Goal: Transaction & Acquisition: Purchase product/service

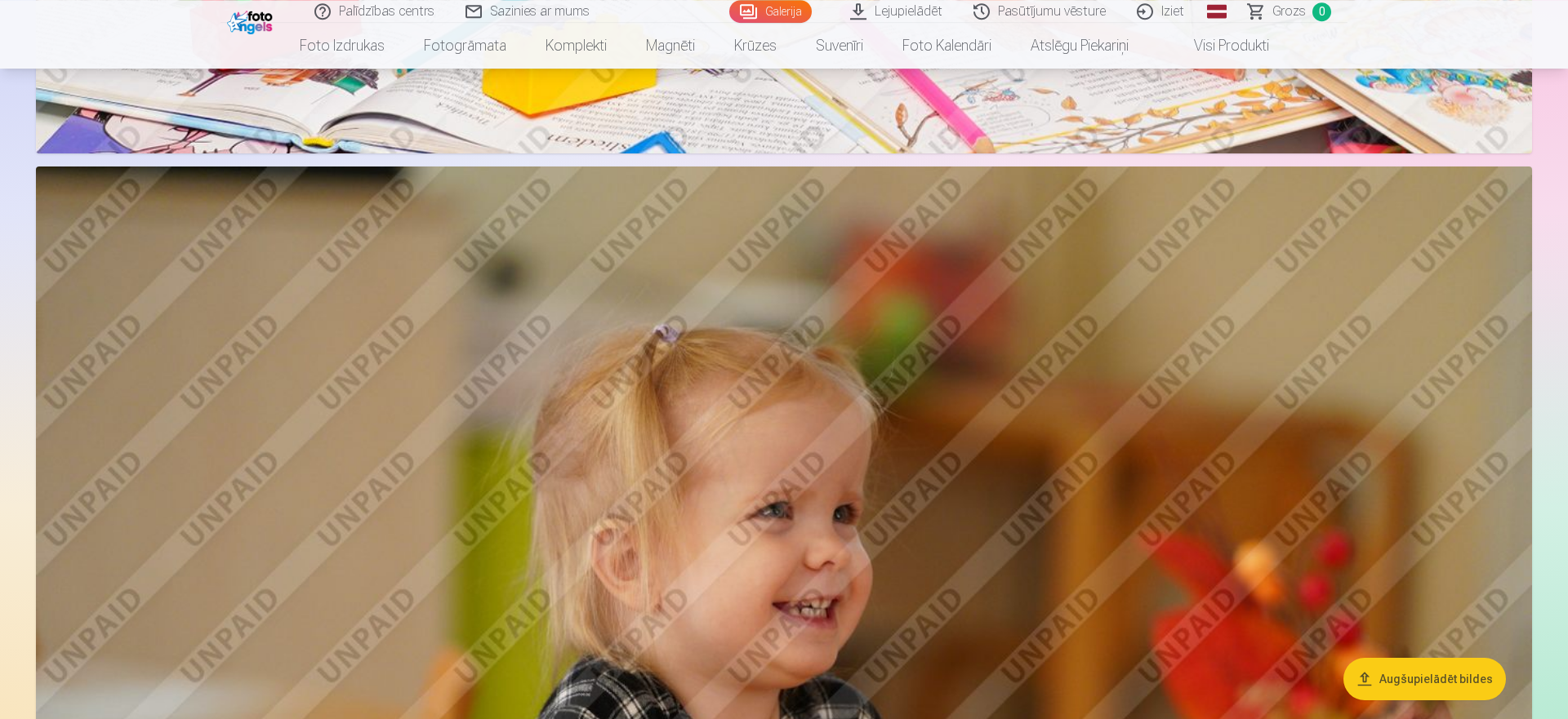
scroll to position [1927, 0]
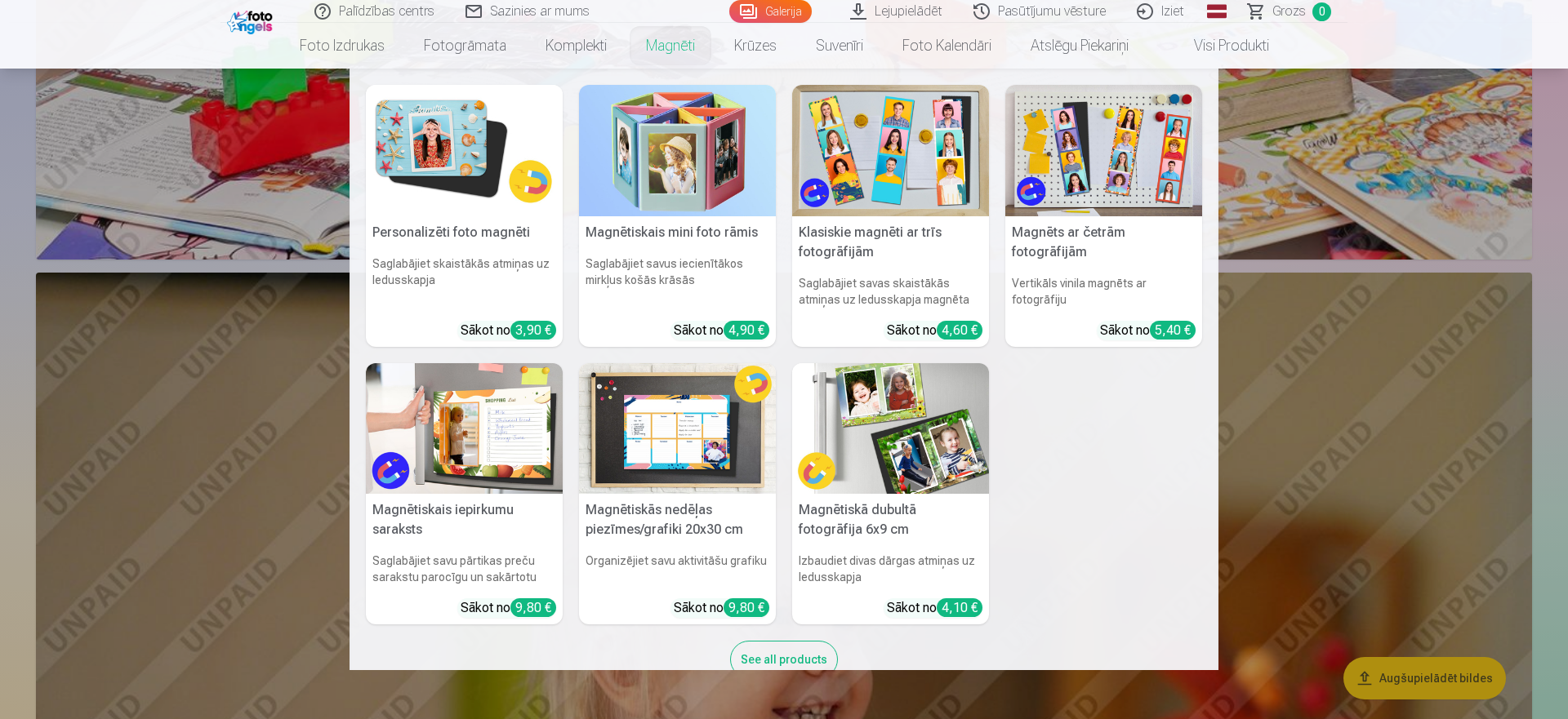
click at [887, 164] on img at bounding box center [890, 151] width 196 height 132
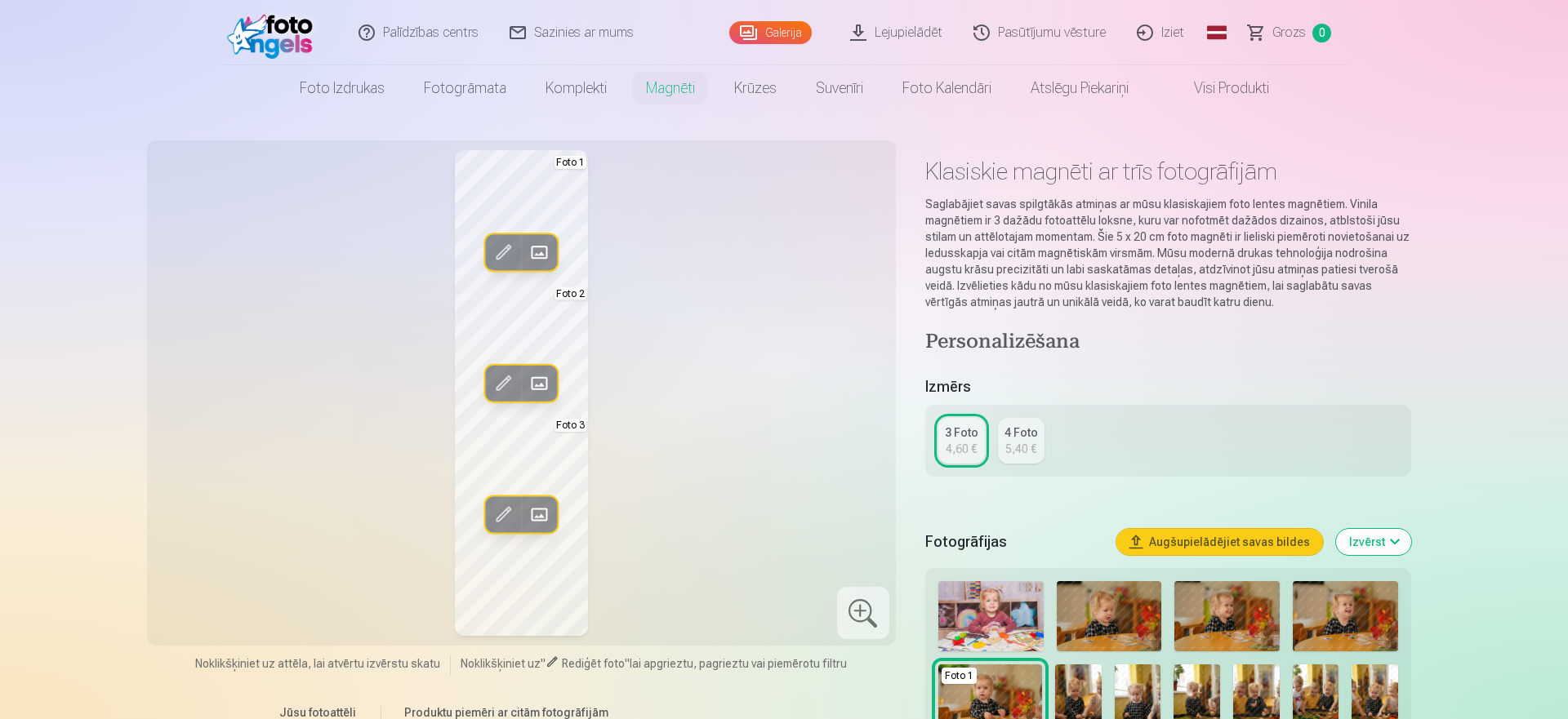
click at [1027, 447] on div "5,40 €" at bounding box center [1020, 449] width 31 height 16
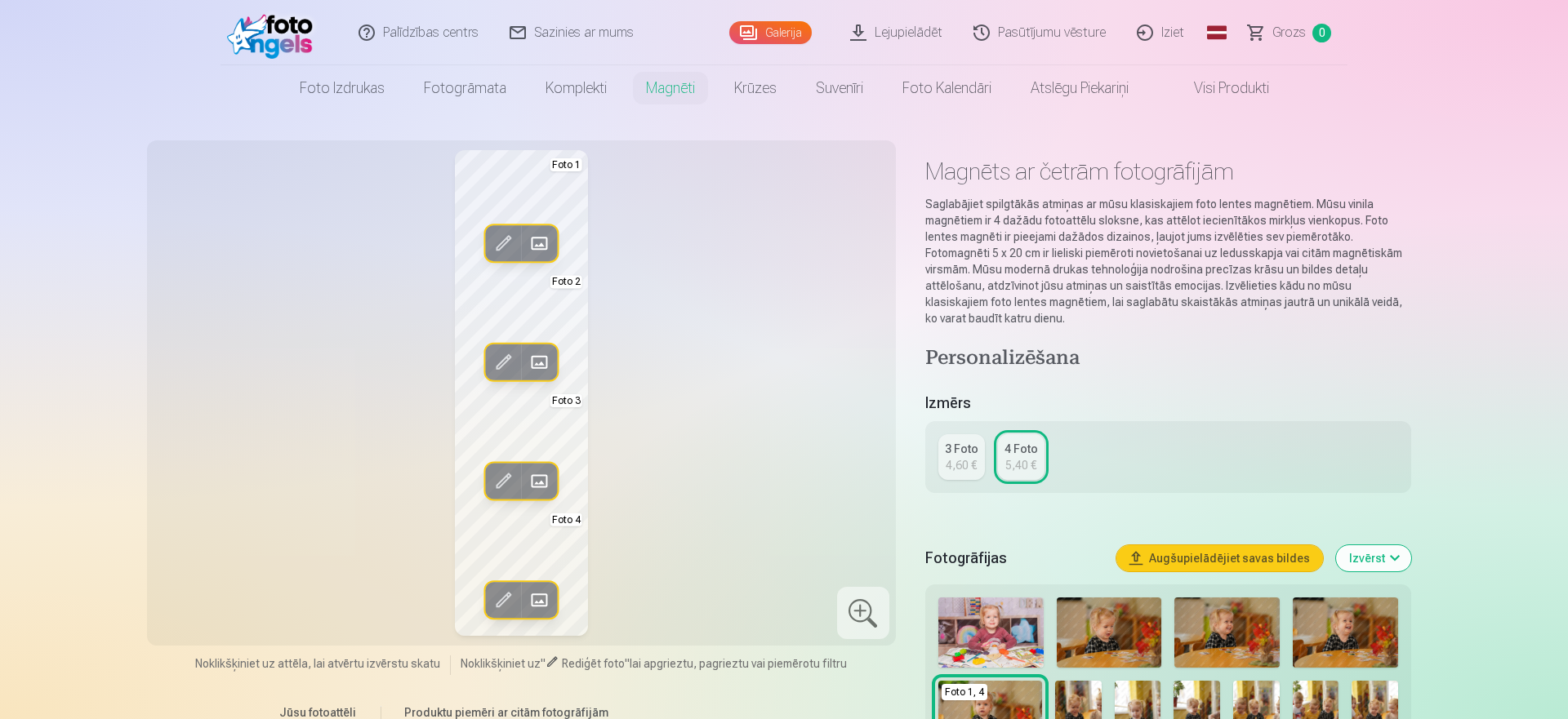
click at [957, 458] on div "4,60 €" at bounding box center [961, 465] width 31 height 16
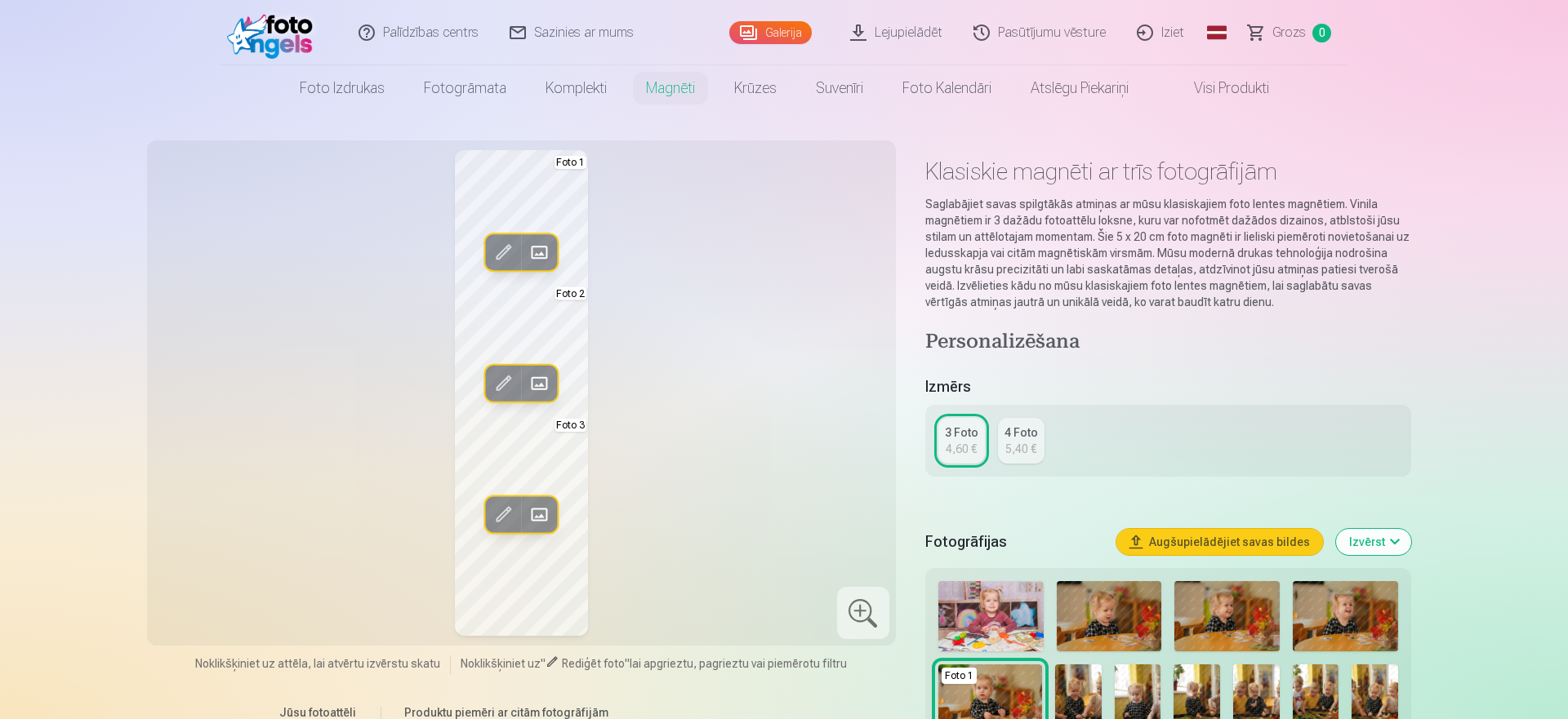
click at [1015, 448] on div "5,40 €" at bounding box center [1020, 449] width 31 height 16
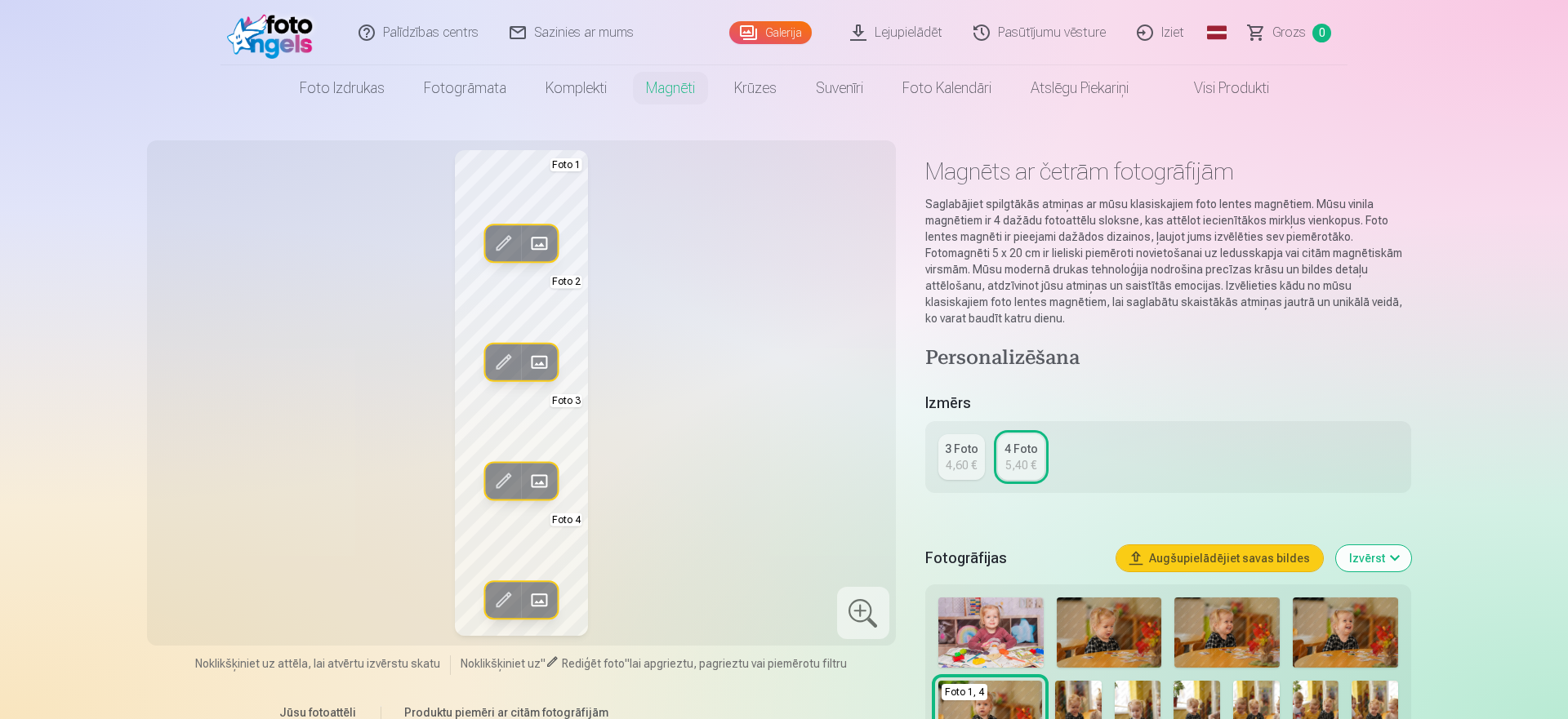
click at [957, 450] on div "3 Foto" at bounding box center [961, 449] width 33 height 16
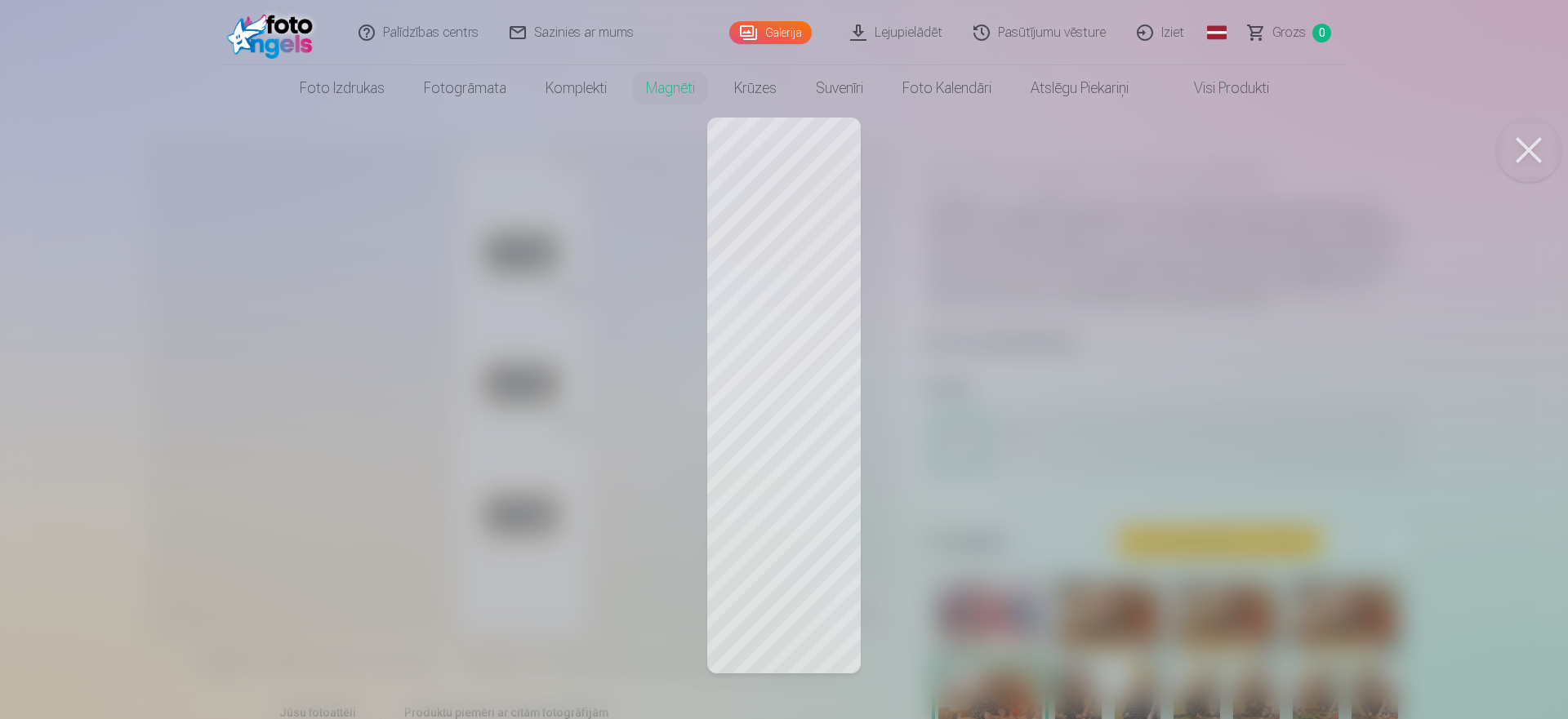
drag, startPoint x: 801, startPoint y: 197, endPoint x: 1001, endPoint y: 197, distance: 200.0
click at [788, 207] on div at bounding box center [784, 360] width 1568 height 719
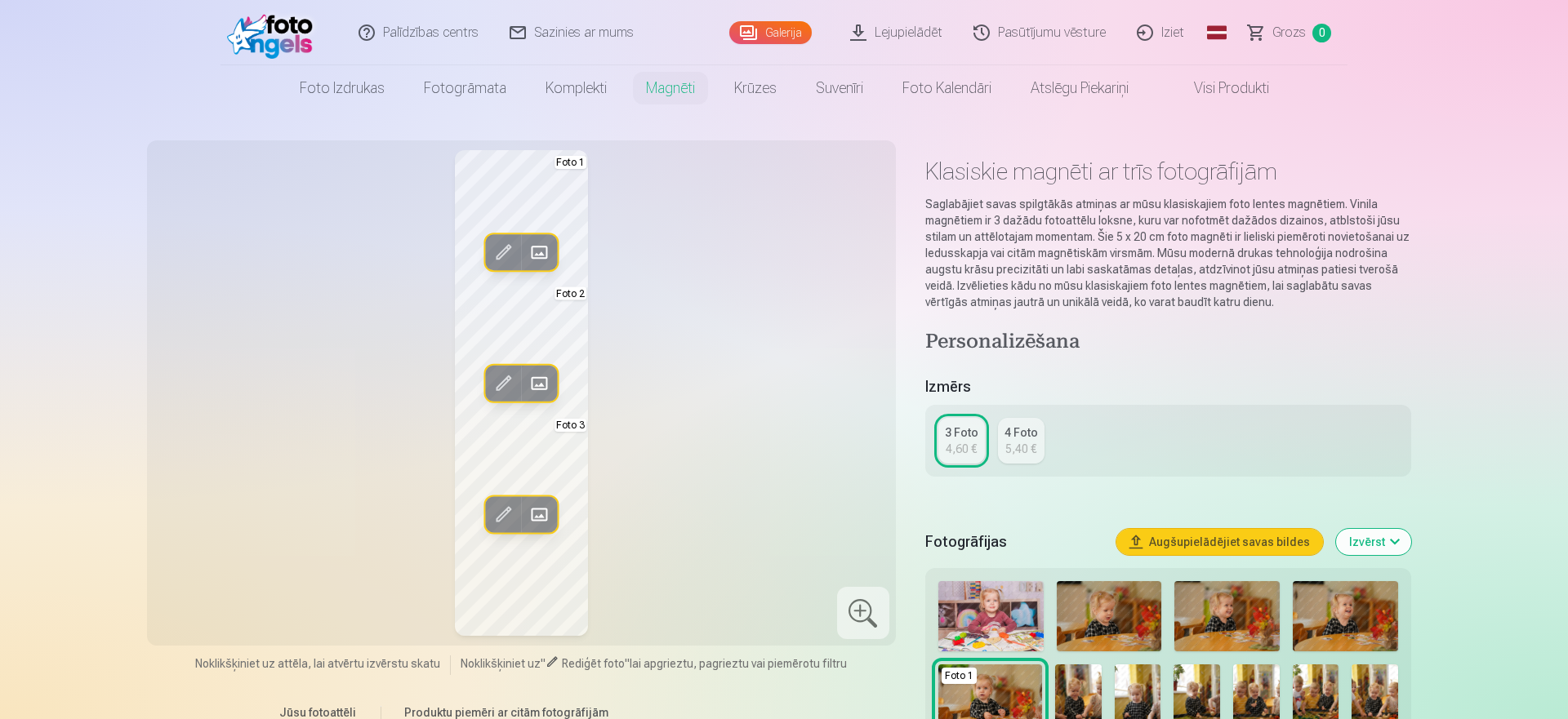
click at [501, 254] on span at bounding box center [503, 252] width 27 height 27
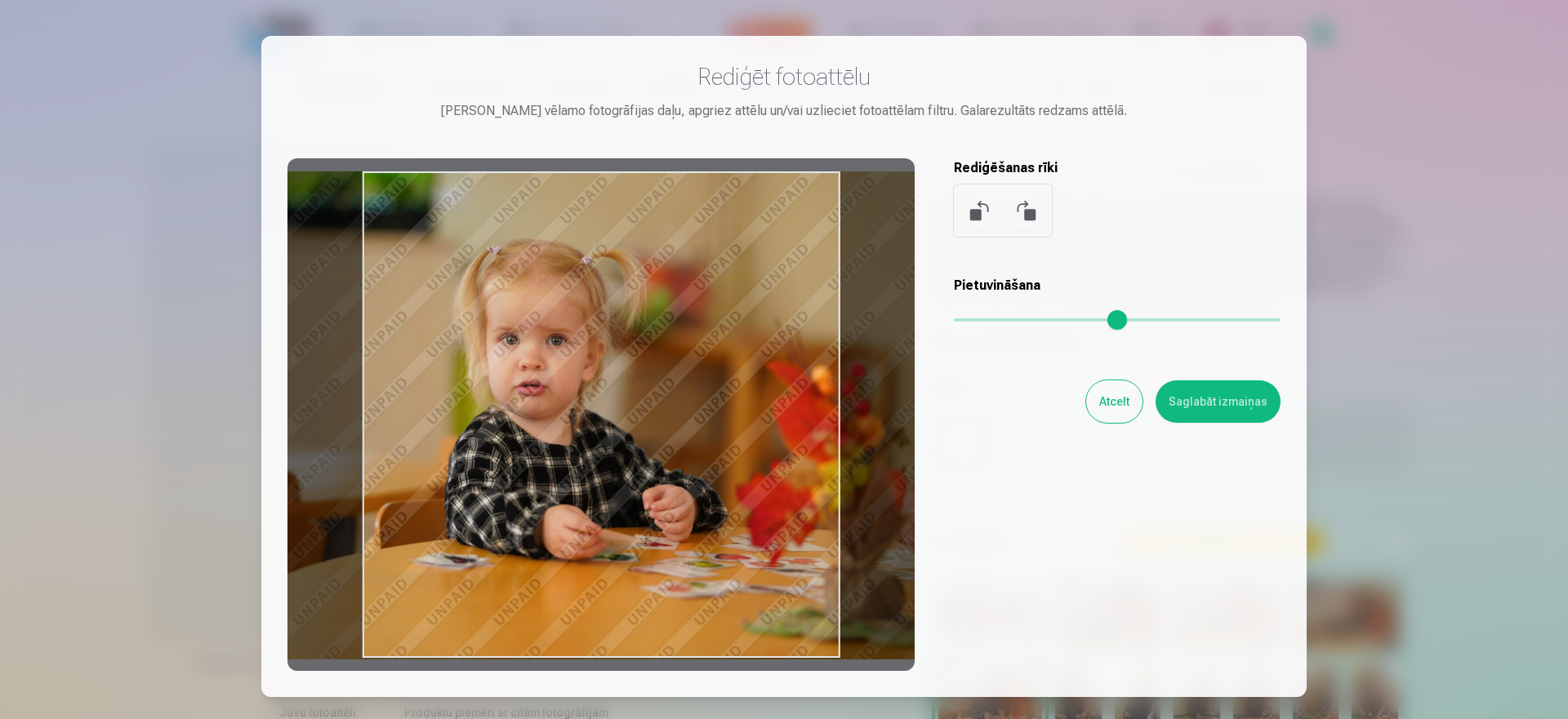
drag, startPoint x: 755, startPoint y: 384, endPoint x: 741, endPoint y: 374, distance: 17.2
click at [741, 374] on div at bounding box center [601, 415] width 627 height 513
click at [1411, 285] on div at bounding box center [784, 360] width 1568 height 719
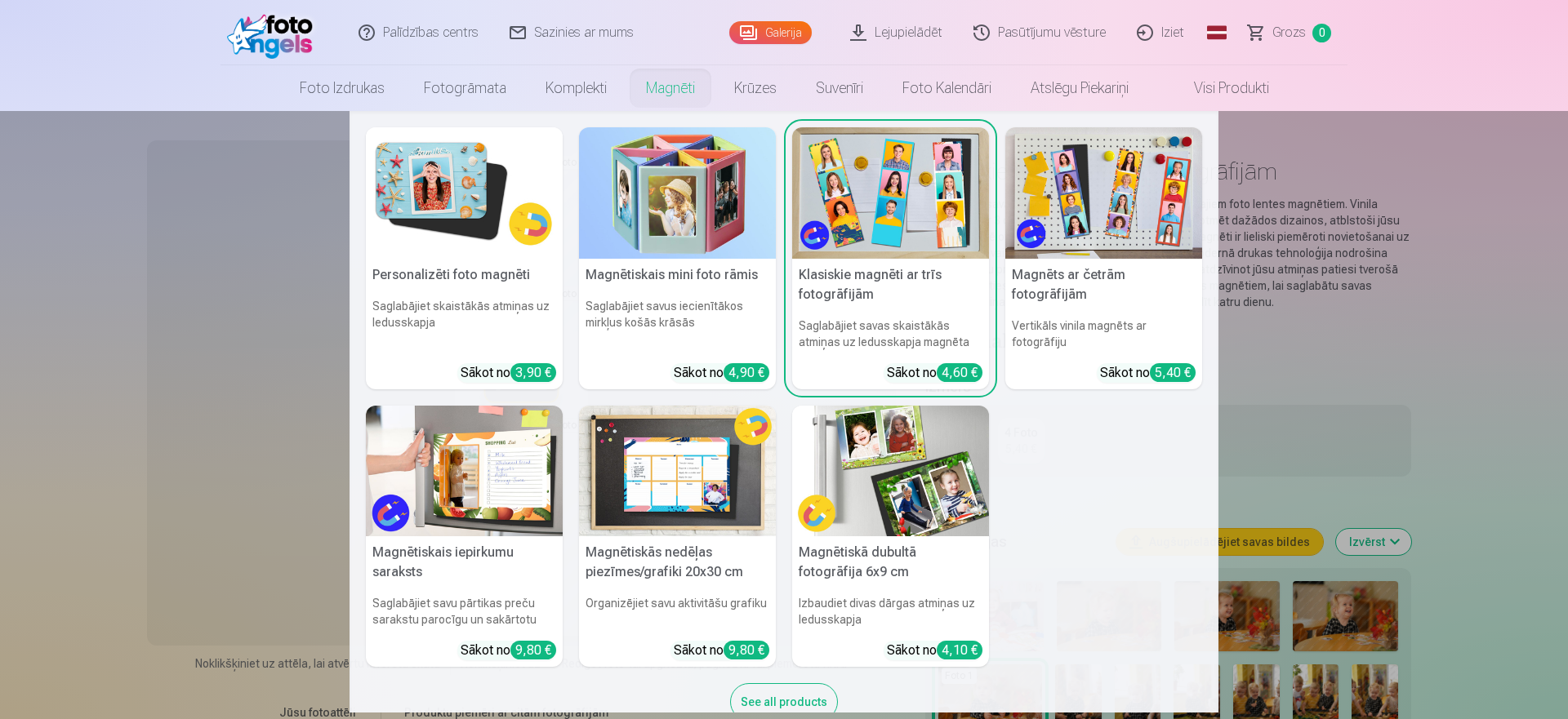
click at [665, 91] on link "Magnēti" at bounding box center [670, 88] width 88 height 46
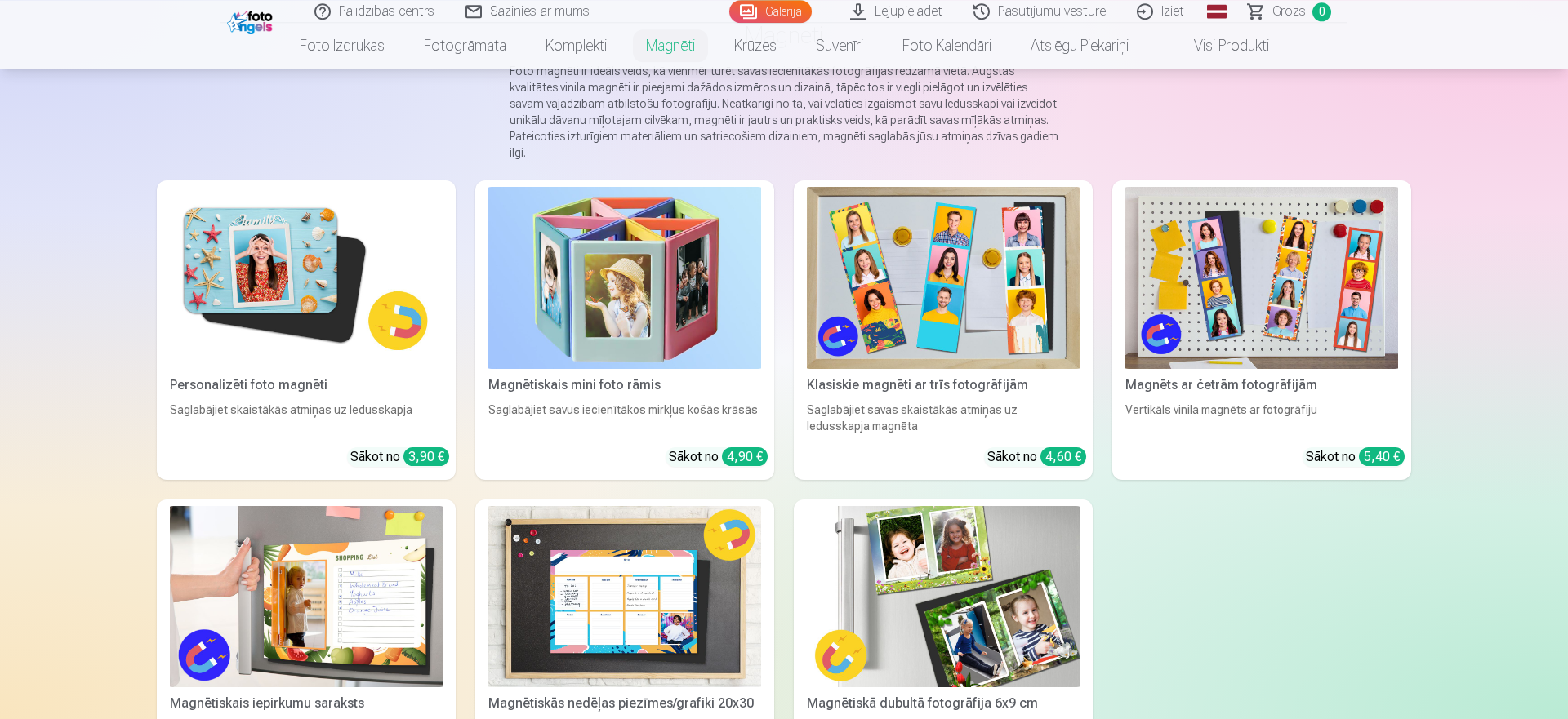
scroll to position [167, 0]
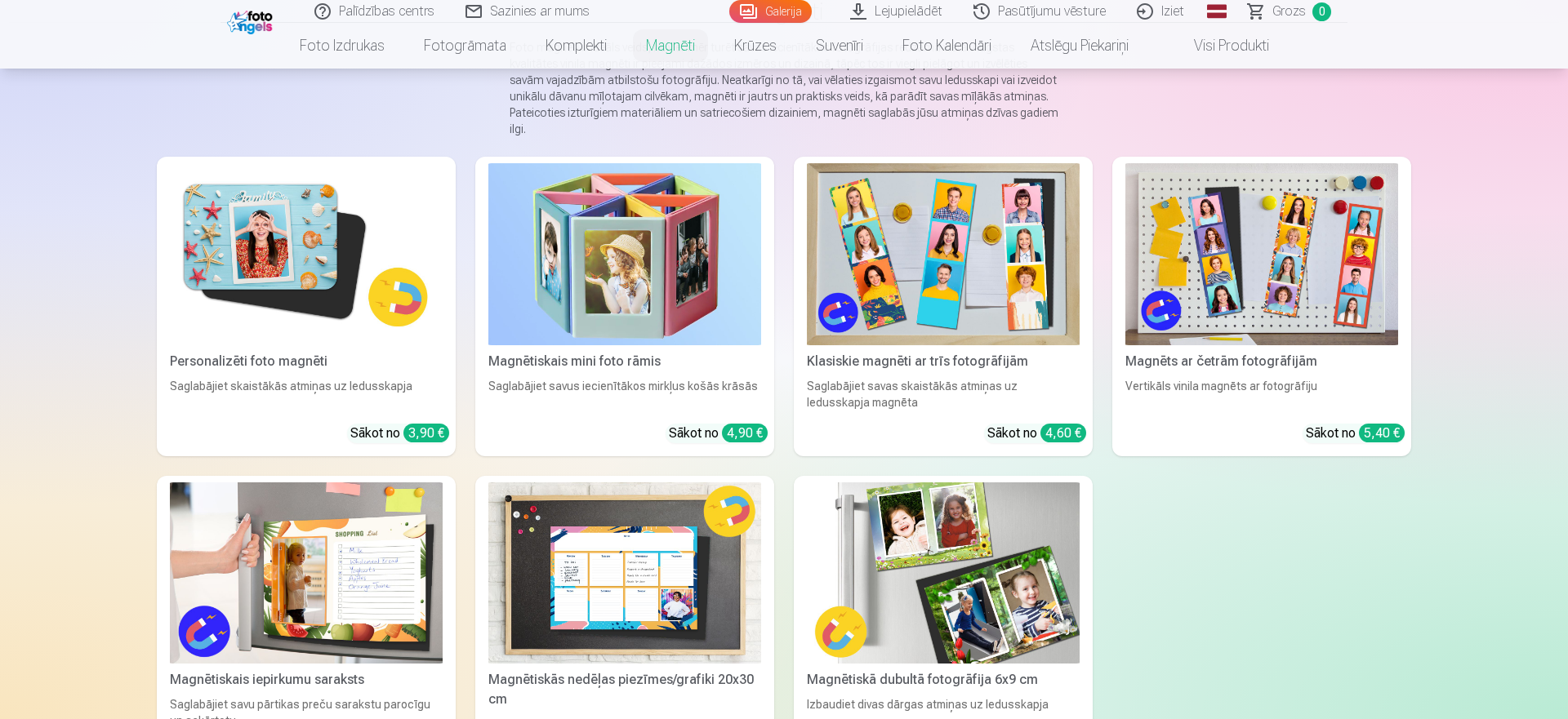
click at [1322, 563] on div "Personalizēti foto magnēti Saglabājiet skaistākās atmiņas uz ledusskapja Sākot …" at bounding box center [784, 467] width 1255 height 621
click at [1311, 568] on div "Personalizēti foto magnēti Saglabājiet skaistākās atmiņas uz ledusskapja Sākot …" at bounding box center [784, 467] width 1255 height 621
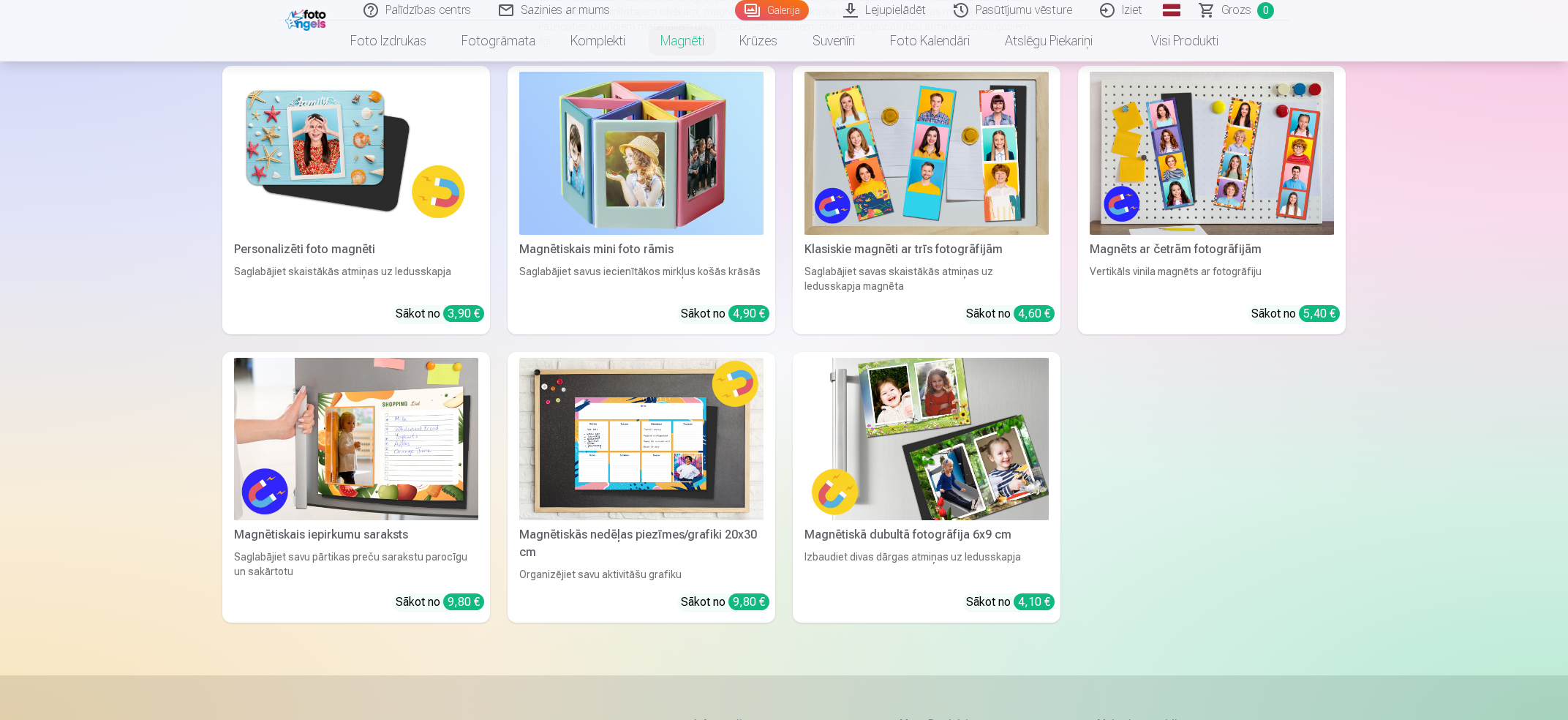
scroll to position [145, 0]
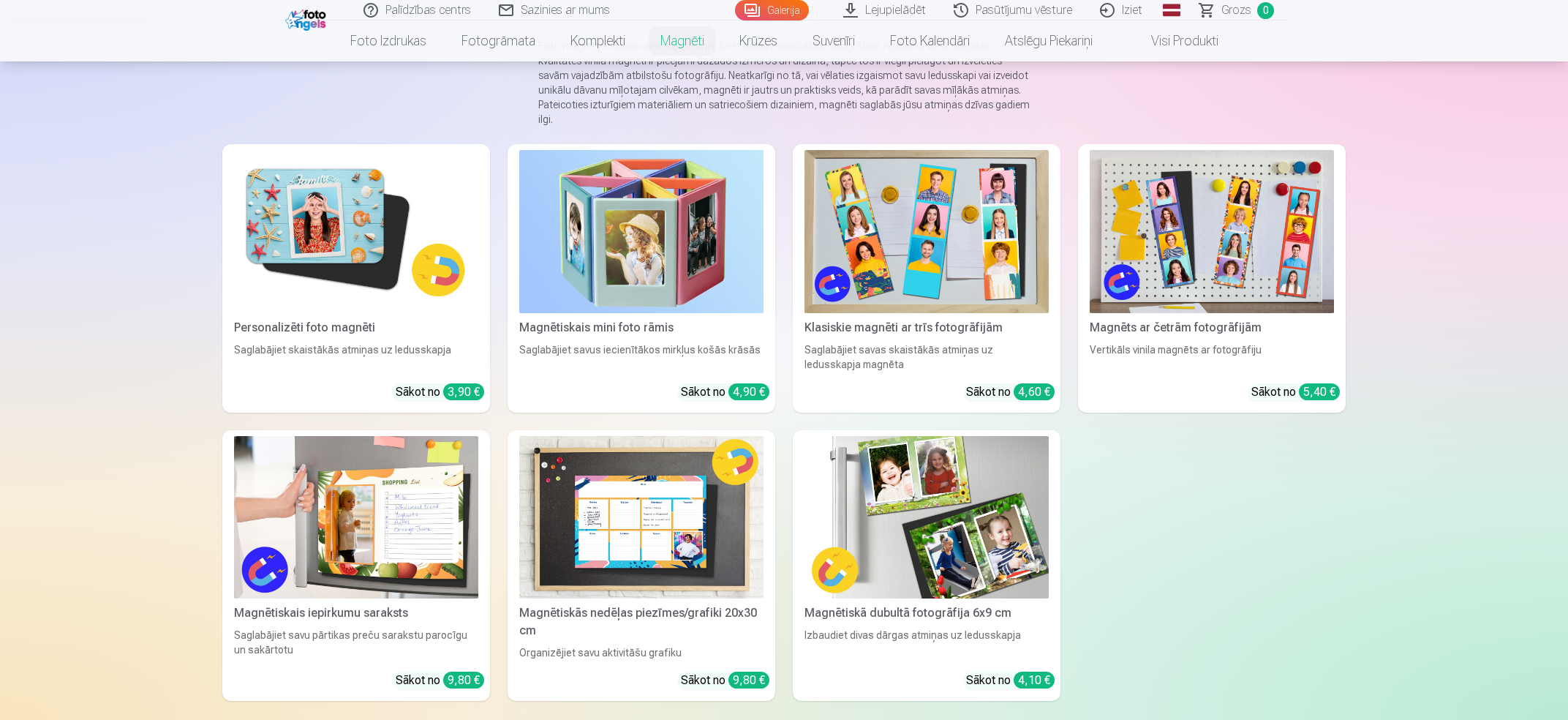
click at [974, 233] on img at bounding box center [926, 231] width 244 height 163
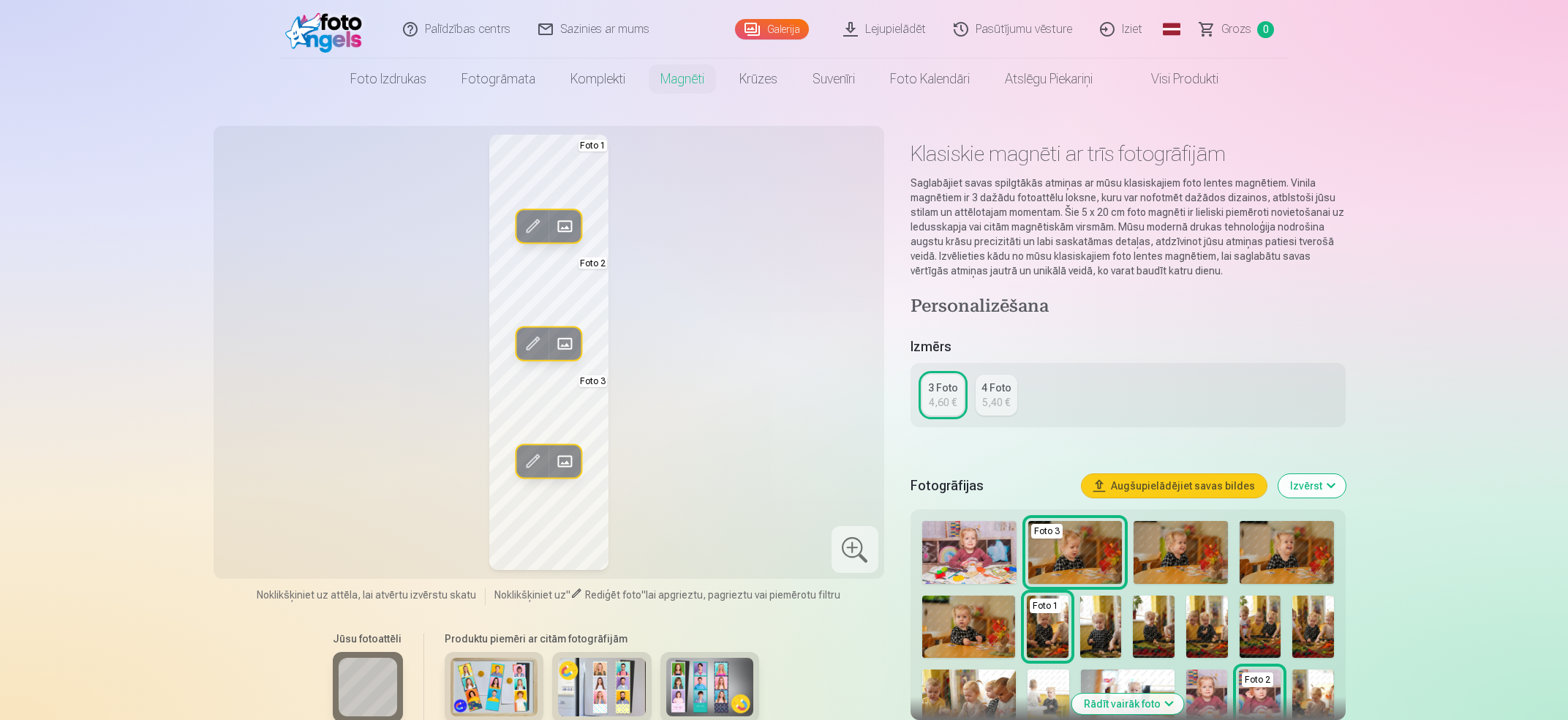
click at [567, 232] on span at bounding box center [565, 226] width 24 height 24
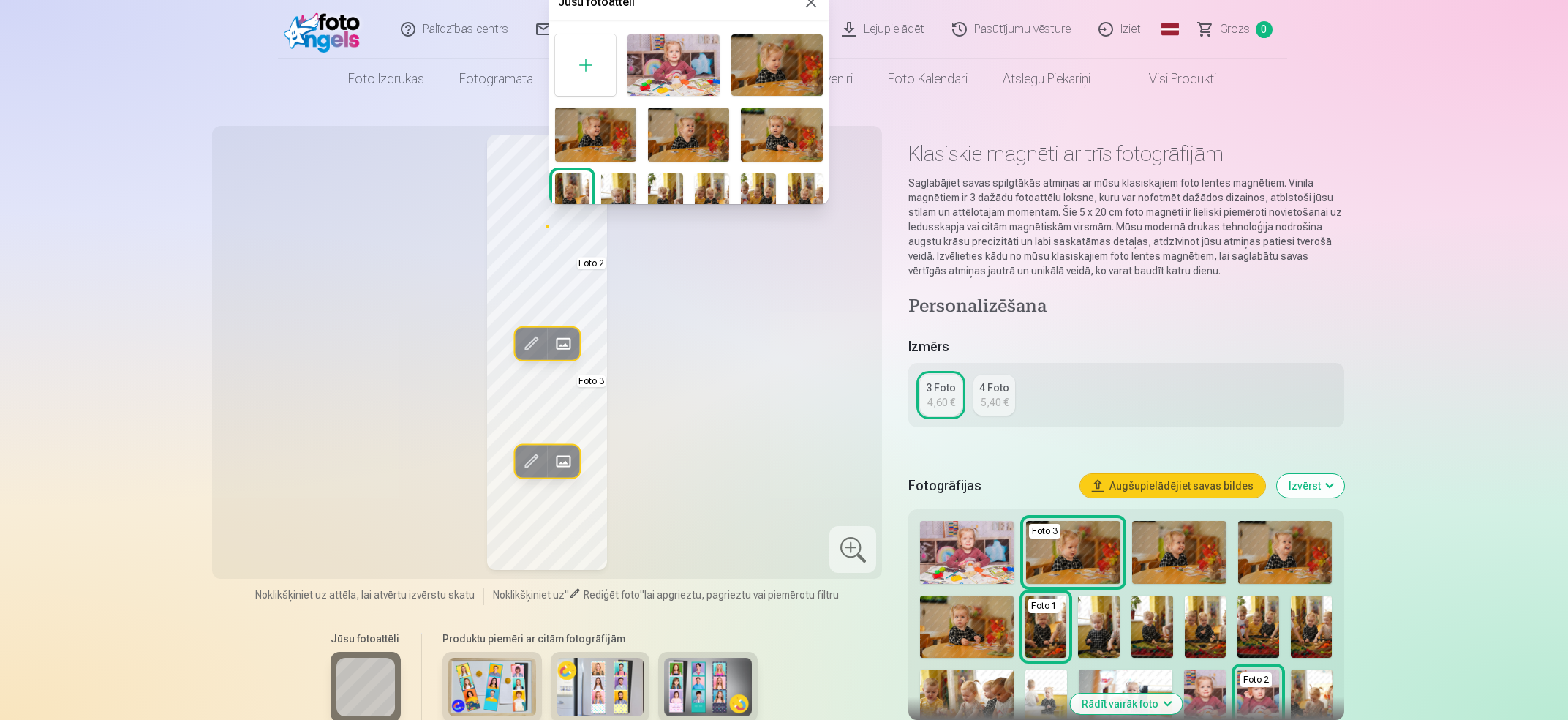
click at [790, 139] on img at bounding box center [782, 135] width 82 height 54
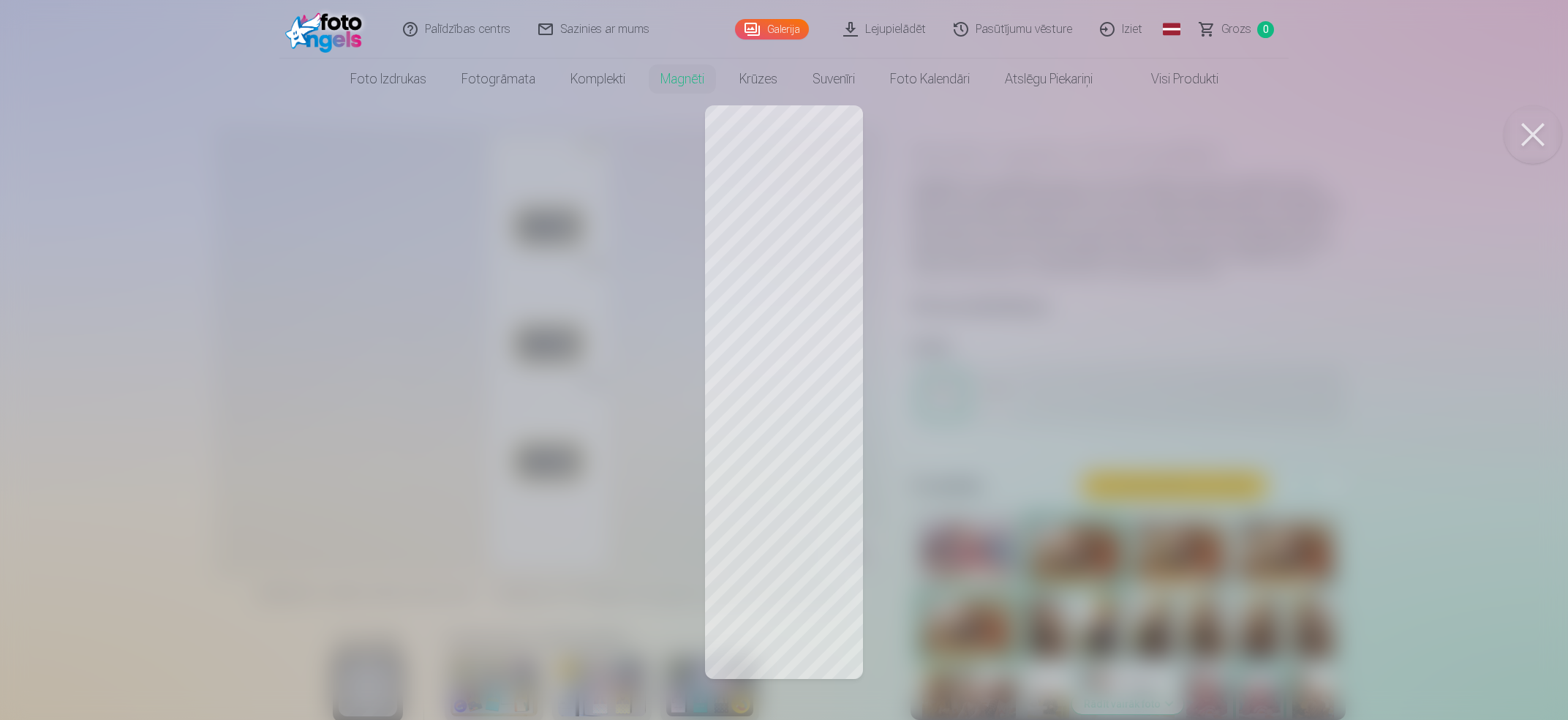
click at [1016, 305] on div at bounding box center [784, 360] width 1568 height 720
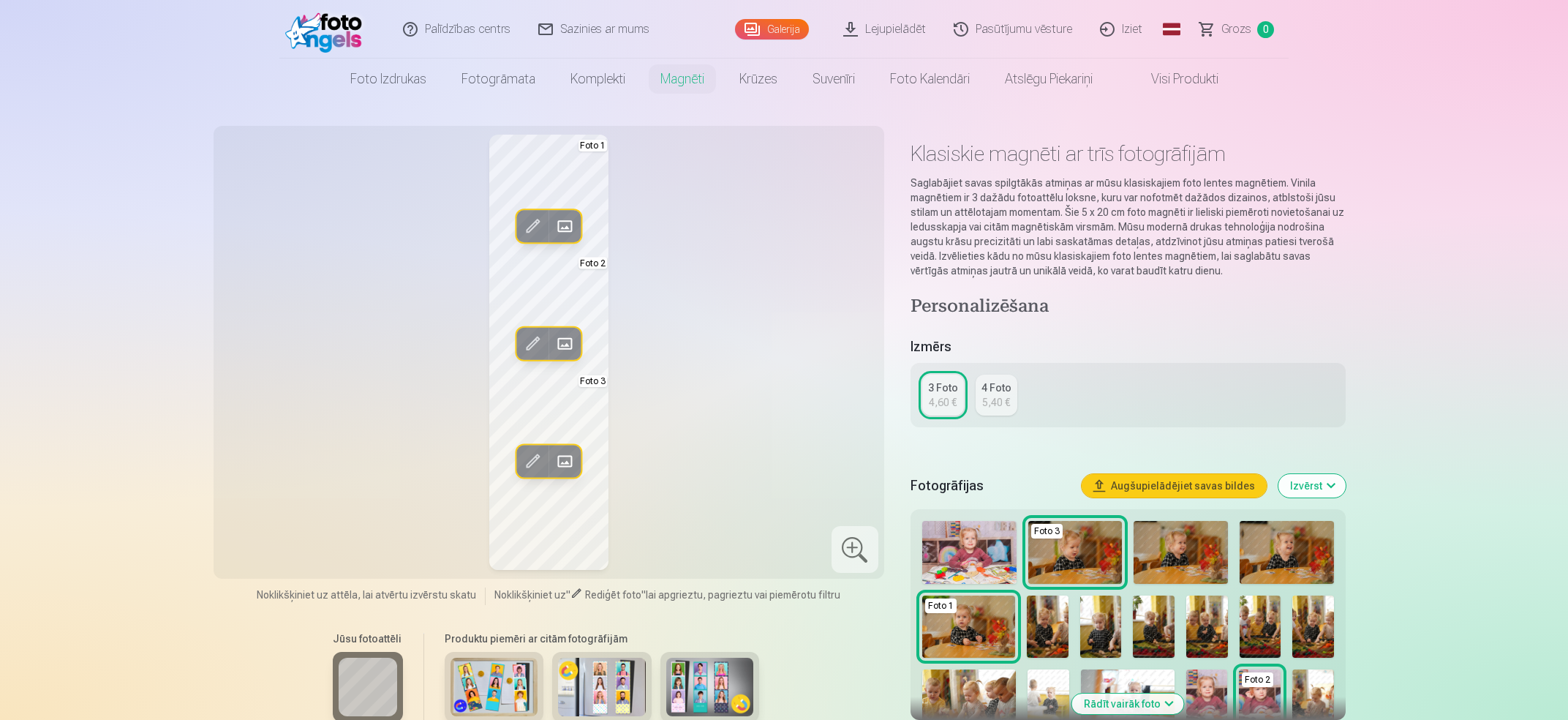
click at [572, 344] on span at bounding box center [565, 344] width 24 height 24
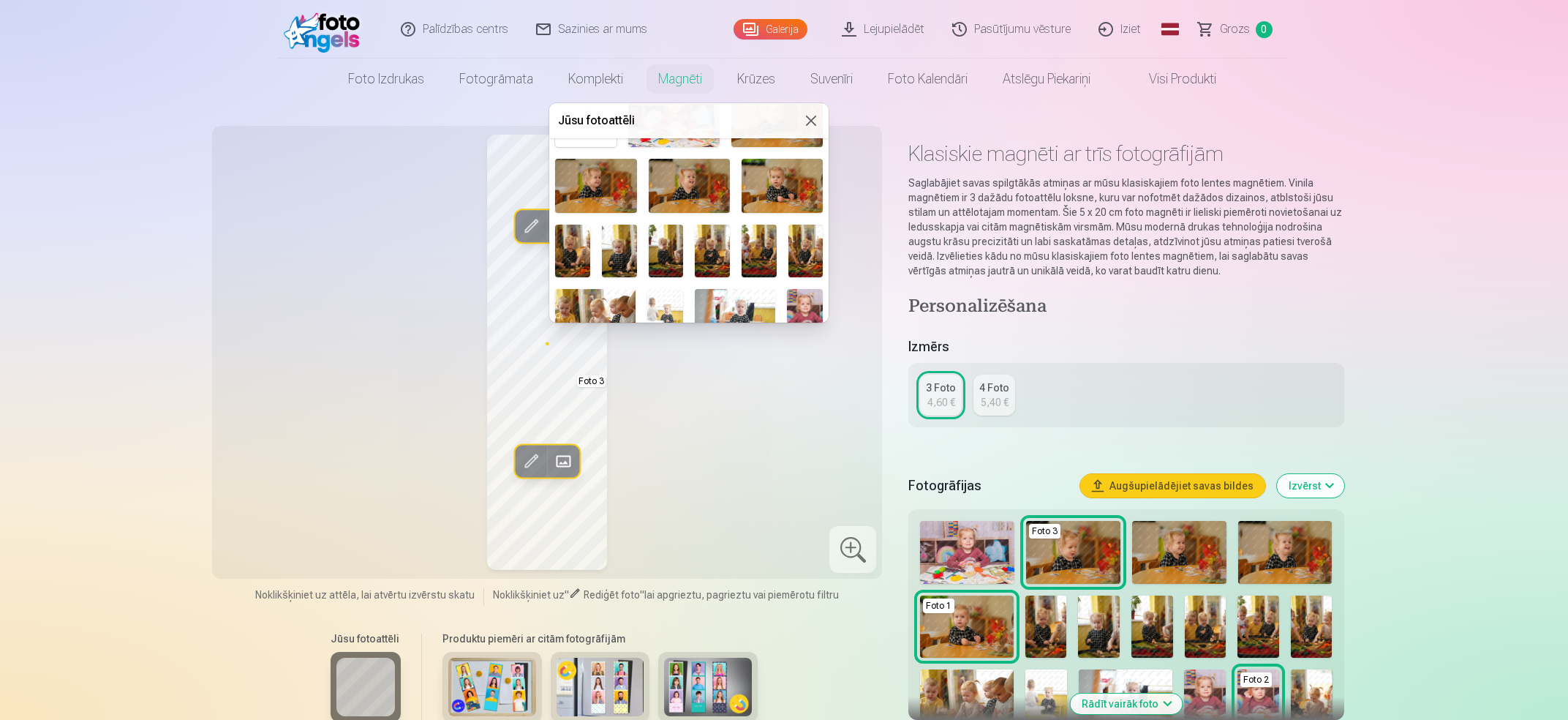
scroll to position [93, 0]
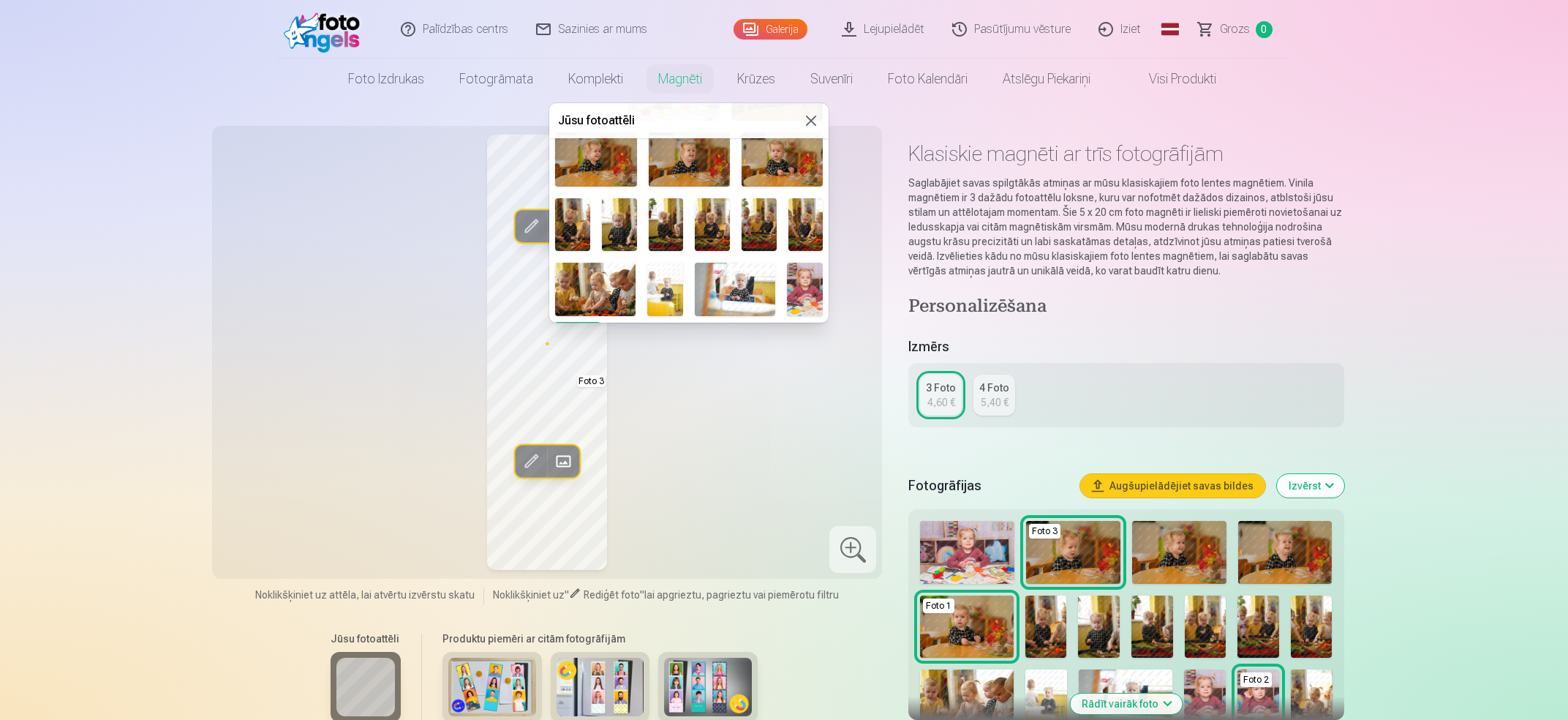
click at [812, 116] on button at bounding box center [811, 121] width 18 height 18
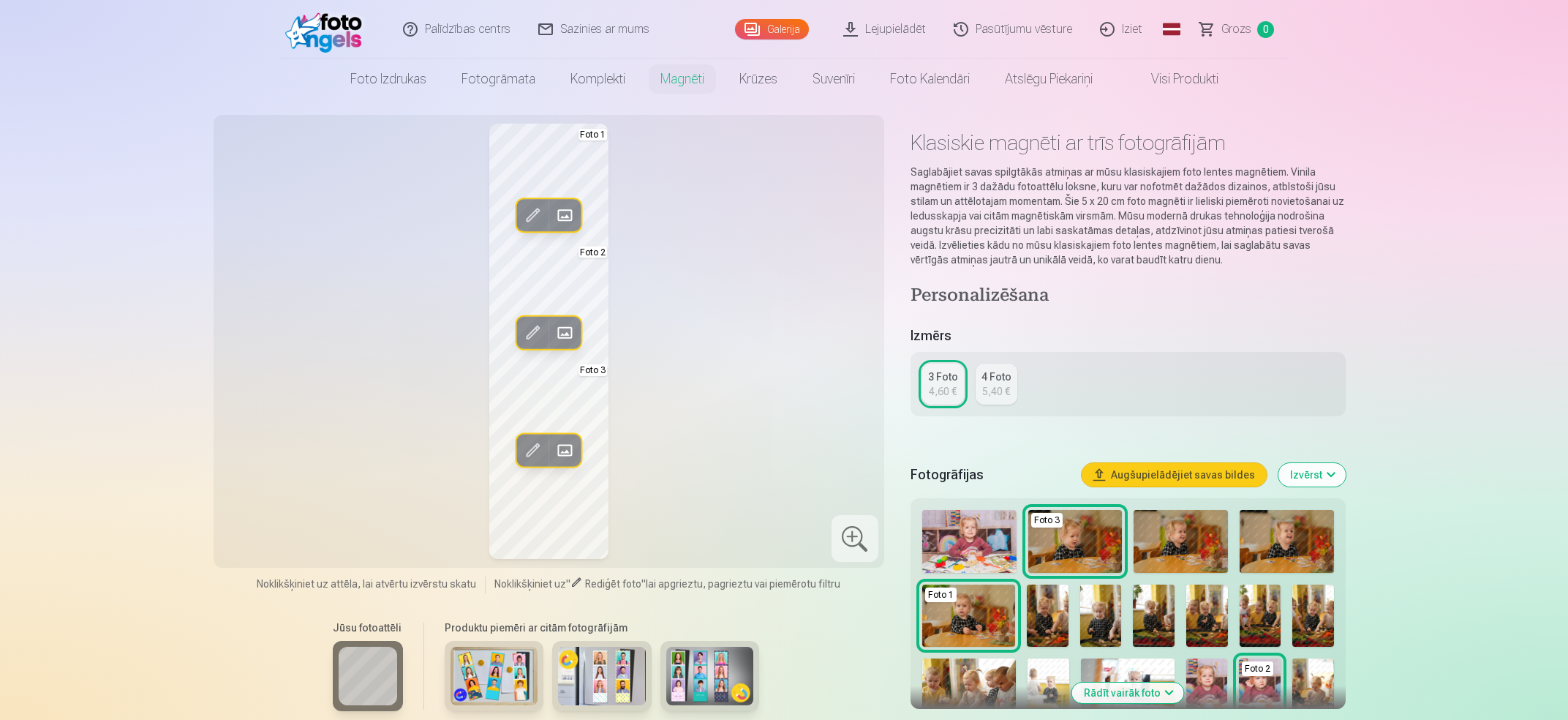
scroll to position [0, 0]
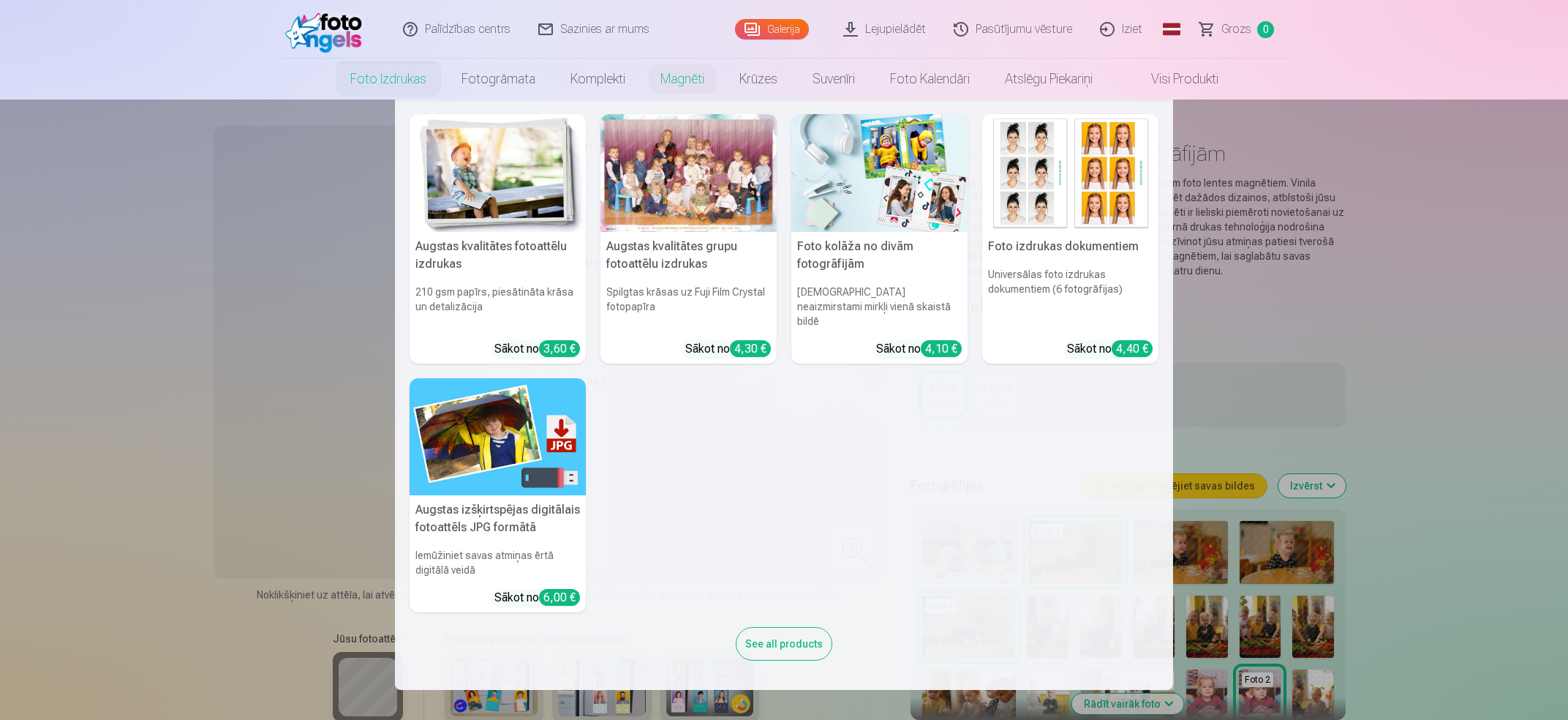
click at [1404, 359] on nav "Augstas kvalitātes fotoattēlu izdrukas 210 gsm papīrs, piesātināta krāsa un det…" at bounding box center [784, 394] width 1568 height 591
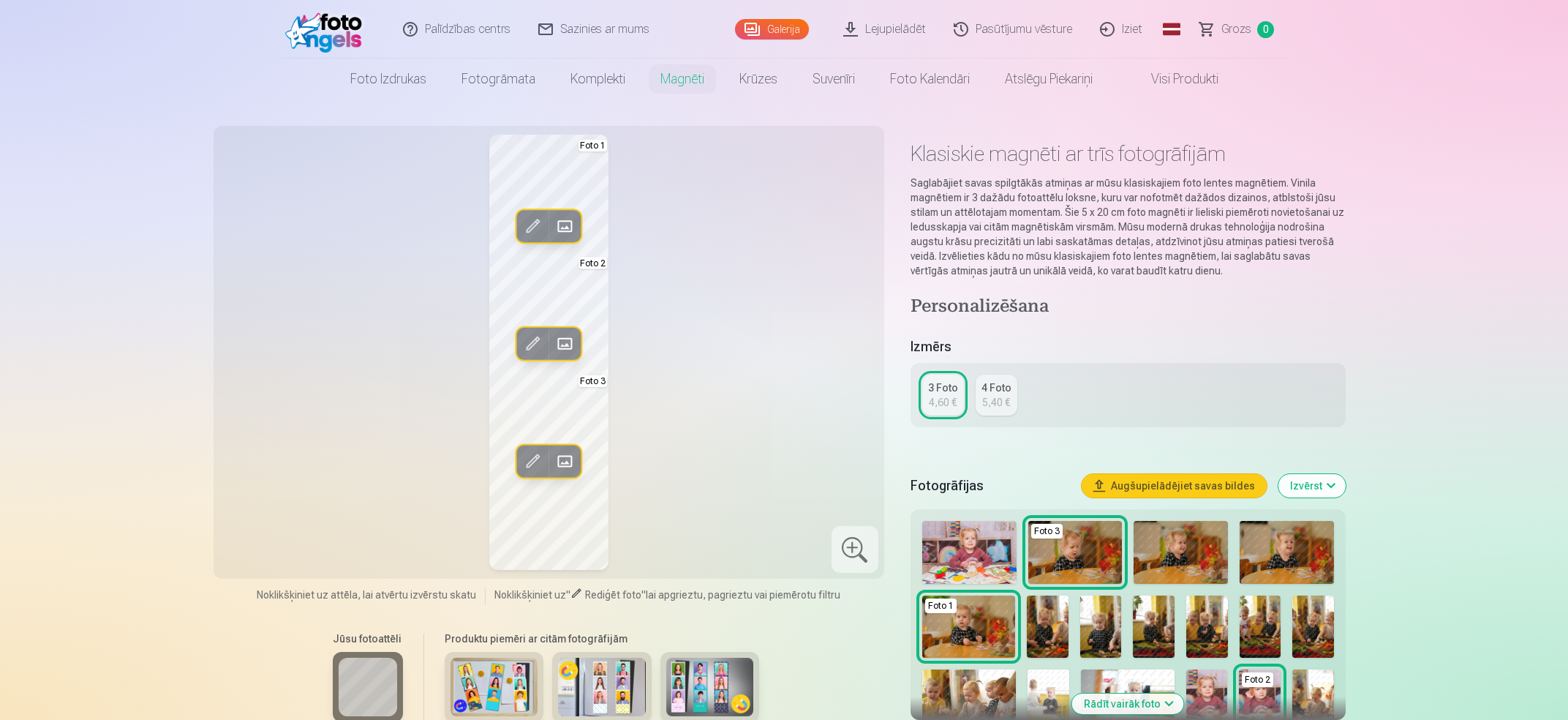
click at [982, 538] on img at bounding box center [969, 553] width 94 height 63
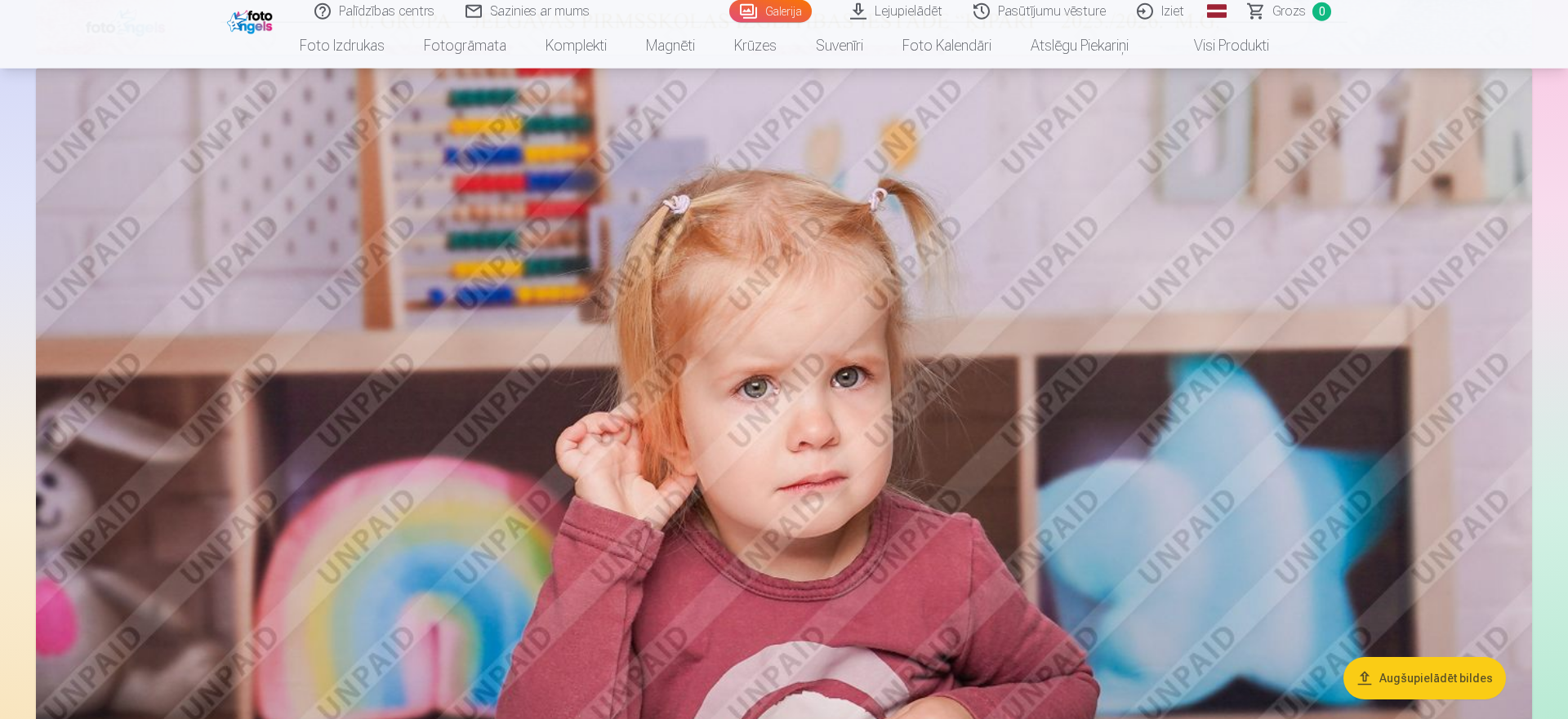
scroll to position [1253, 0]
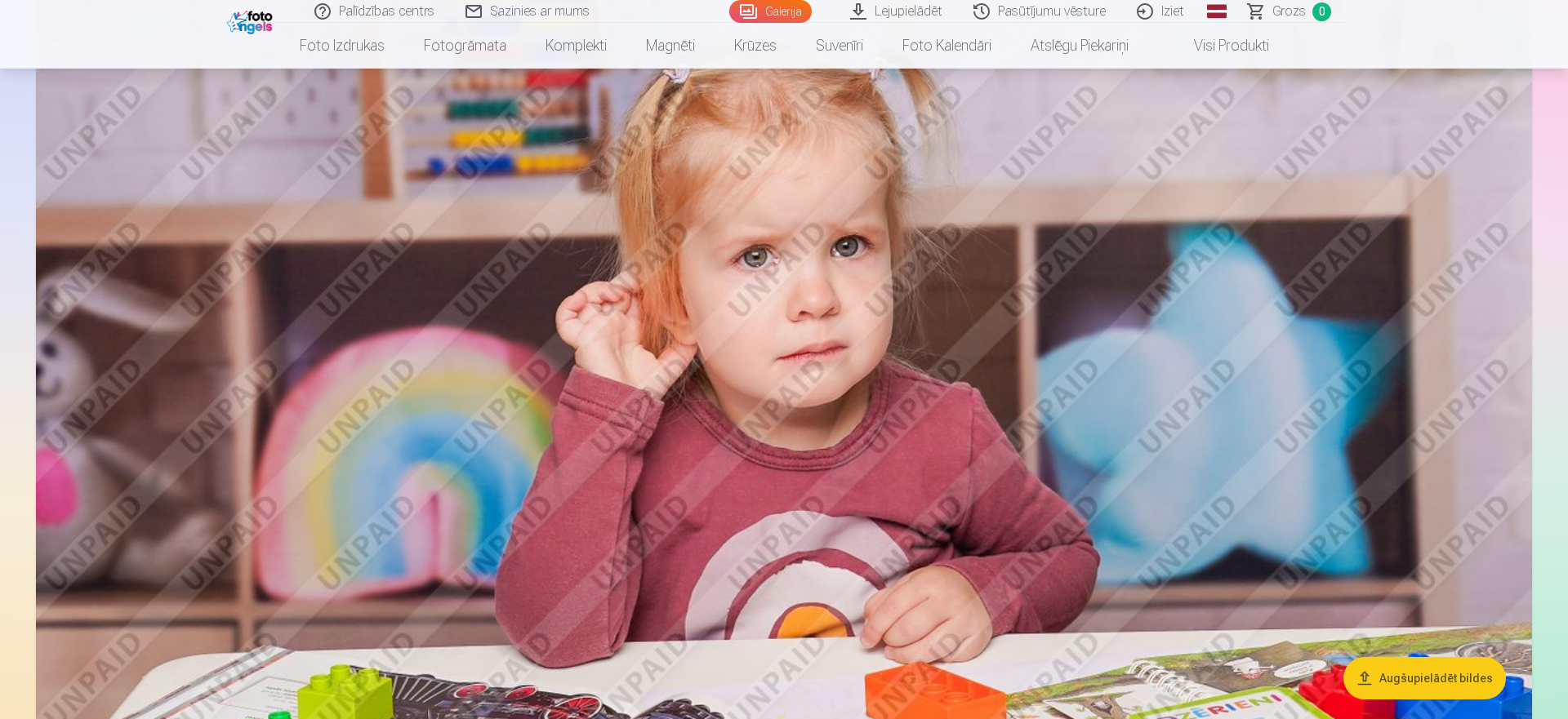
click at [1138, 301] on img at bounding box center [784, 435] width 1497 height 997
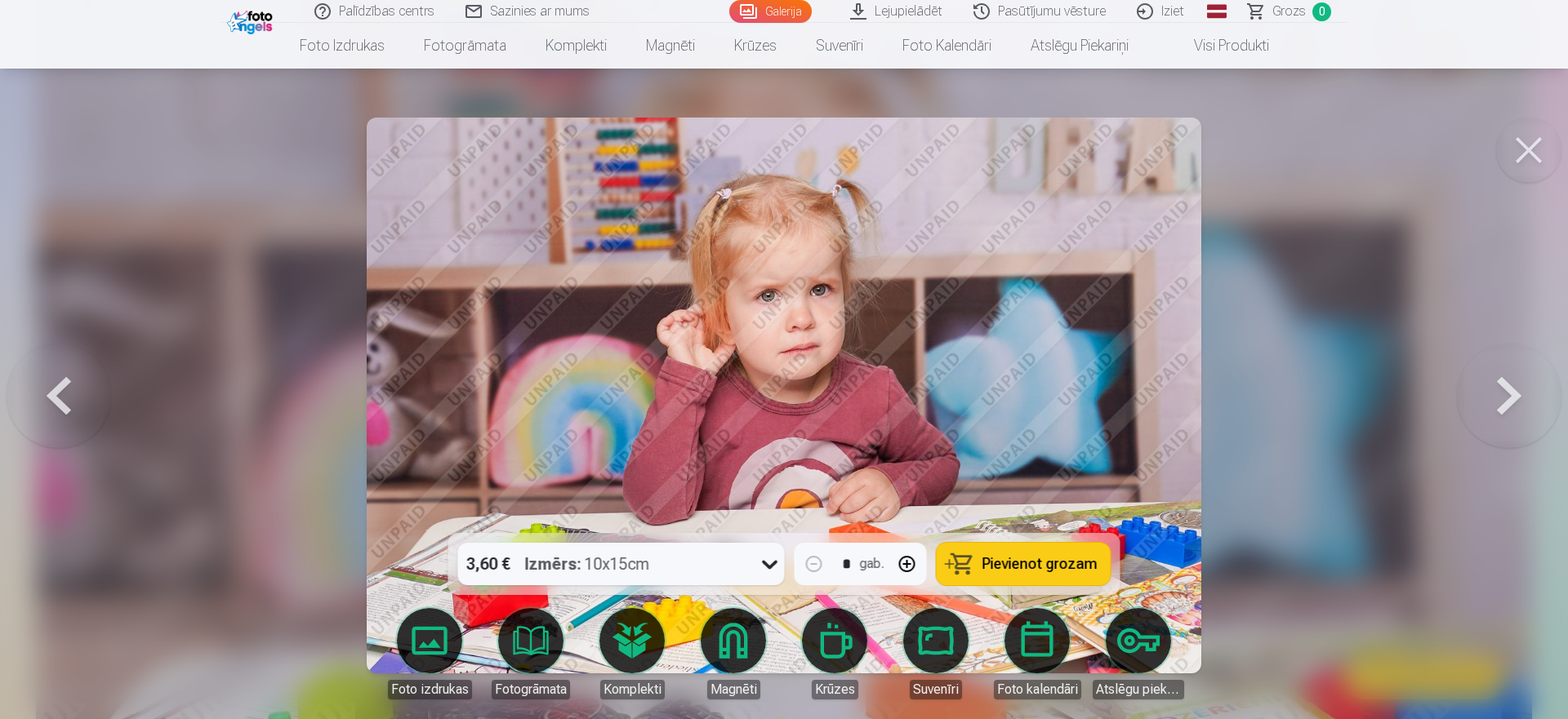
click at [1517, 408] on button at bounding box center [1509, 396] width 104 height 243
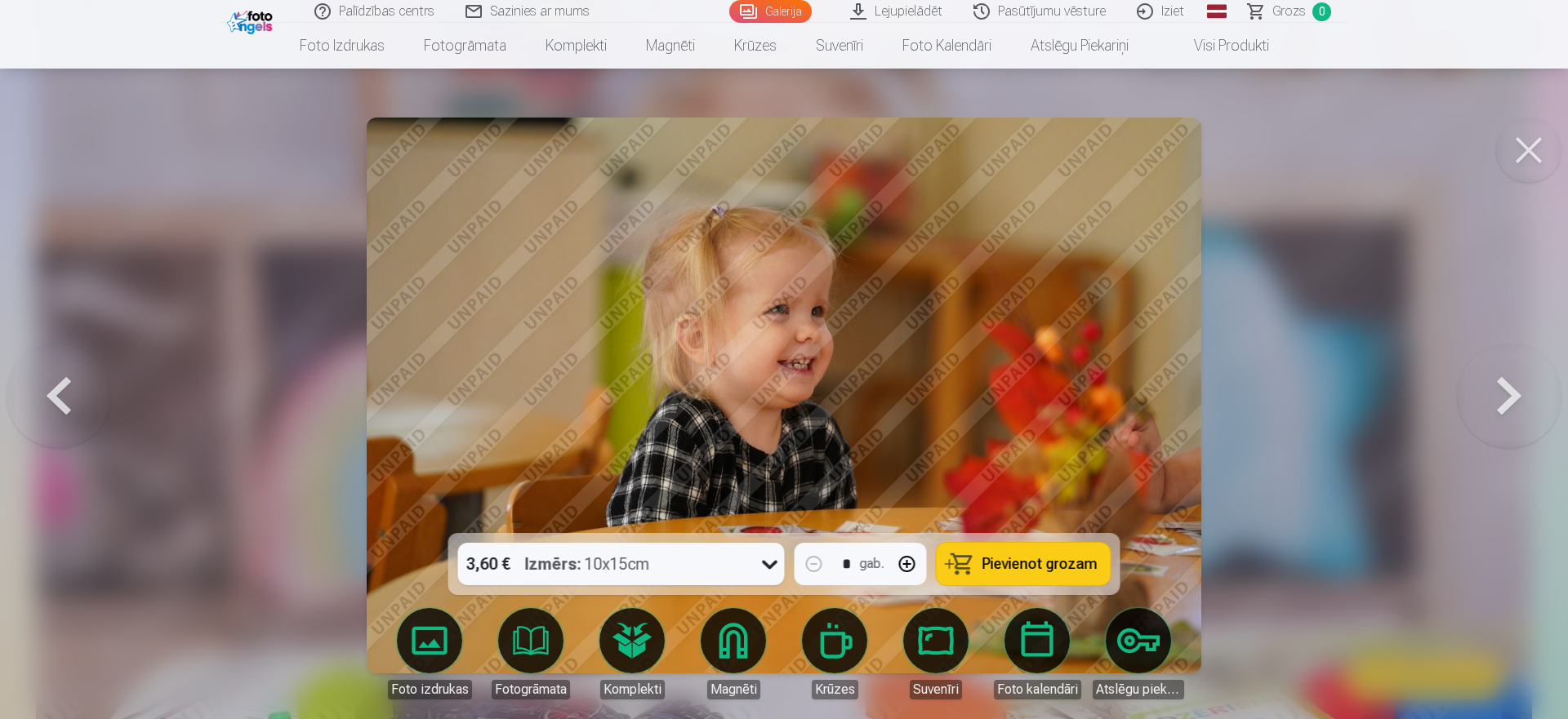
click at [1517, 408] on button at bounding box center [1509, 396] width 104 height 243
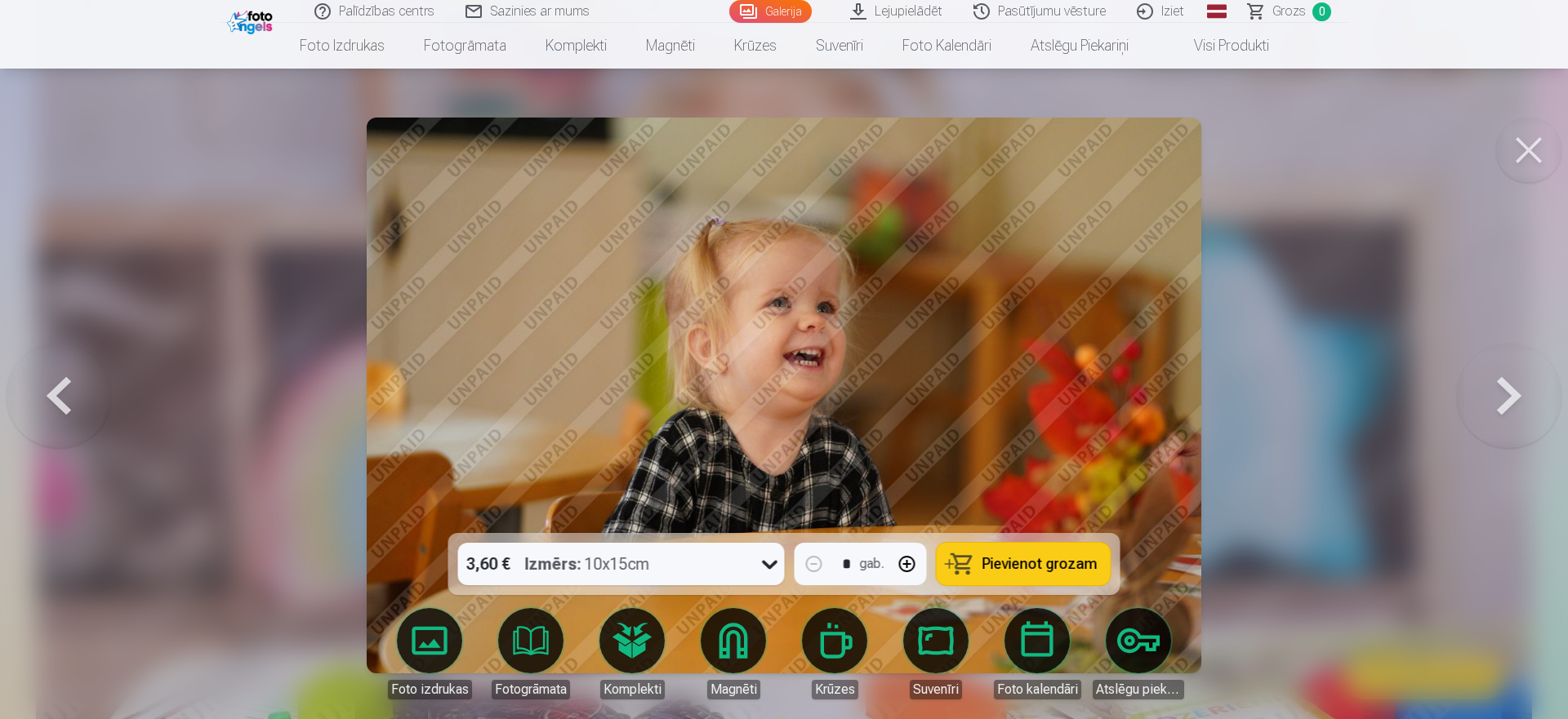
click at [1517, 408] on button at bounding box center [1509, 396] width 104 height 243
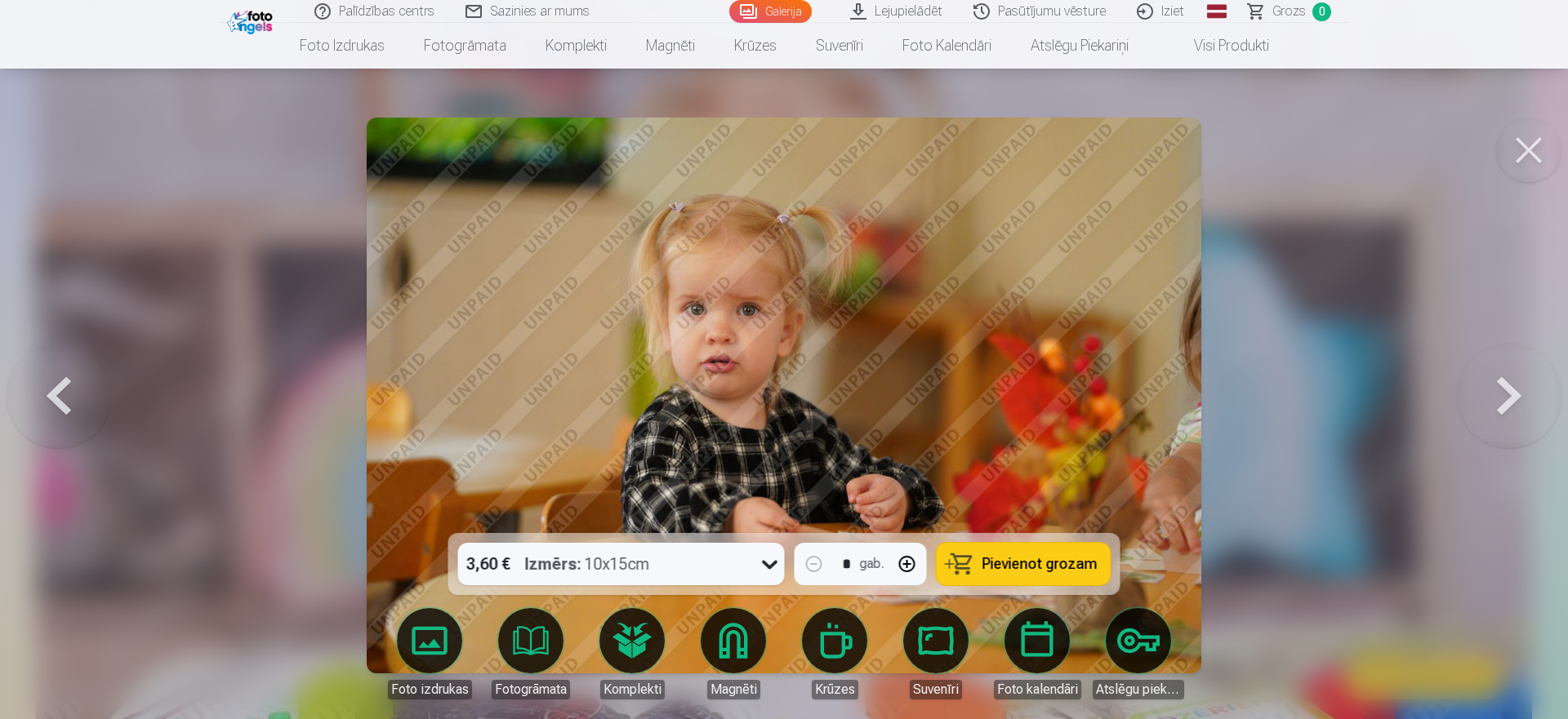
click at [67, 396] on button at bounding box center [59, 396] width 104 height 243
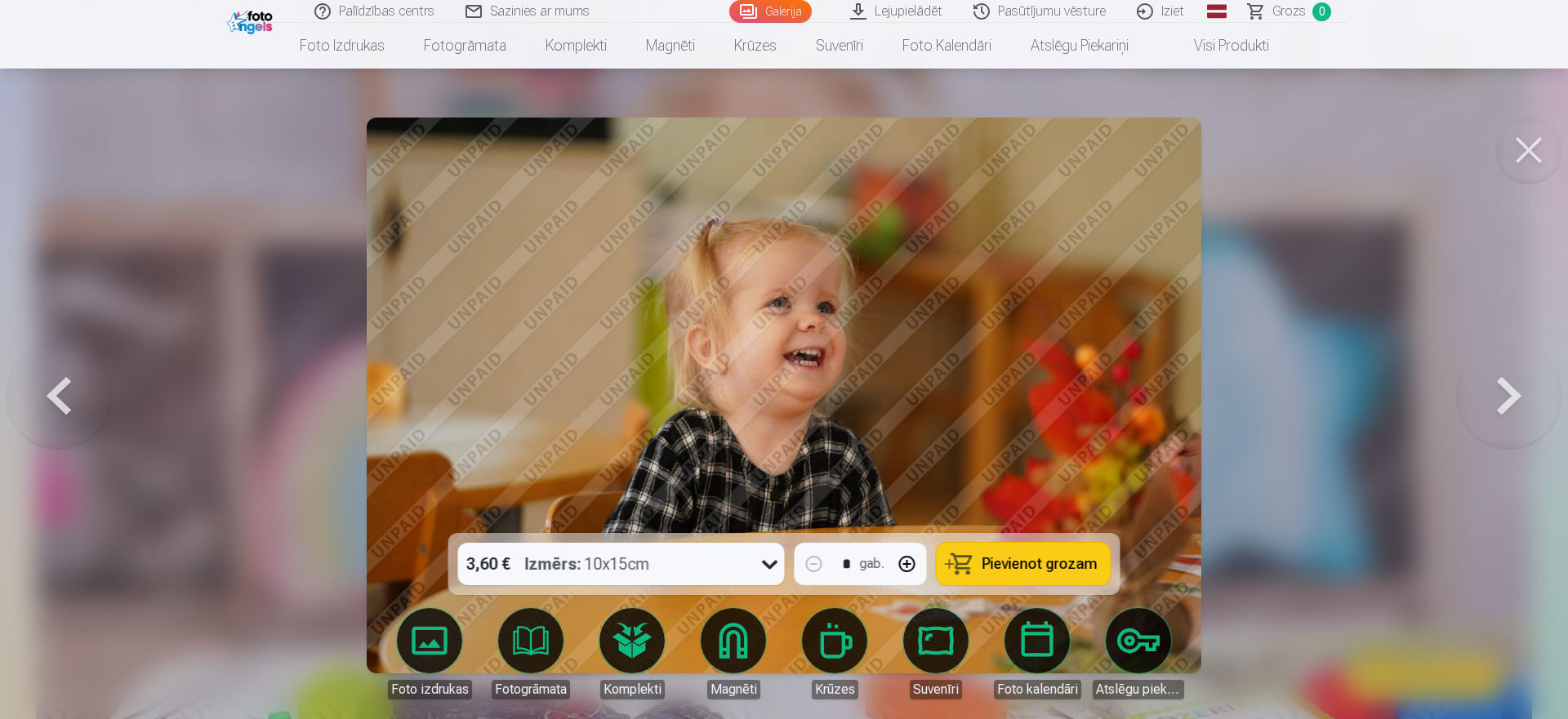
click at [67, 396] on button at bounding box center [59, 396] width 104 height 243
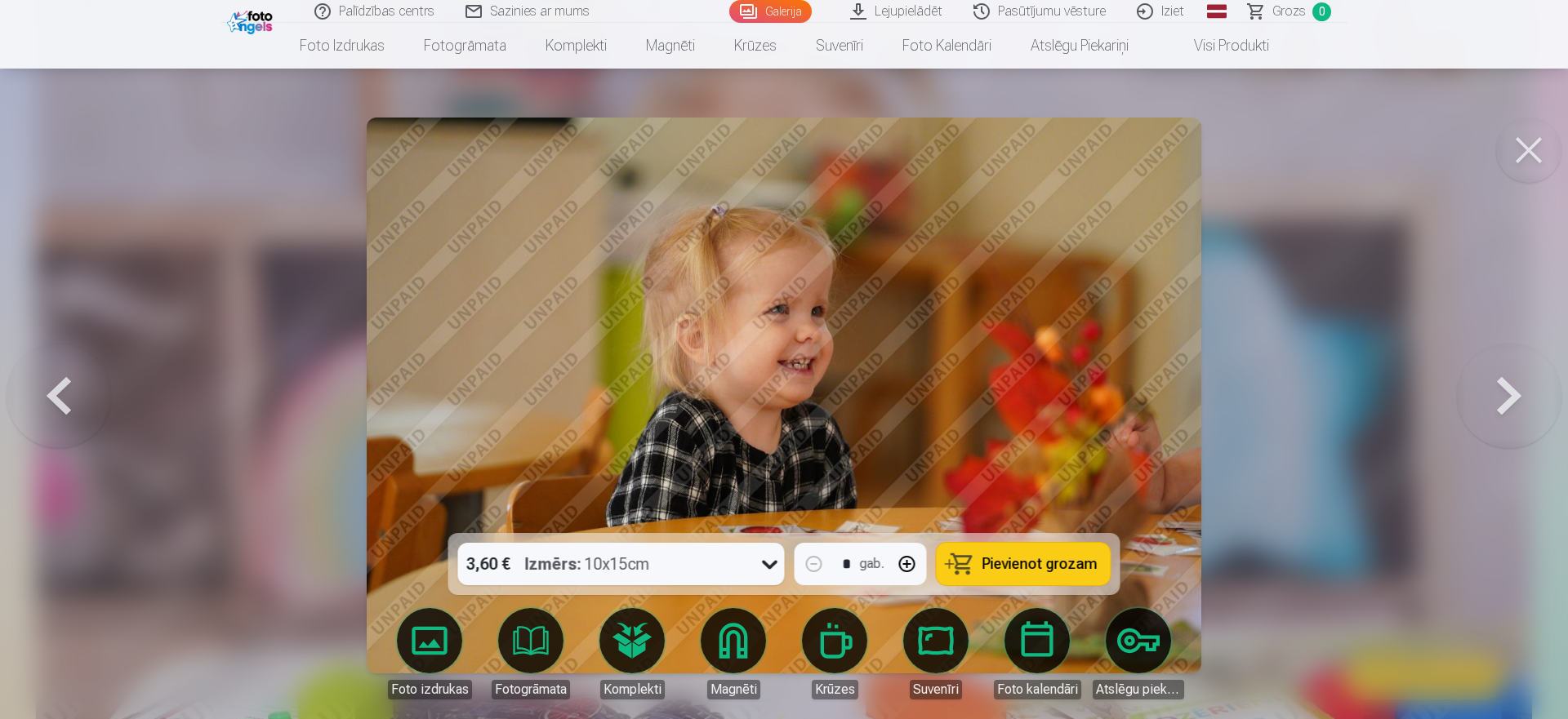
click at [1523, 155] on button at bounding box center [1529, 150] width 65 height 65
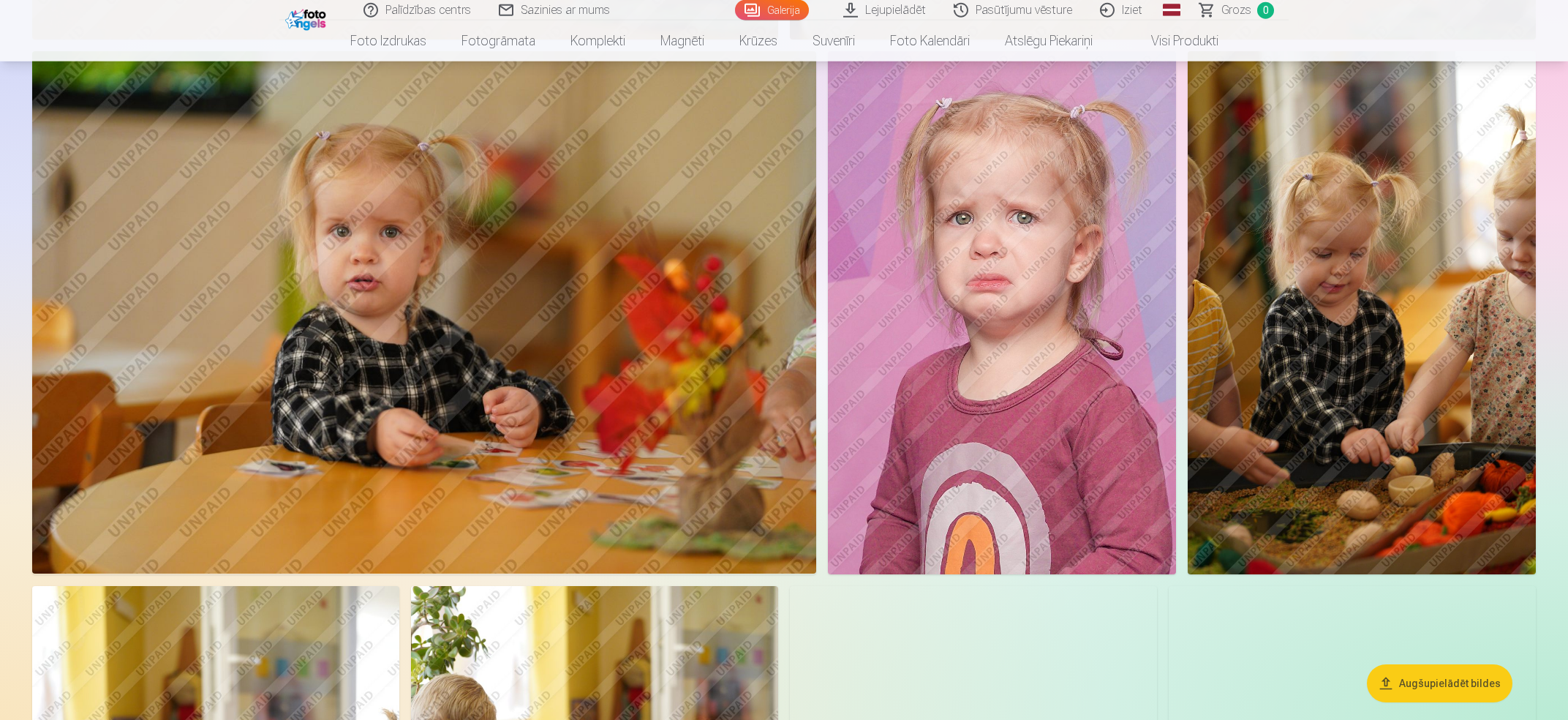
scroll to position [1097, 0]
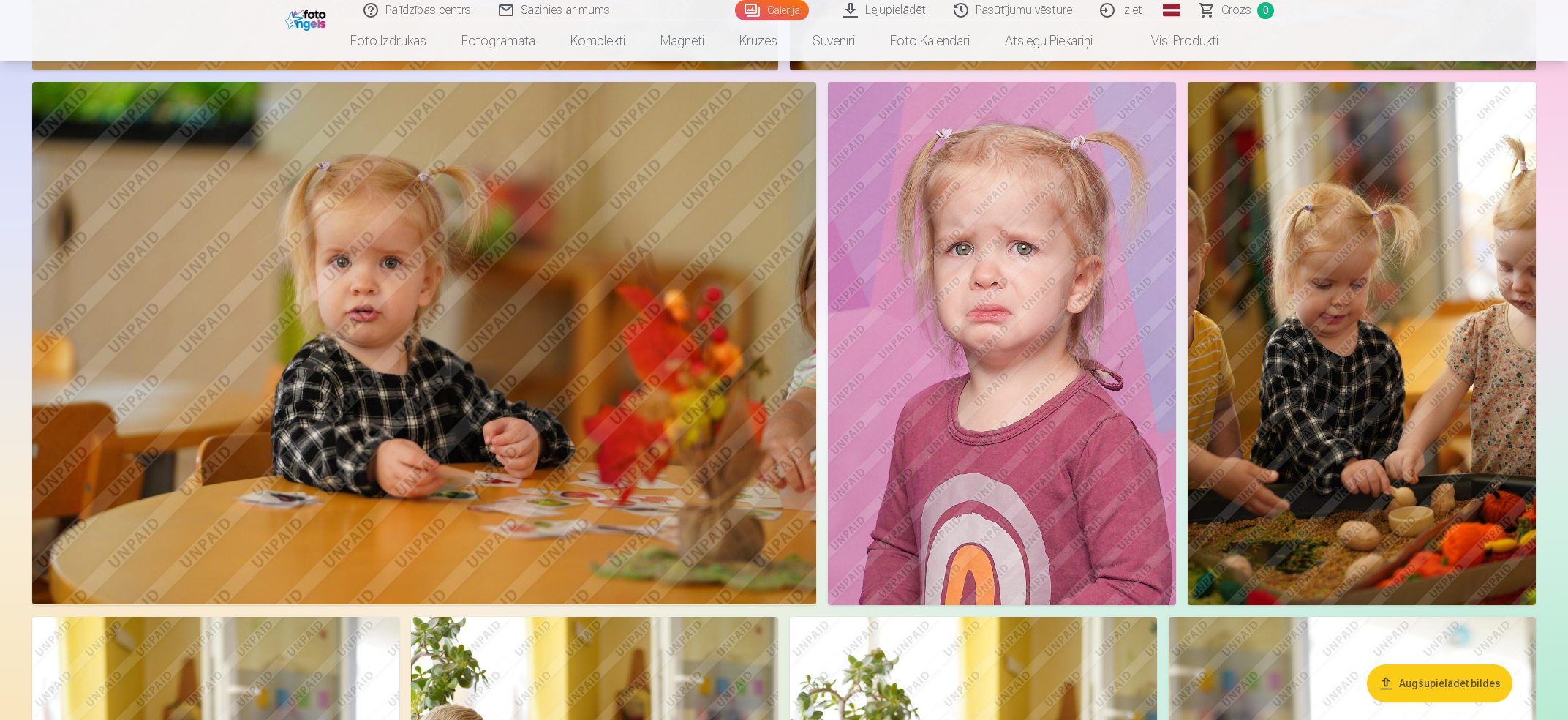
click at [1353, 303] on img at bounding box center [1362, 343] width 348 height 523
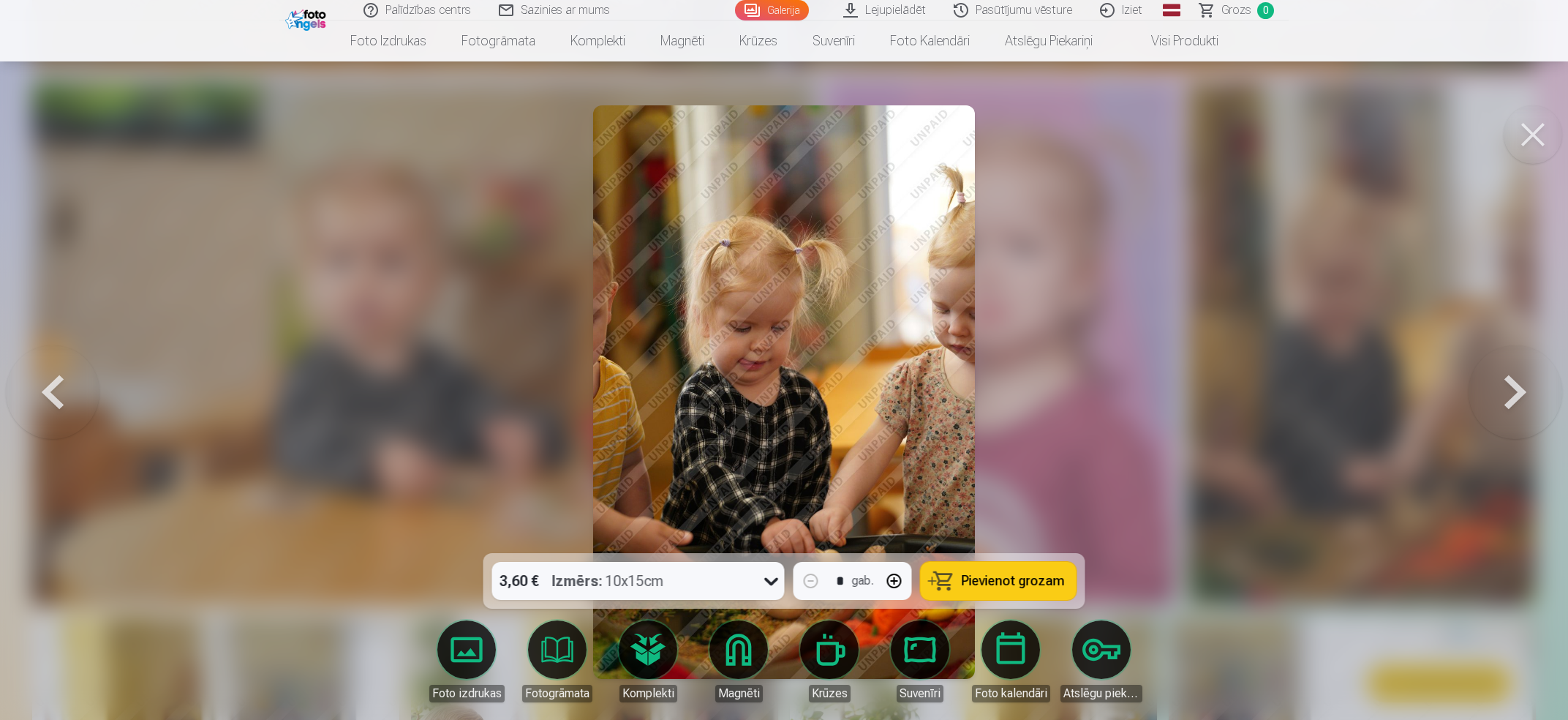
click at [861, 390] on img at bounding box center [784, 392] width 382 height 574
click at [1404, 133] on button at bounding box center [1533, 134] width 59 height 59
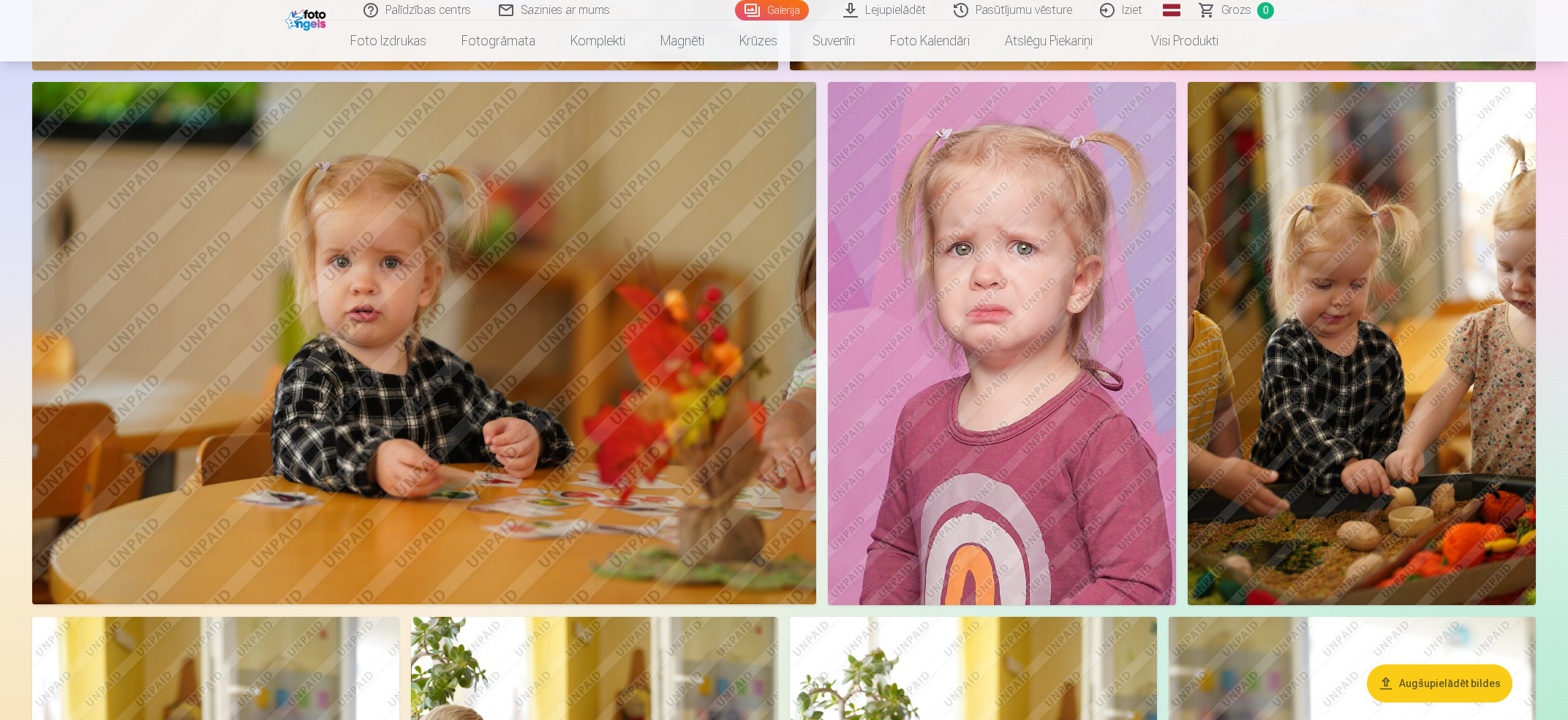
click at [449, 349] on img at bounding box center [424, 343] width 784 height 523
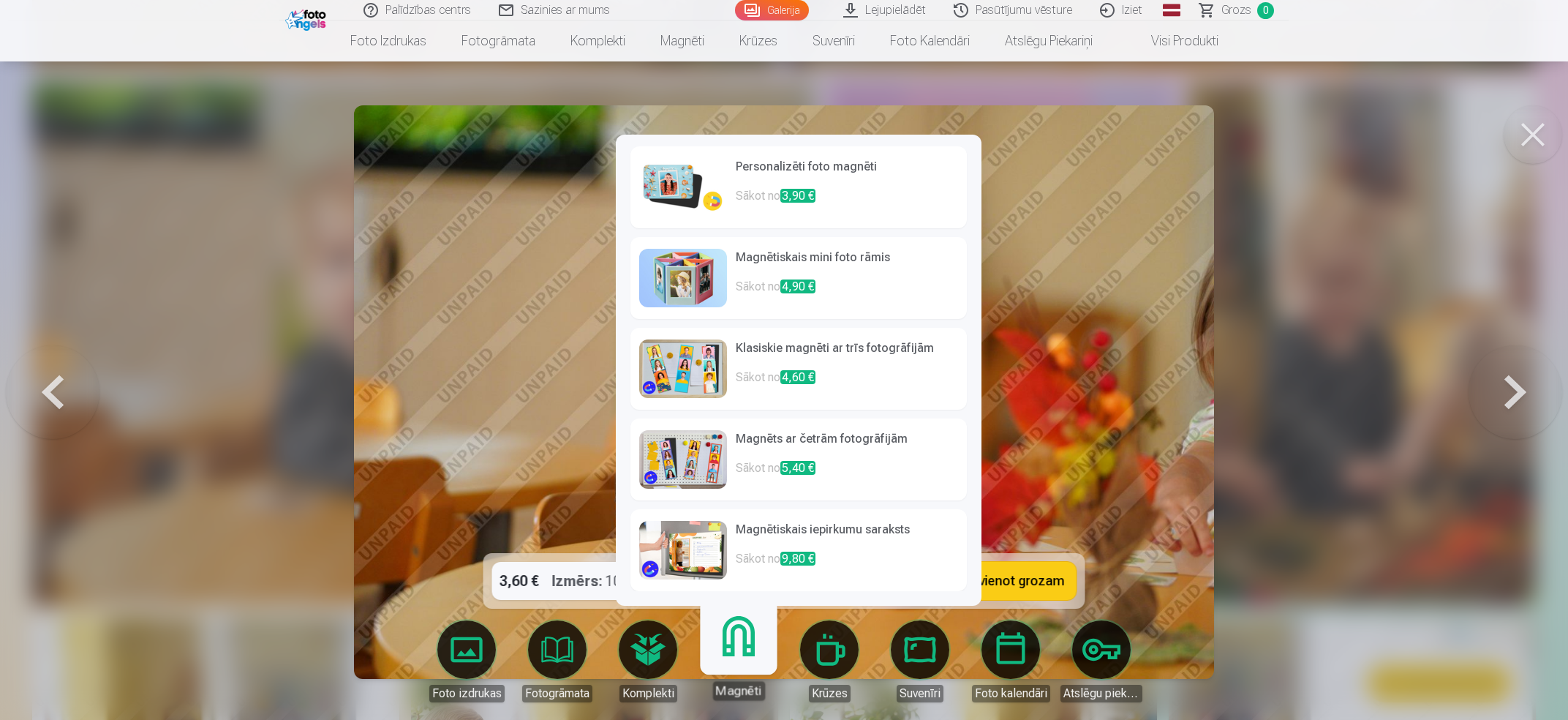
click at [756, 191] on p "Sākot no 3,90 €" at bounding box center [847, 201] width 223 height 29
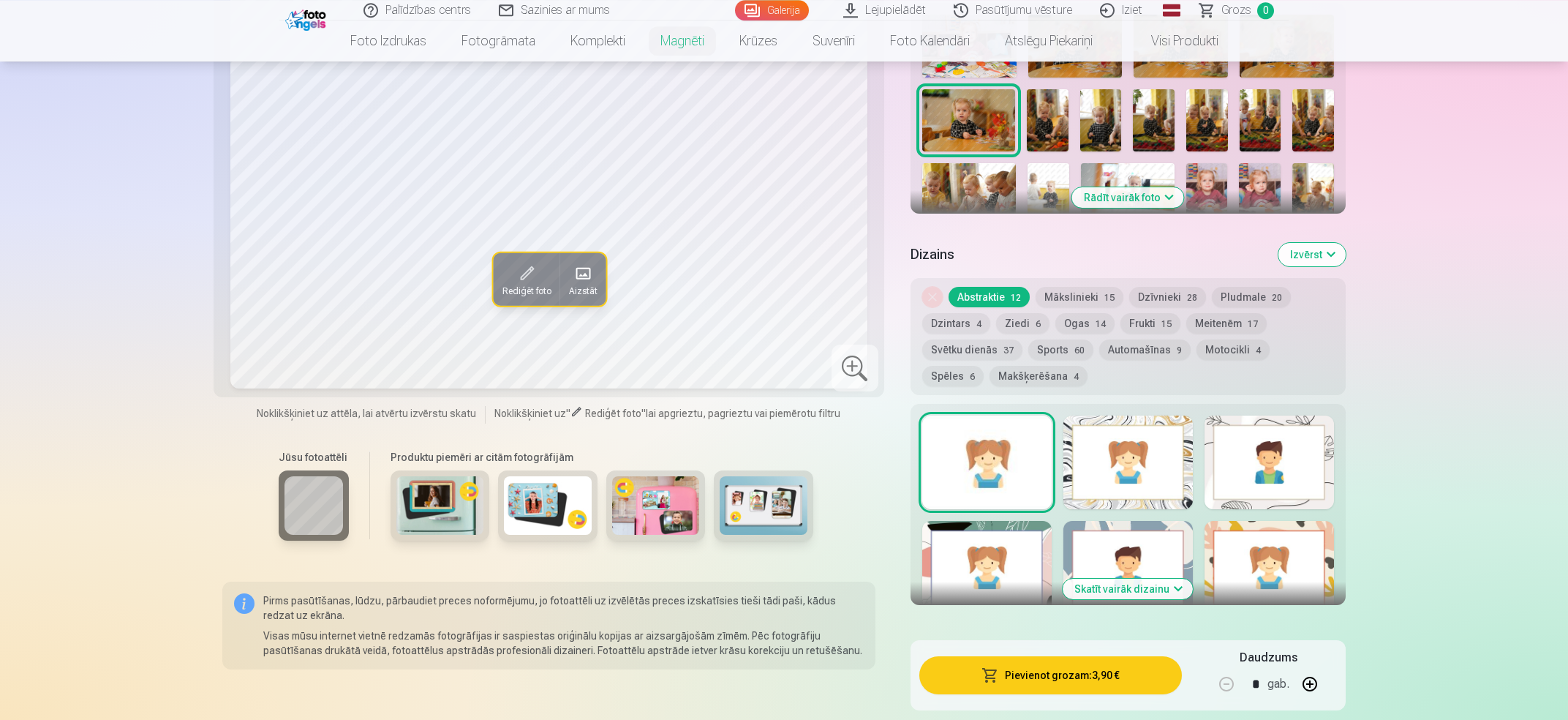
scroll to position [549, 0]
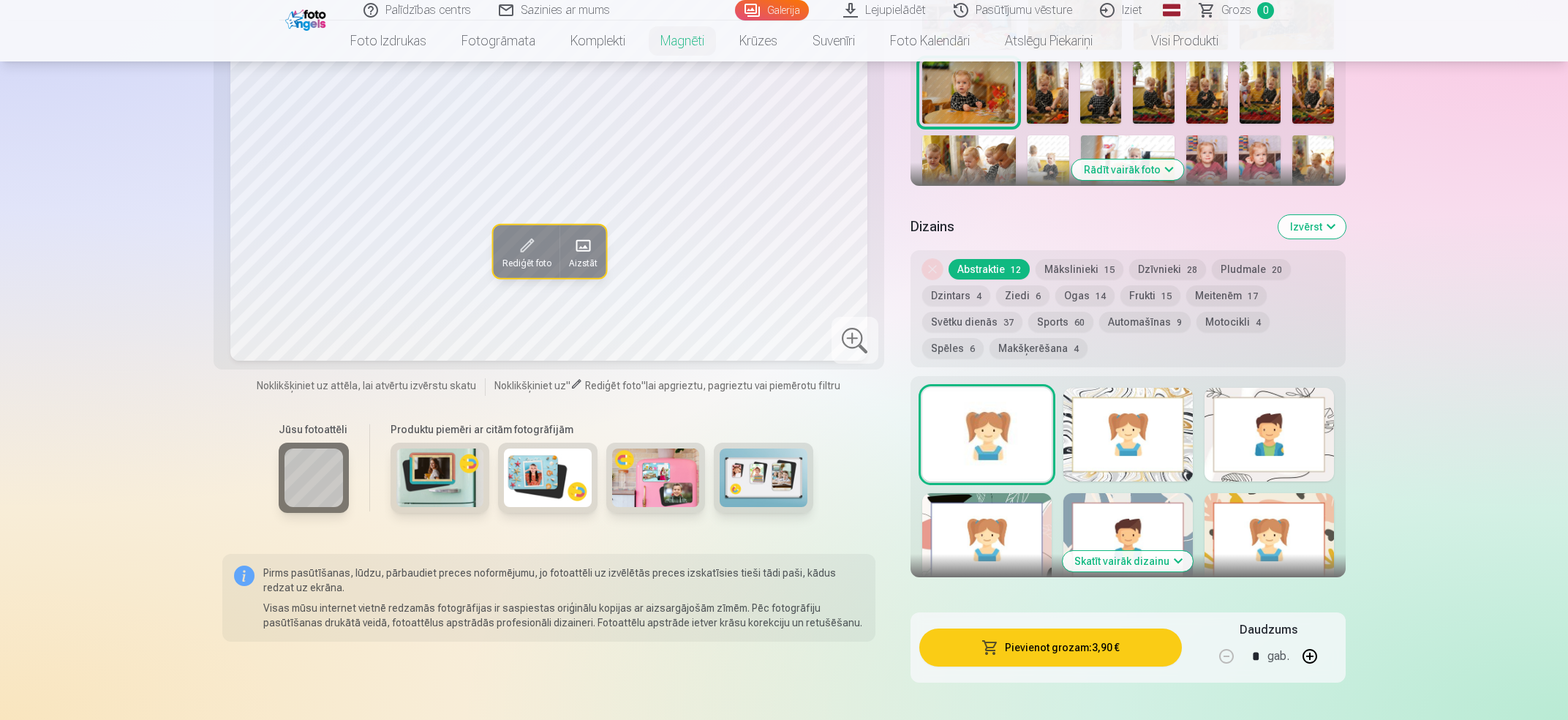
click at [961, 429] on div at bounding box center [987, 434] width 129 height 94
click at [1316, 643] on button "button" at bounding box center [1310, 655] width 35 height 35
type input "*"
click at [1047, 638] on button "Pievienot grozam : 7,80 €" at bounding box center [1050, 647] width 263 height 38
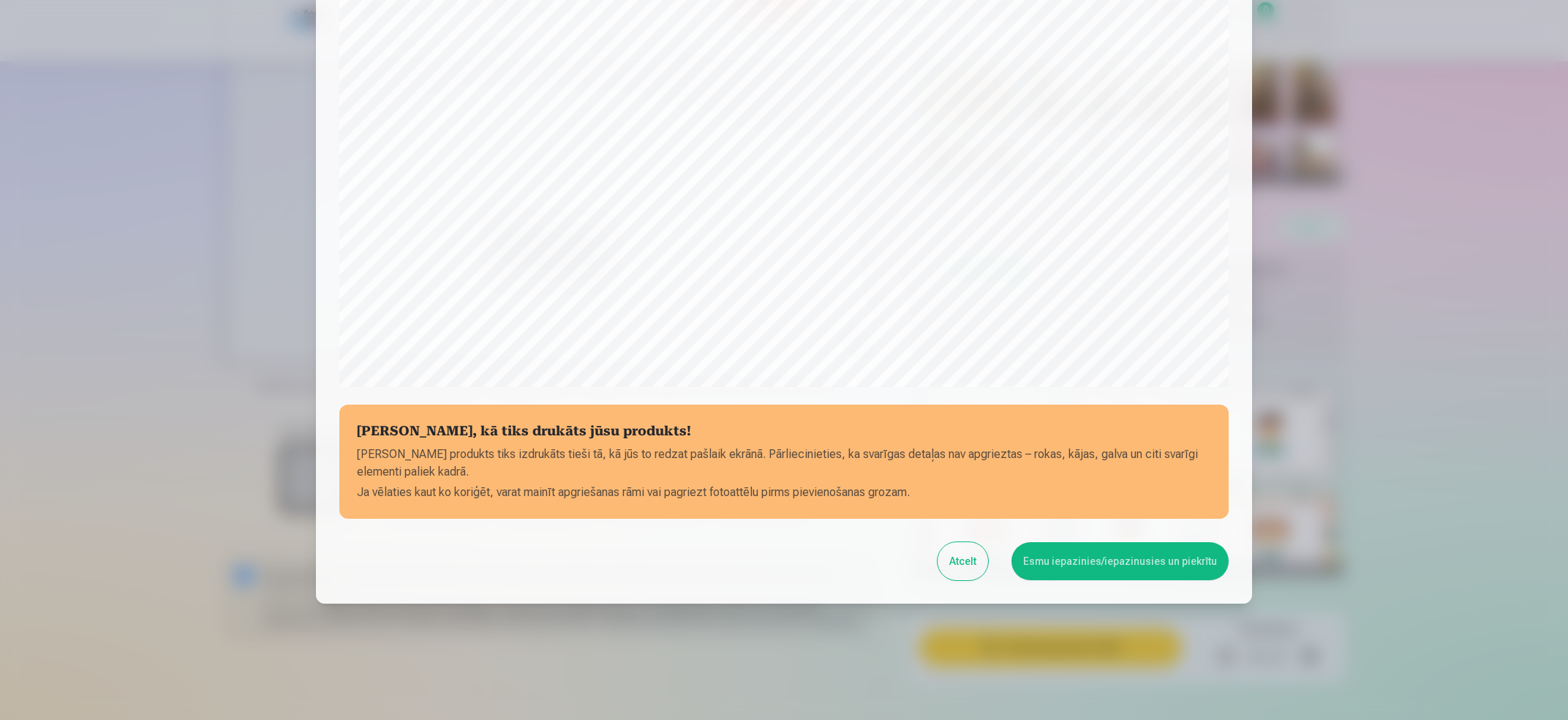
scroll to position [333, 0]
click at [1119, 564] on button "Esmu iepazinies/iepazinusies un piekrītu" at bounding box center [1120, 560] width 218 height 38
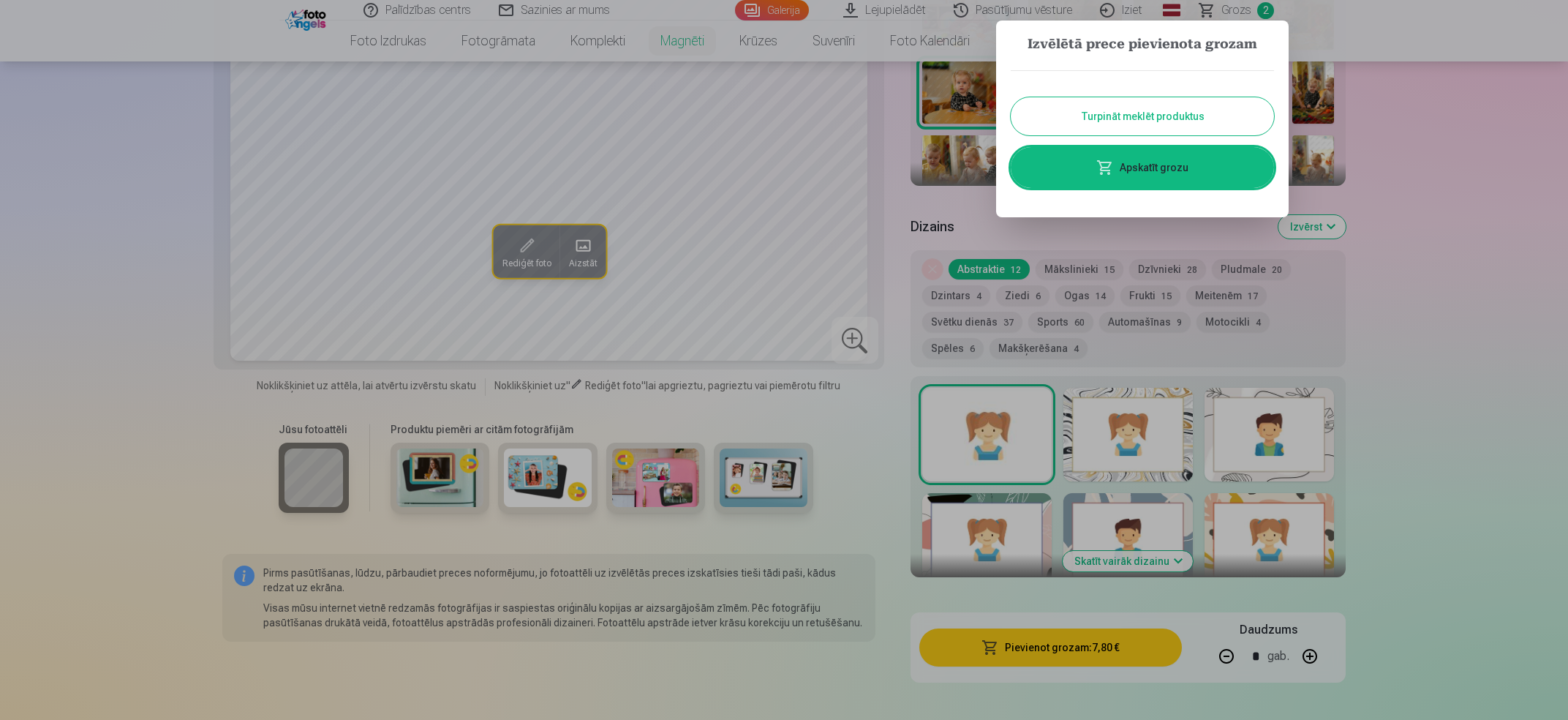
click at [1107, 109] on button "Turpināt meklēt produktus" at bounding box center [1142, 116] width 263 height 38
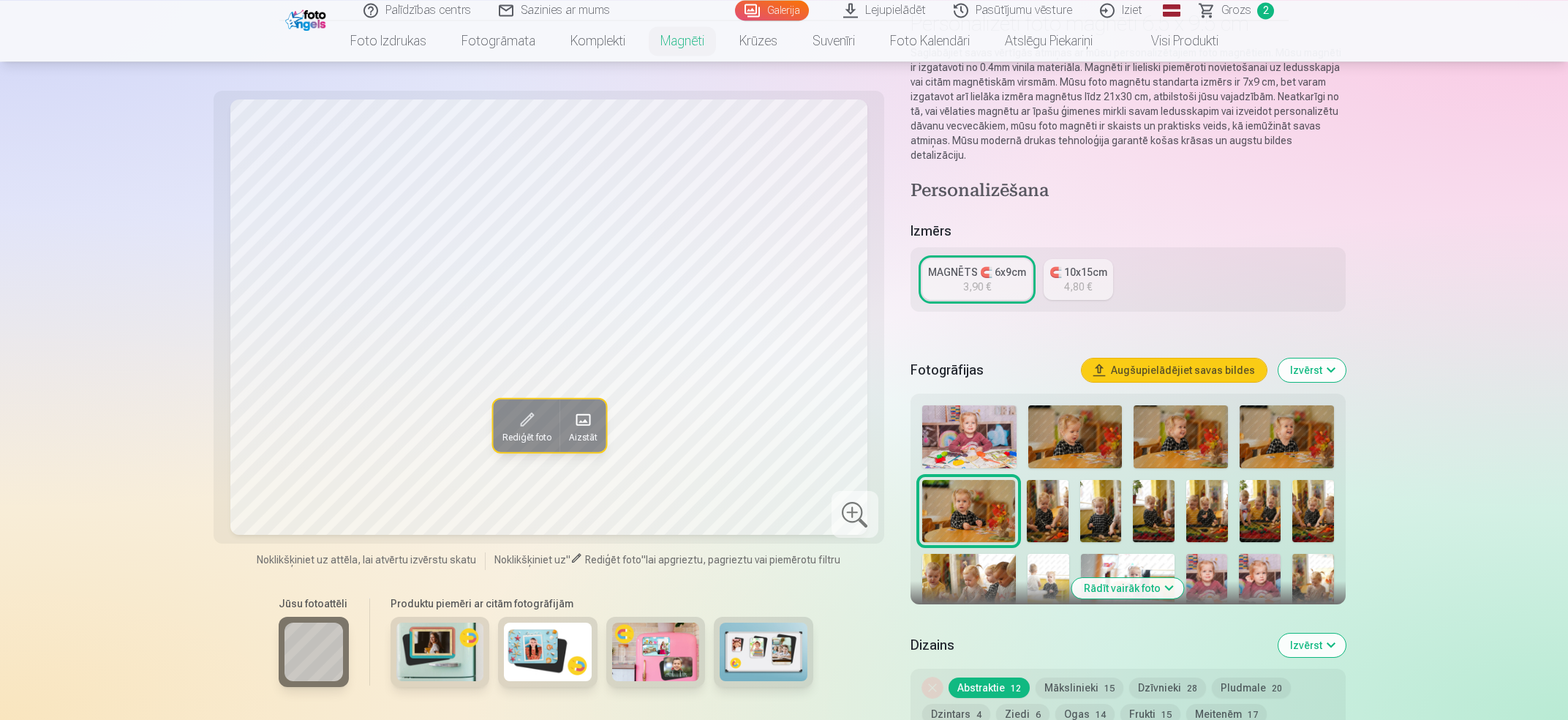
scroll to position [156, 0]
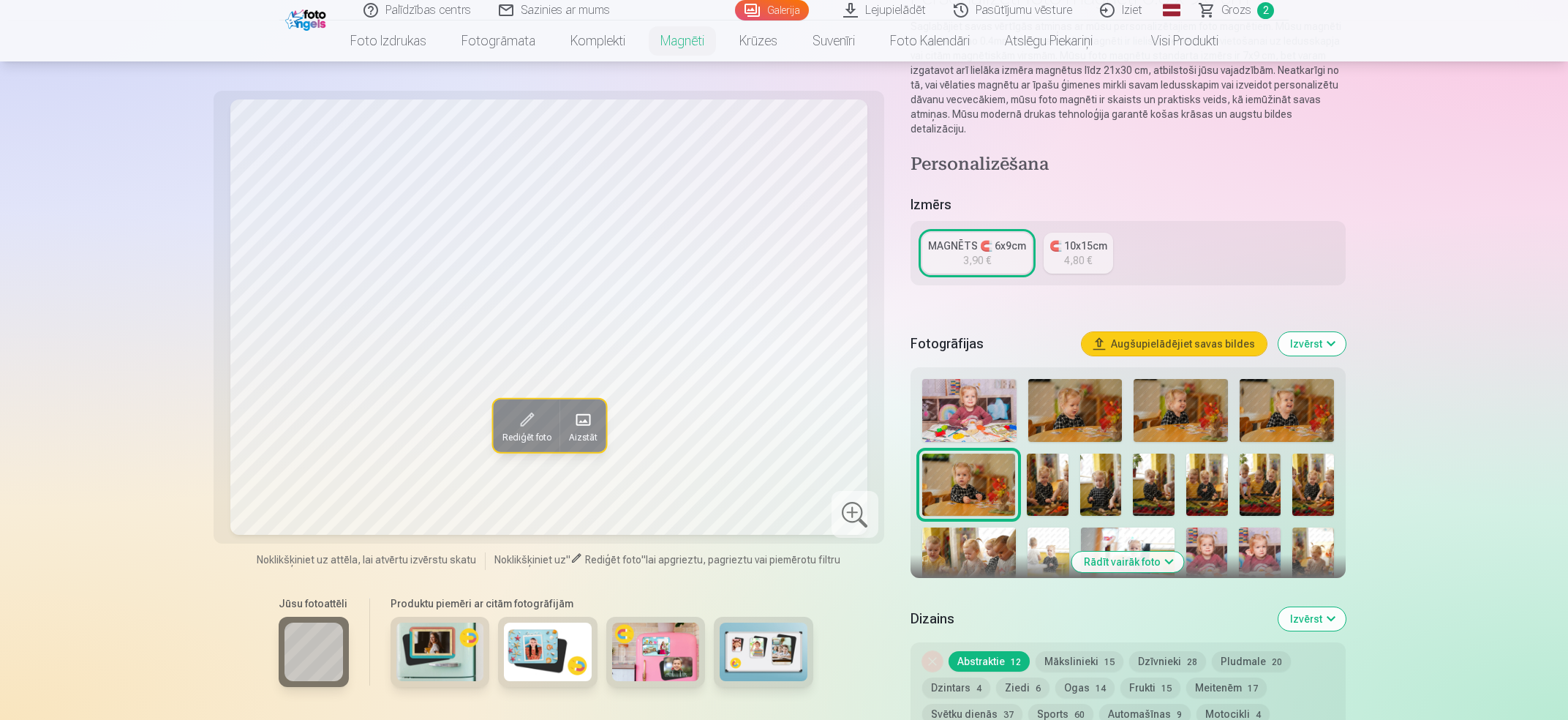
click at [1308, 392] on img at bounding box center [1287, 411] width 94 height 63
click at [1084, 401] on img at bounding box center [1075, 411] width 94 height 63
click at [1174, 403] on img at bounding box center [1180, 411] width 94 height 63
click at [1311, 400] on img at bounding box center [1287, 411] width 94 height 63
click at [1043, 470] on img at bounding box center [1047, 485] width 42 height 62
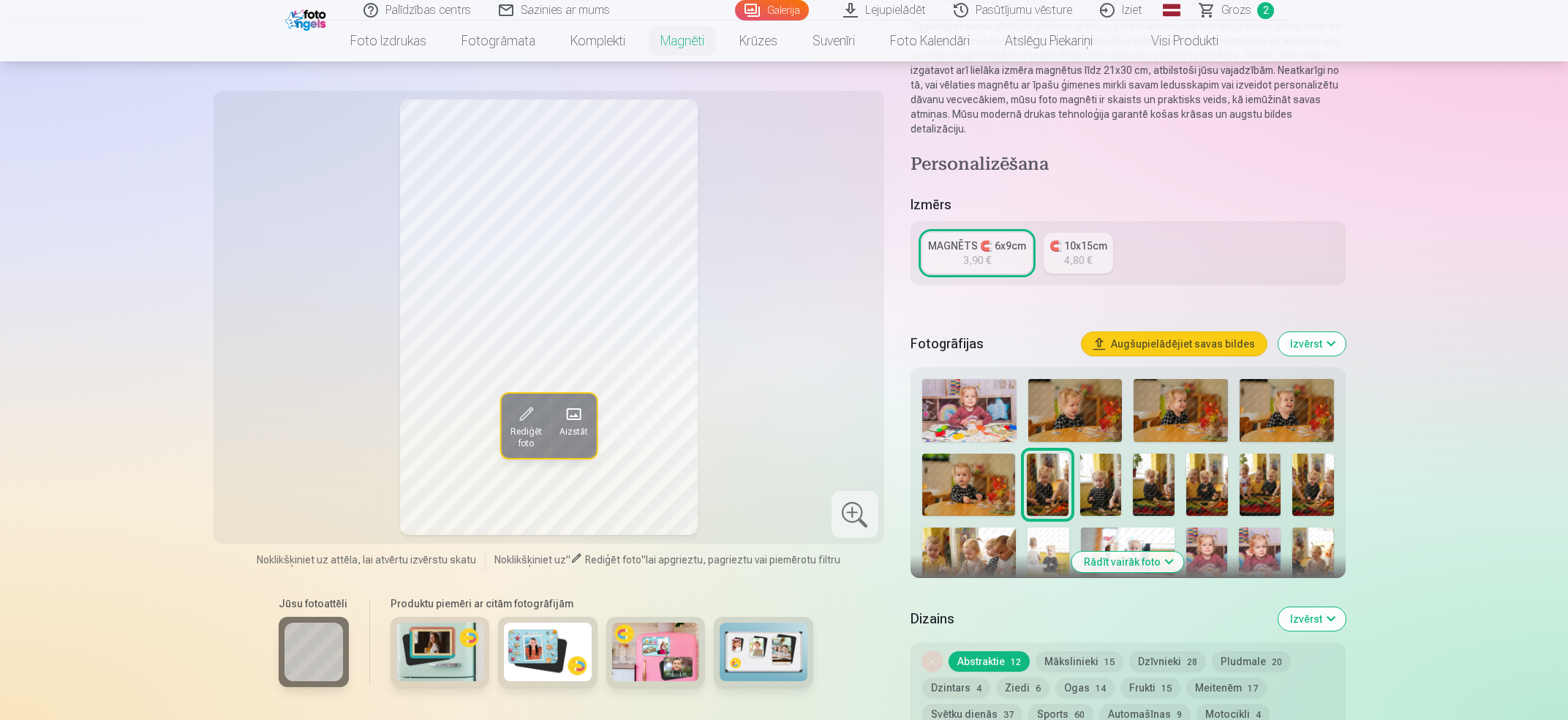
click at [1109, 471] on img at bounding box center [1101, 485] width 42 height 62
click at [1044, 471] on img at bounding box center [1047, 485] width 42 height 62
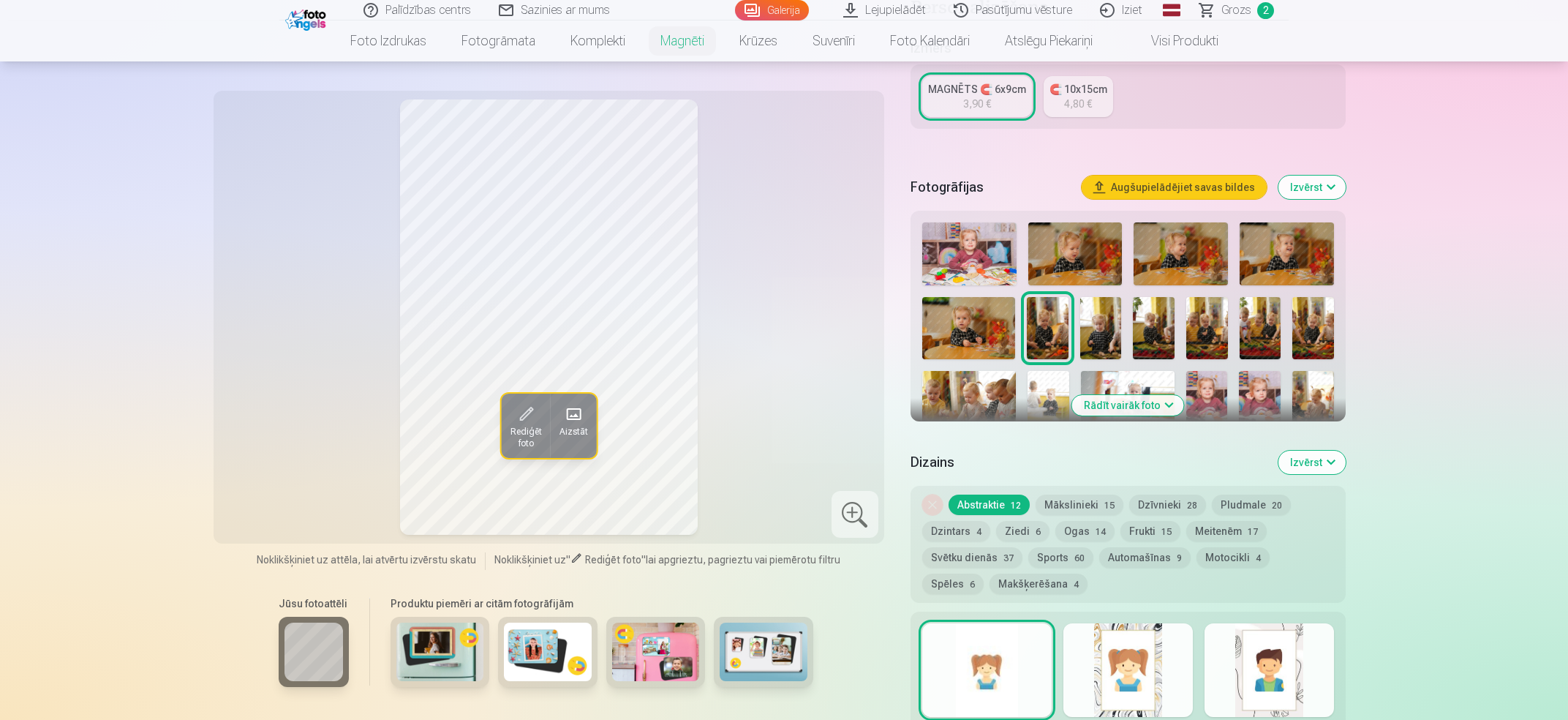
scroll to position [392, 0]
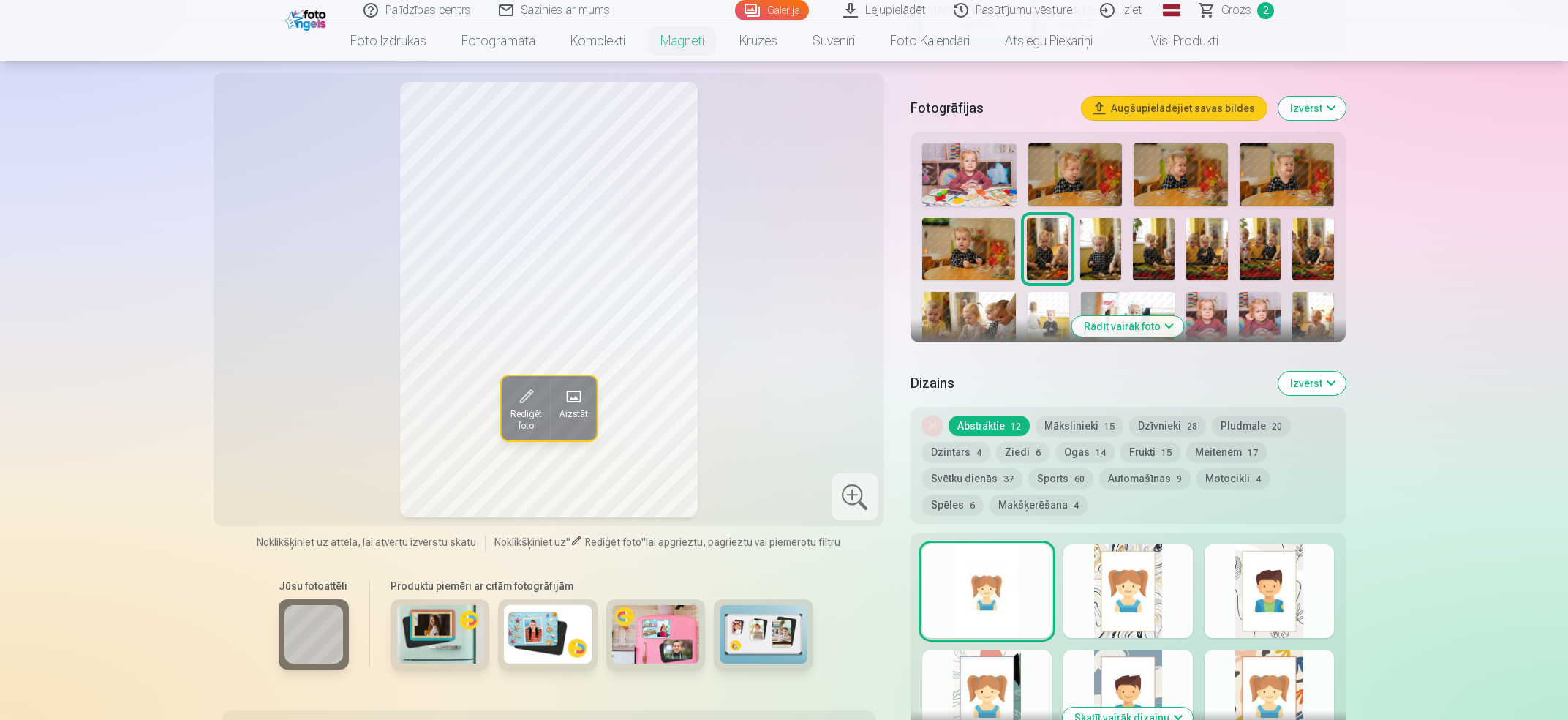
click at [526, 408] on span "Rediģēt foto" at bounding box center [525, 420] width 31 height 24
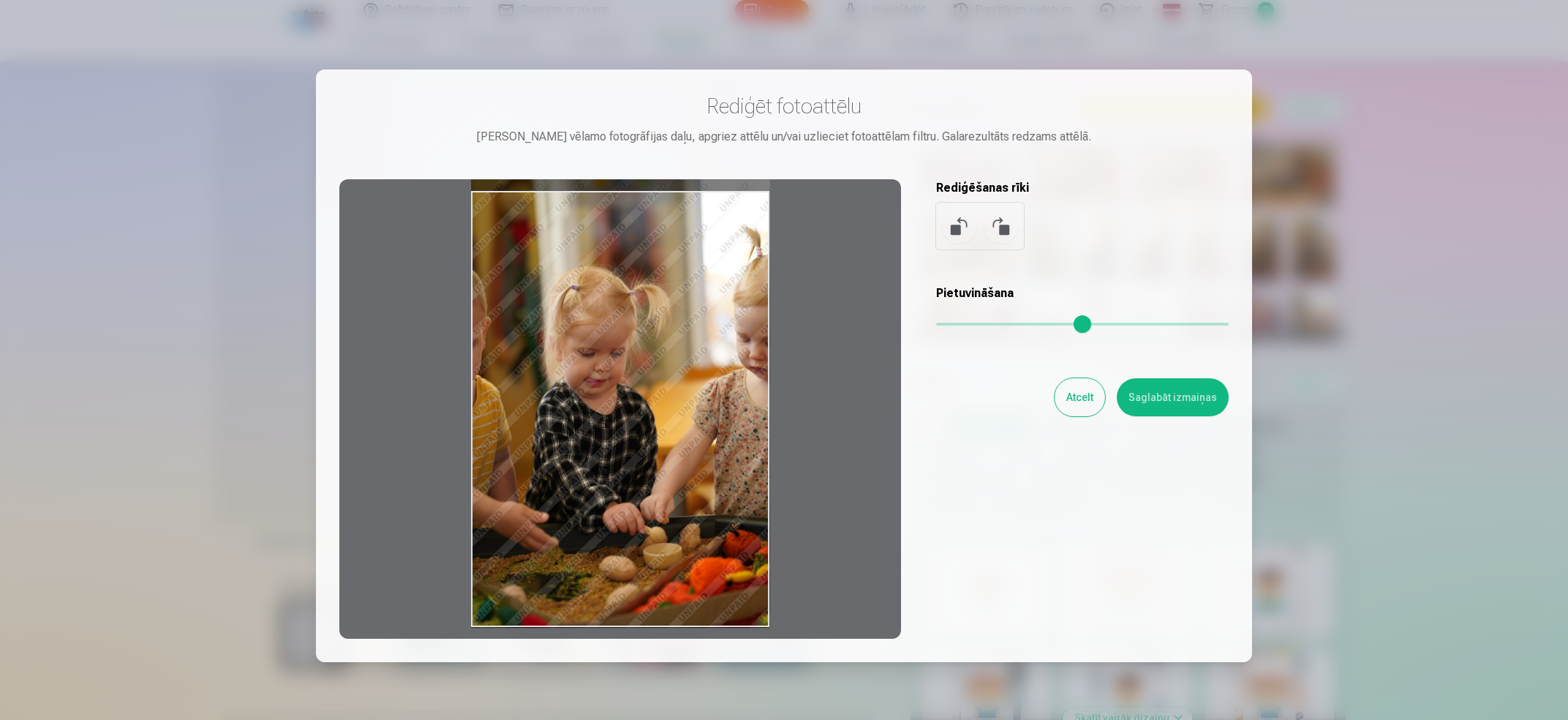
drag, startPoint x: 769, startPoint y: 417, endPoint x: 744, endPoint y: 415, distance: 25.1
click at [744, 415] on div at bounding box center [620, 409] width 562 height 460
drag, startPoint x: 520, startPoint y: 588, endPoint x: 580, endPoint y: 587, distance: 60.0
click at [580, 587] on div at bounding box center [620, 409] width 562 height 460
drag, startPoint x: 580, startPoint y: 586, endPoint x: 695, endPoint y: 562, distance: 117.5
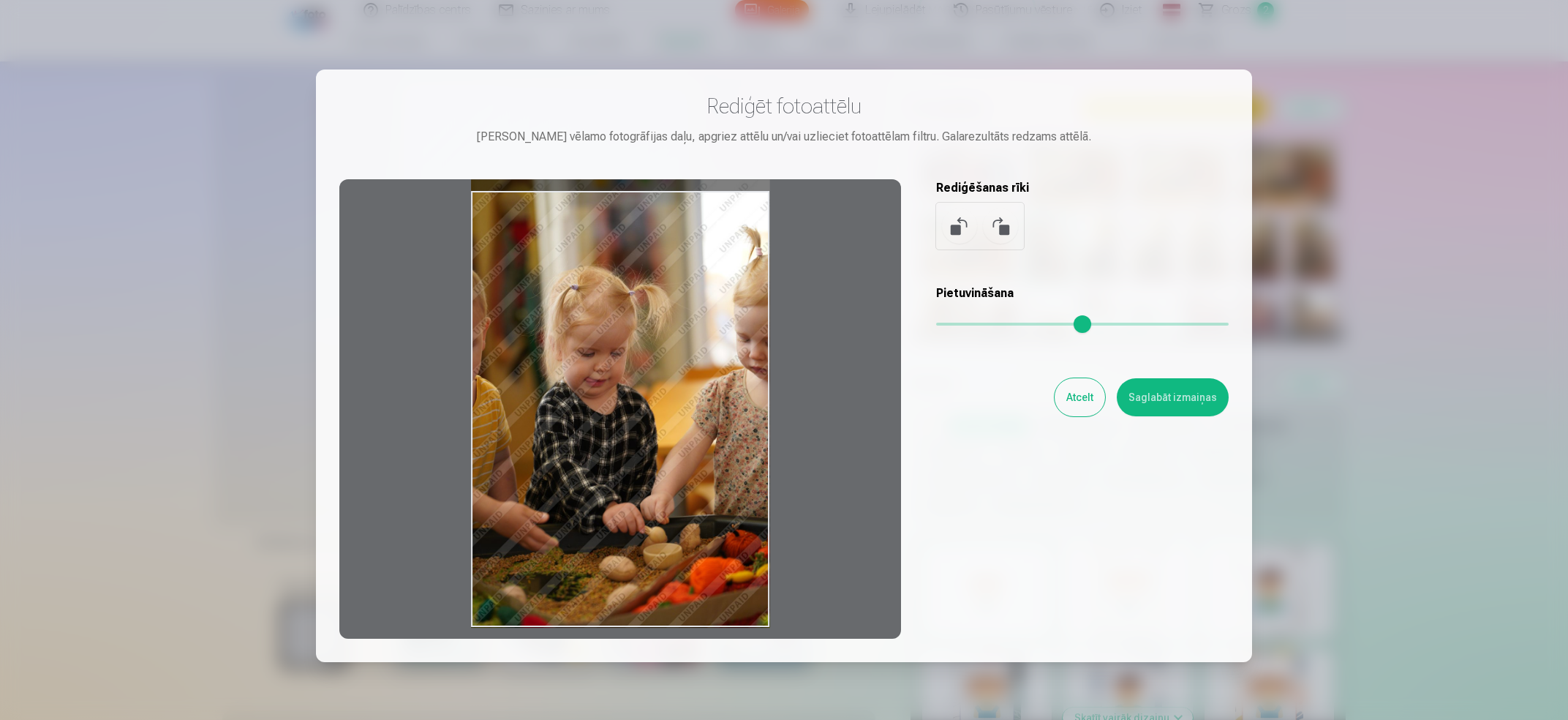
click at [695, 562] on div at bounding box center [620, 409] width 562 height 460
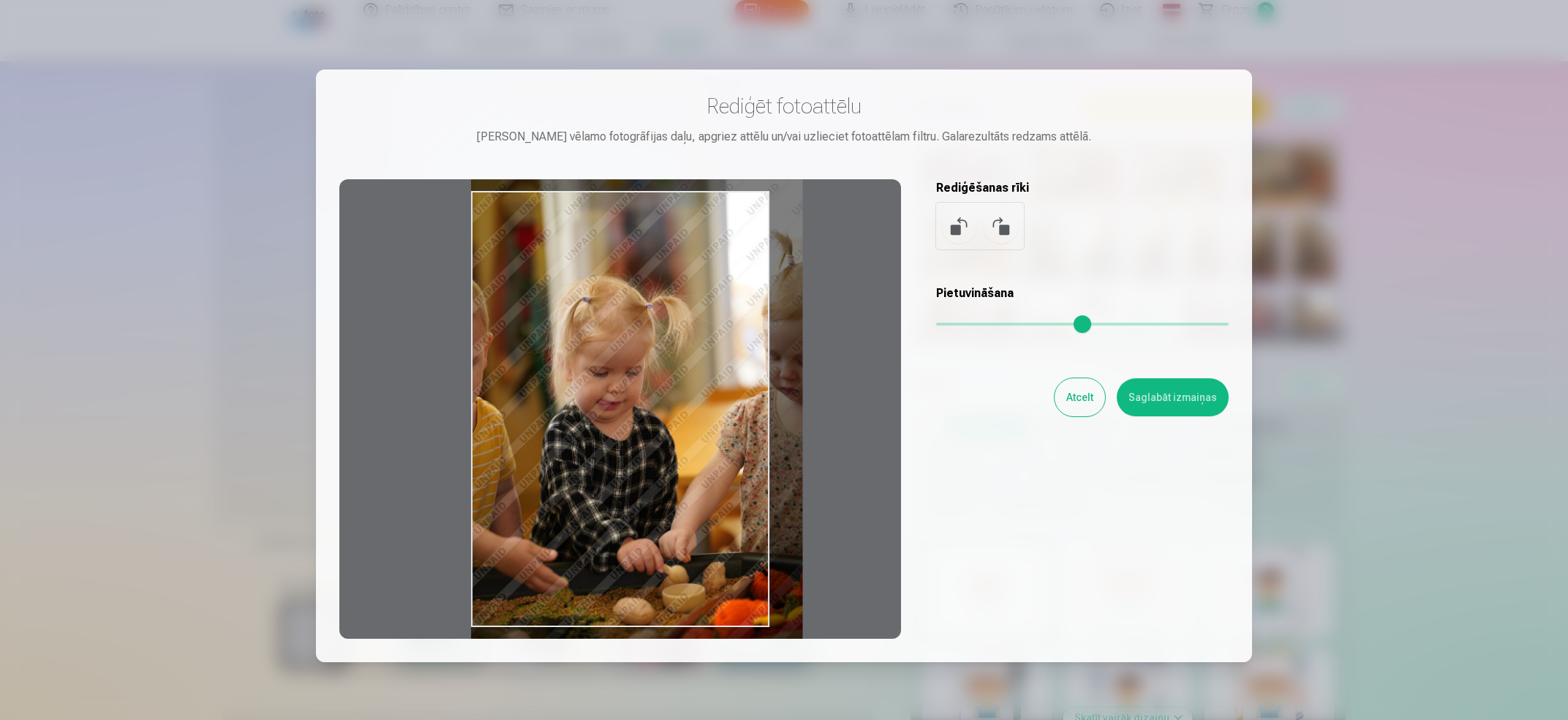
click at [952, 326] on input "range" at bounding box center [1083, 324] width 292 height 3
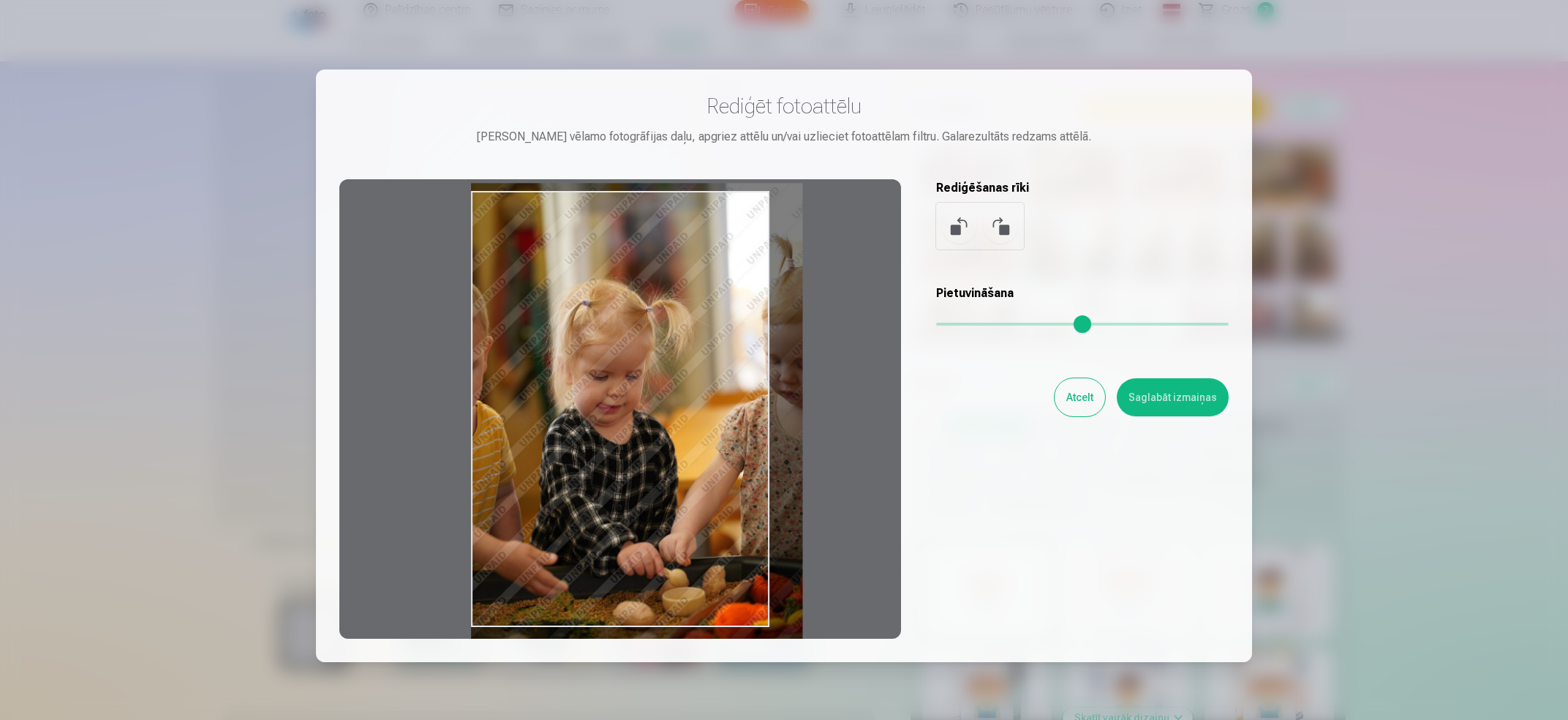
drag, startPoint x: 776, startPoint y: 400, endPoint x: 784, endPoint y: 400, distance: 8.0
click at [784, 400] on div at bounding box center [620, 409] width 562 height 460
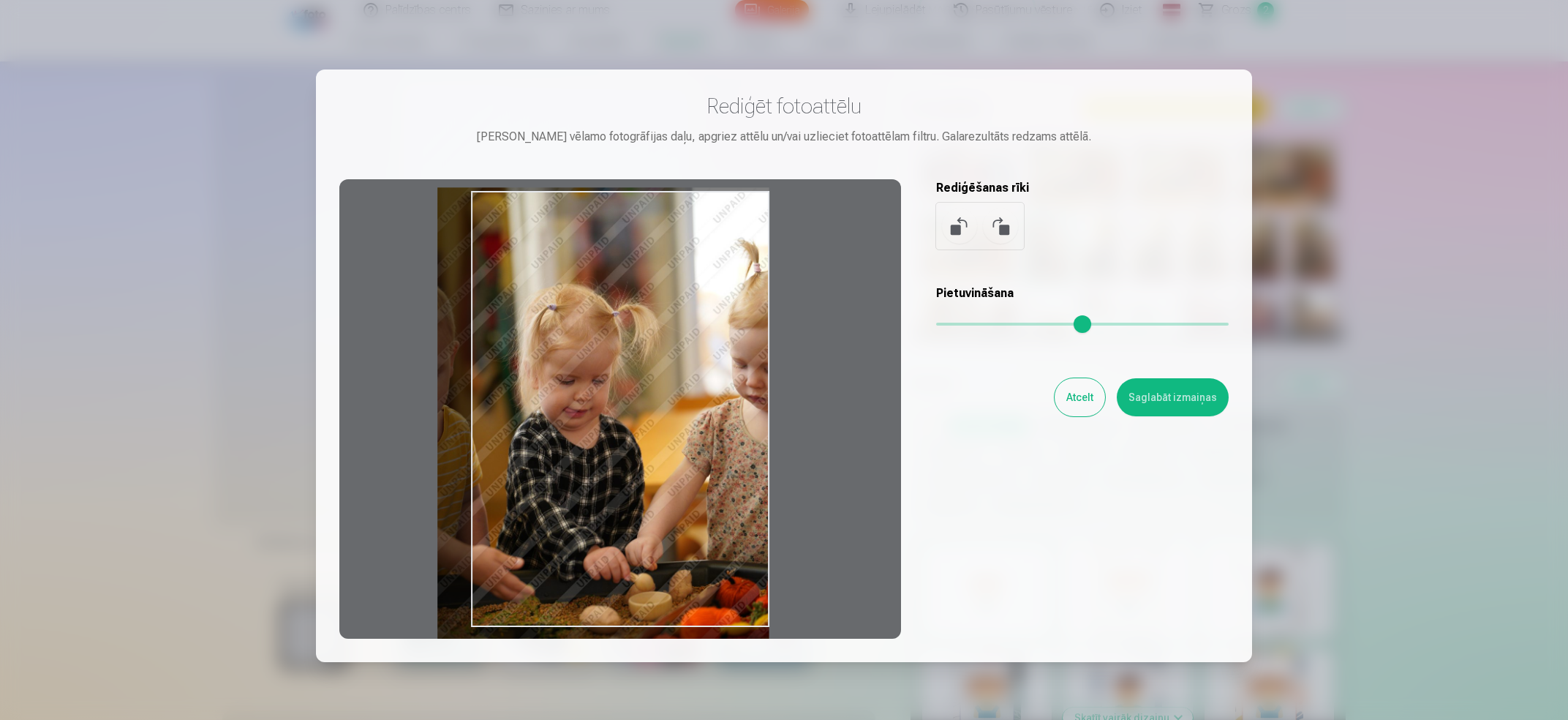
drag, startPoint x: 849, startPoint y: 428, endPoint x: 715, endPoint y: 434, distance: 134.1
click at [715, 434] on div at bounding box center [620, 409] width 562 height 460
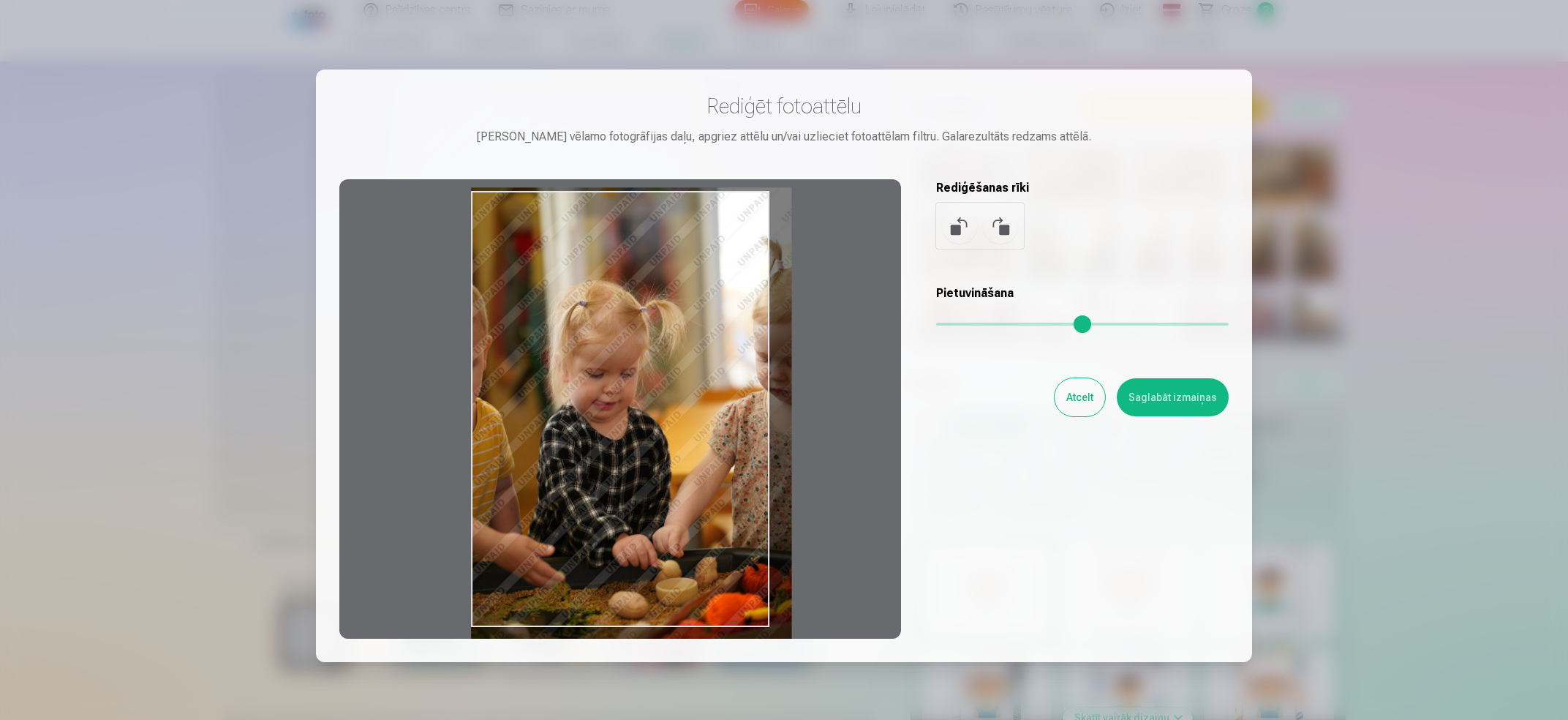
click at [949, 326] on input "range" at bounding box center [1083, 324] width 292 height 3
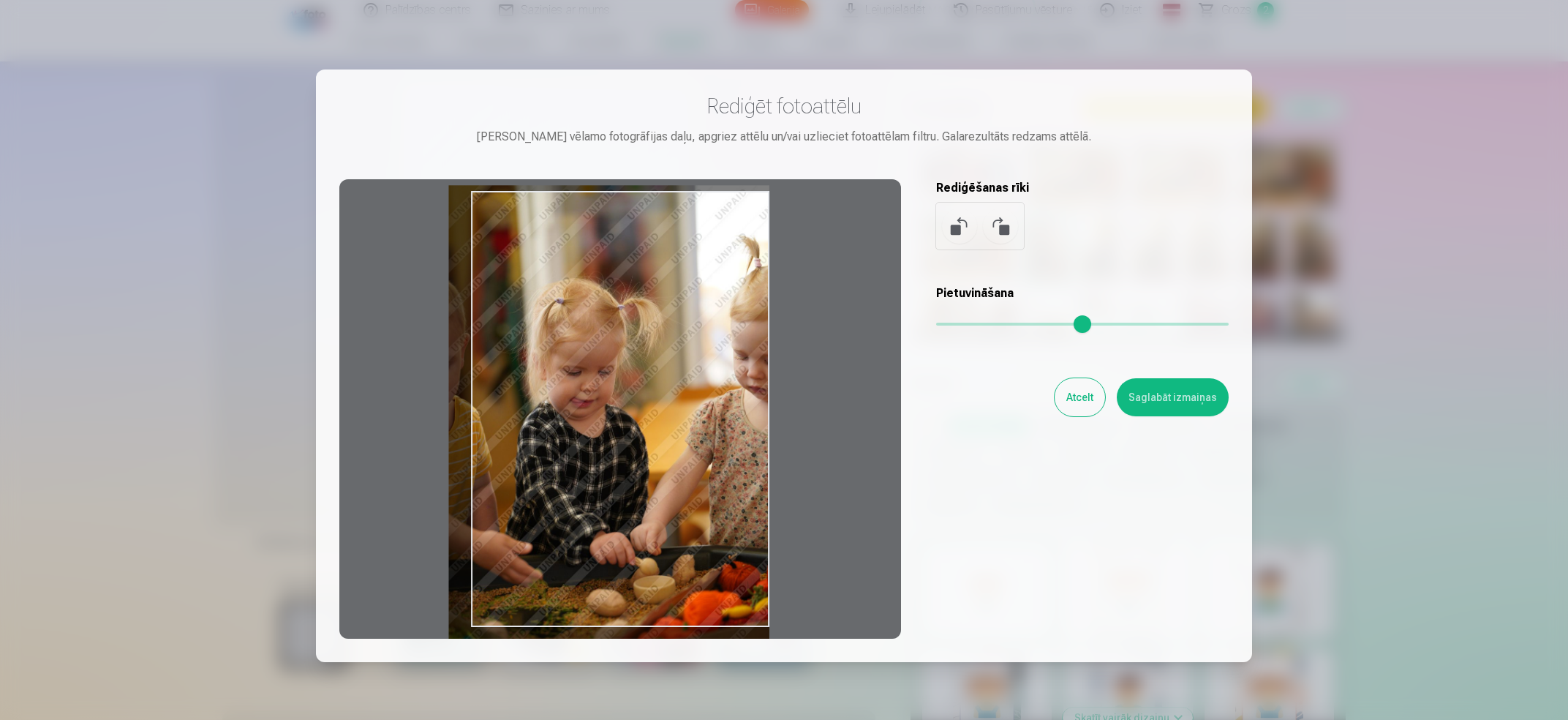
drag, startPoint x: 822, startPoint y: 429, endPoint x: 711, endPoint y: 428, distance: 111.0
click at [711, 428] on div at bounding box center [620, 409] width 562 height 460
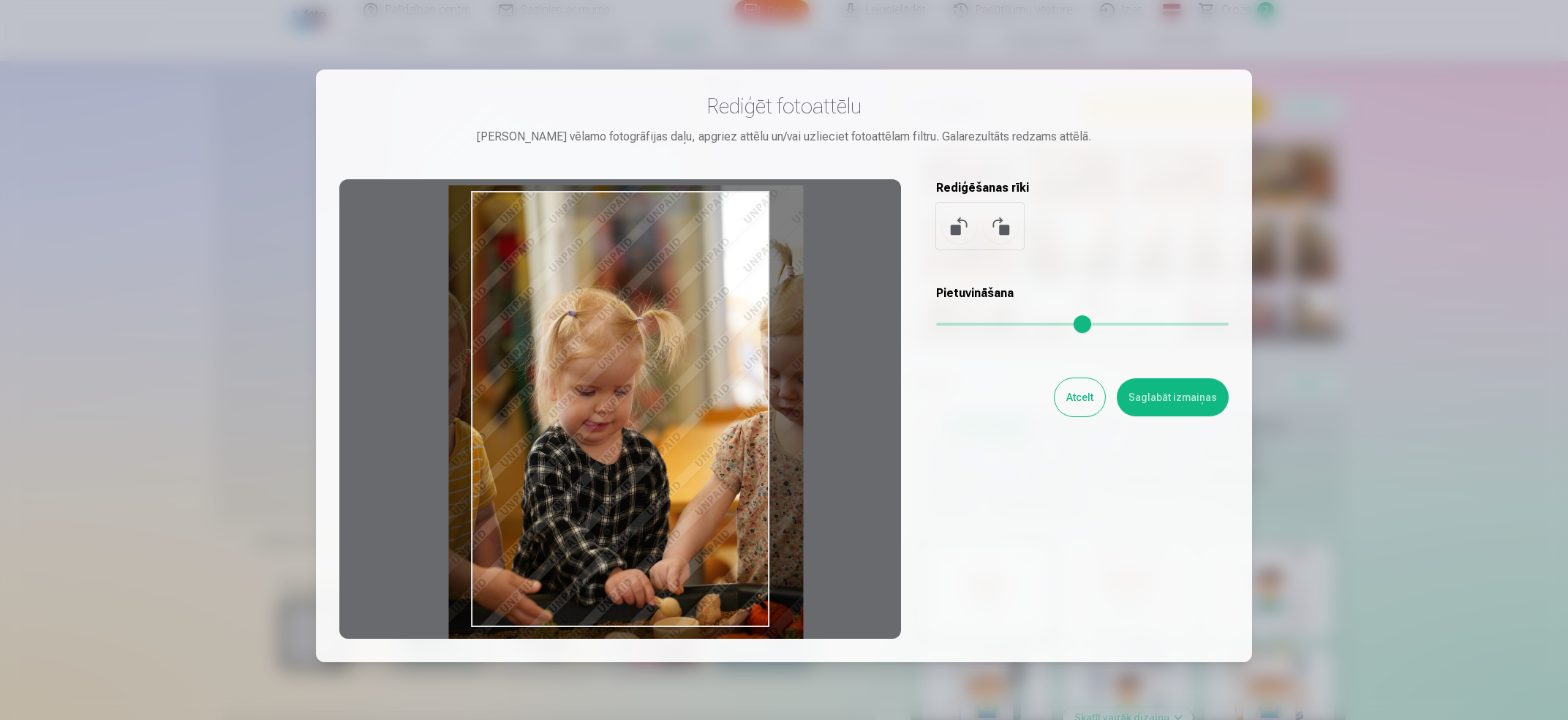
click at [958, 326] on input "range" at bounding box center [1083, 324] width 292 height 3
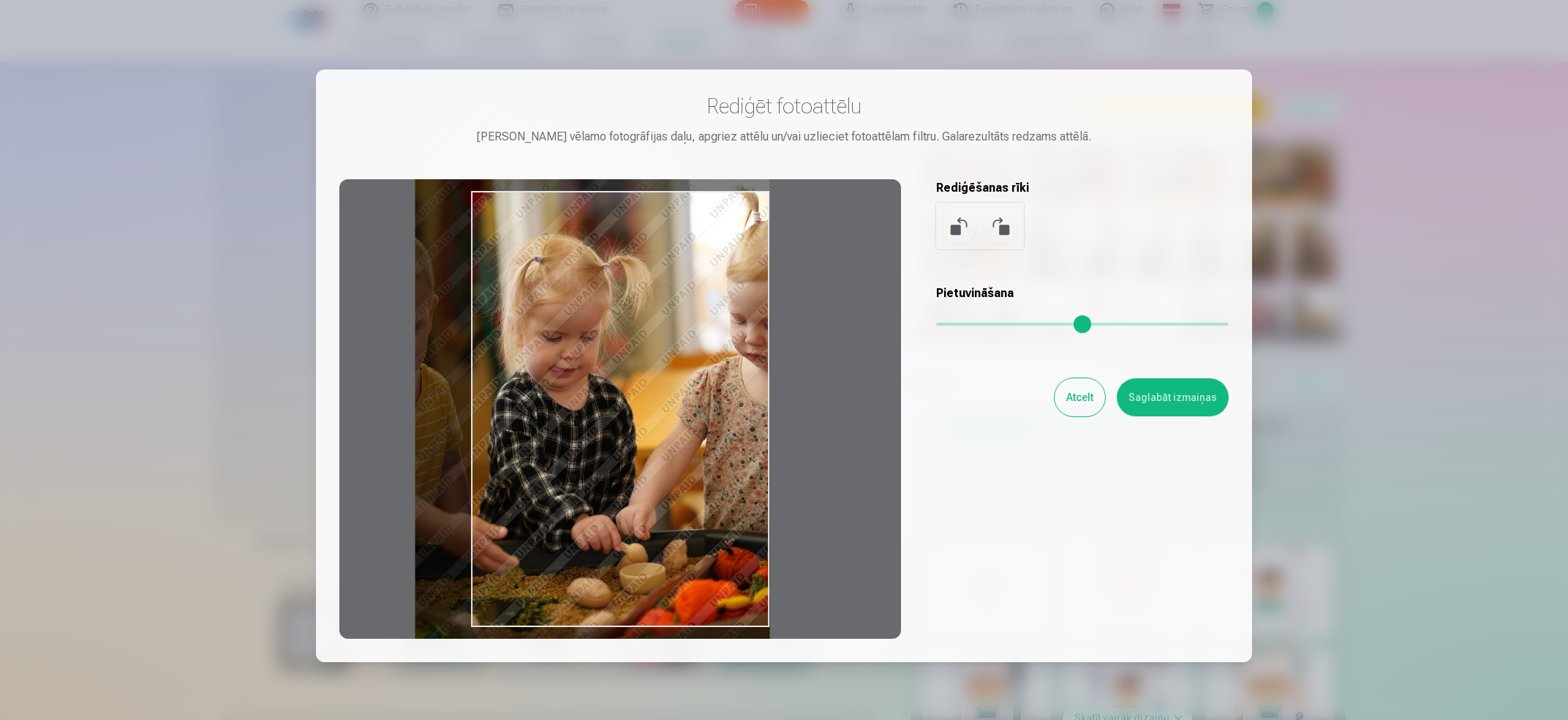
type input "****"
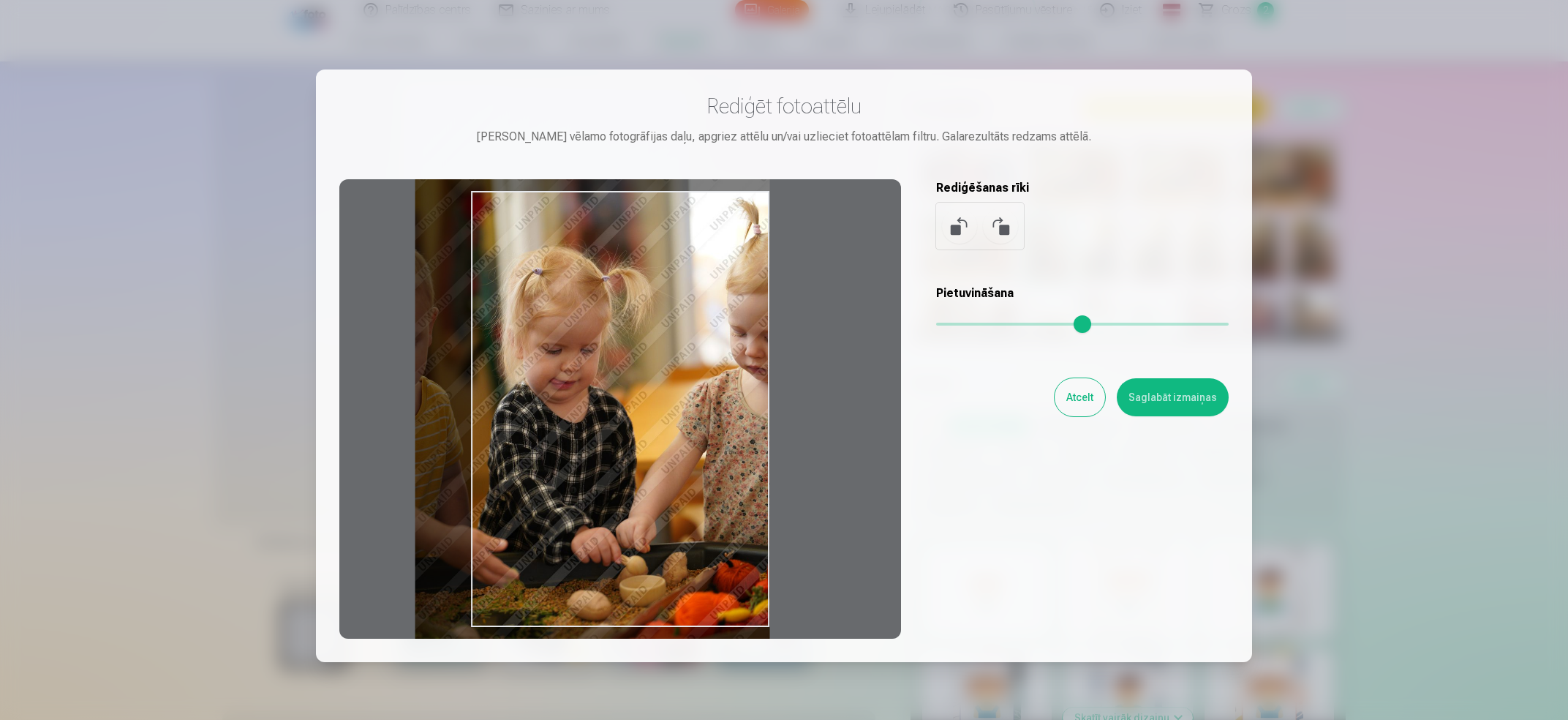
drag, startPoint x: 837, startPoint y: 402, endPoint x: 715, endPoint y: 360, distance: 129.0
click at [715, 360] on div at bounding box center [620, 409] width 562 height 460
click at [1073, 398] on button "Atcelt" at bounding box center [1079, 397] width 50 height 38
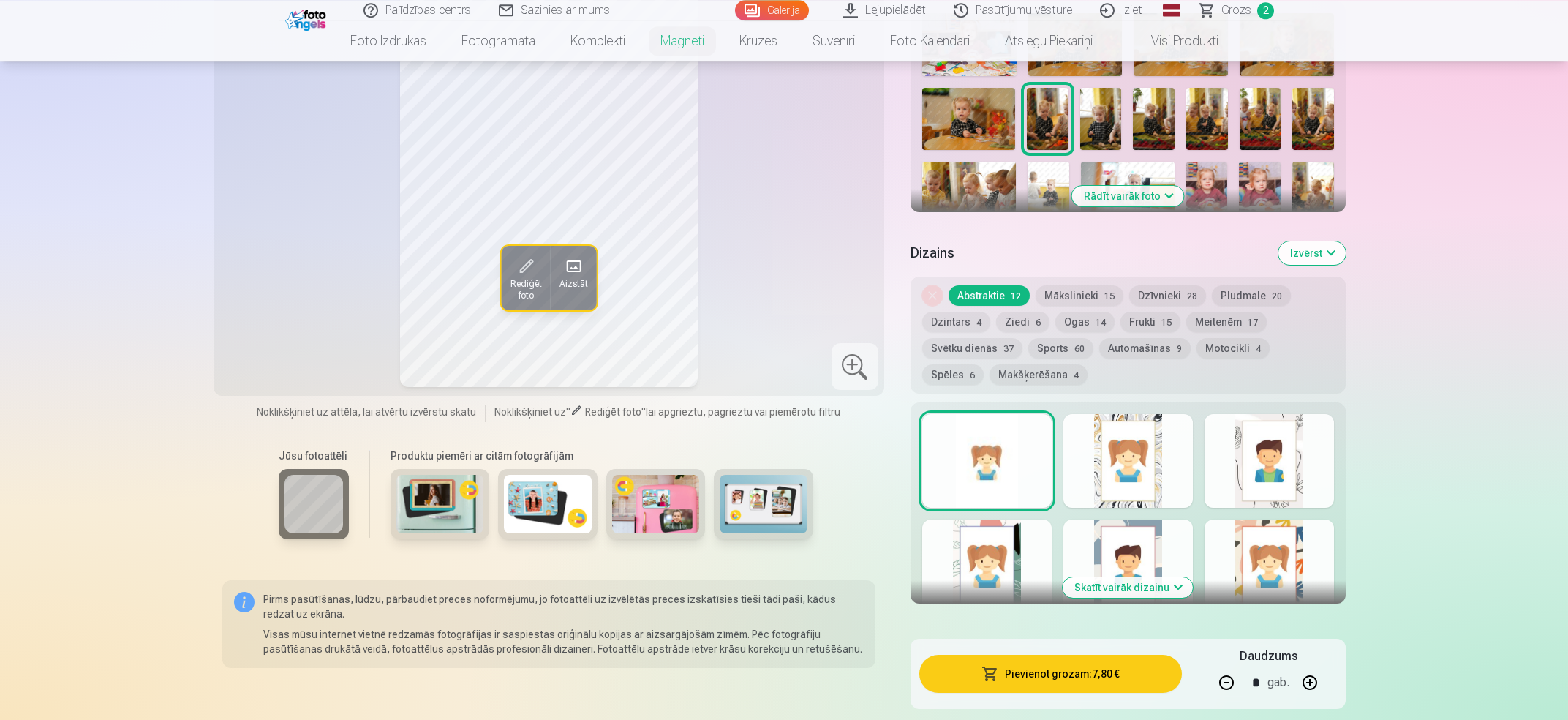
scroll to position [706, 0]
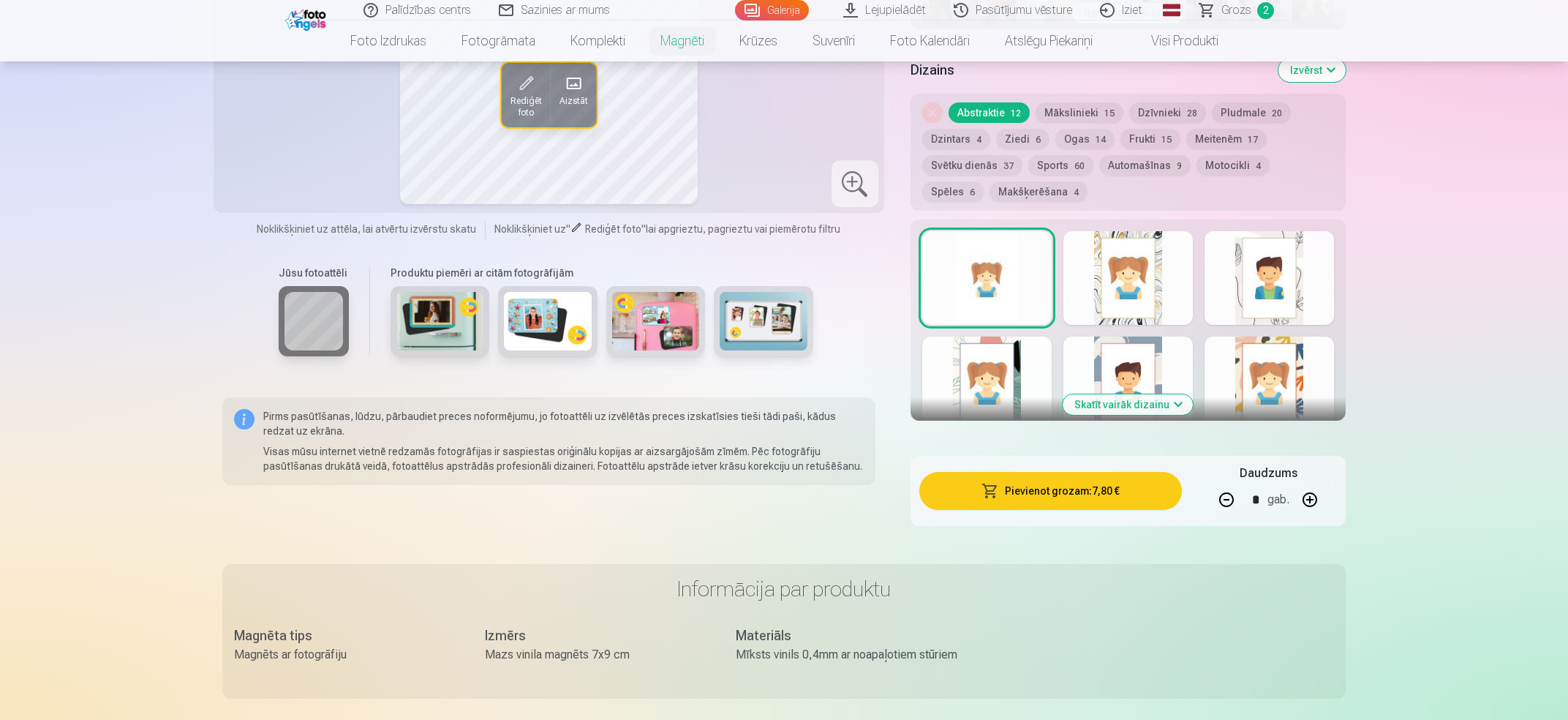
click at [1225, 485] on button "button" at bounding box center [1226, 499] width 35 height 35
type input "*"
click at [1079, 474] on button "Pievienot grozam : 3,90 €" at bounding box center [1050, 490] width 263 height 38
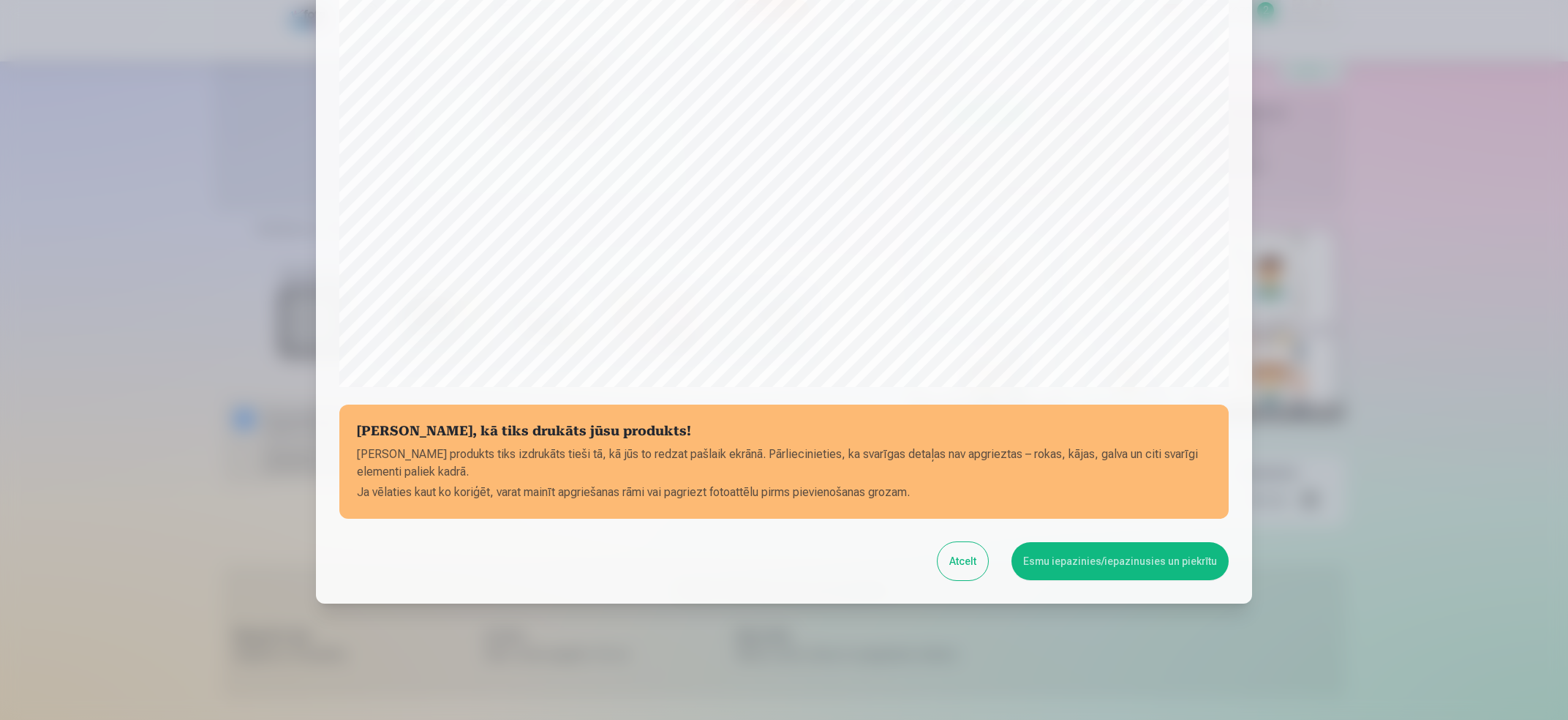
scroll to position [333, 0]
click at [1127, 569] on button "Esmu iepazinies/iepazinusies un piekrītu" at bounding box center [1120, 560] width 218 height 38
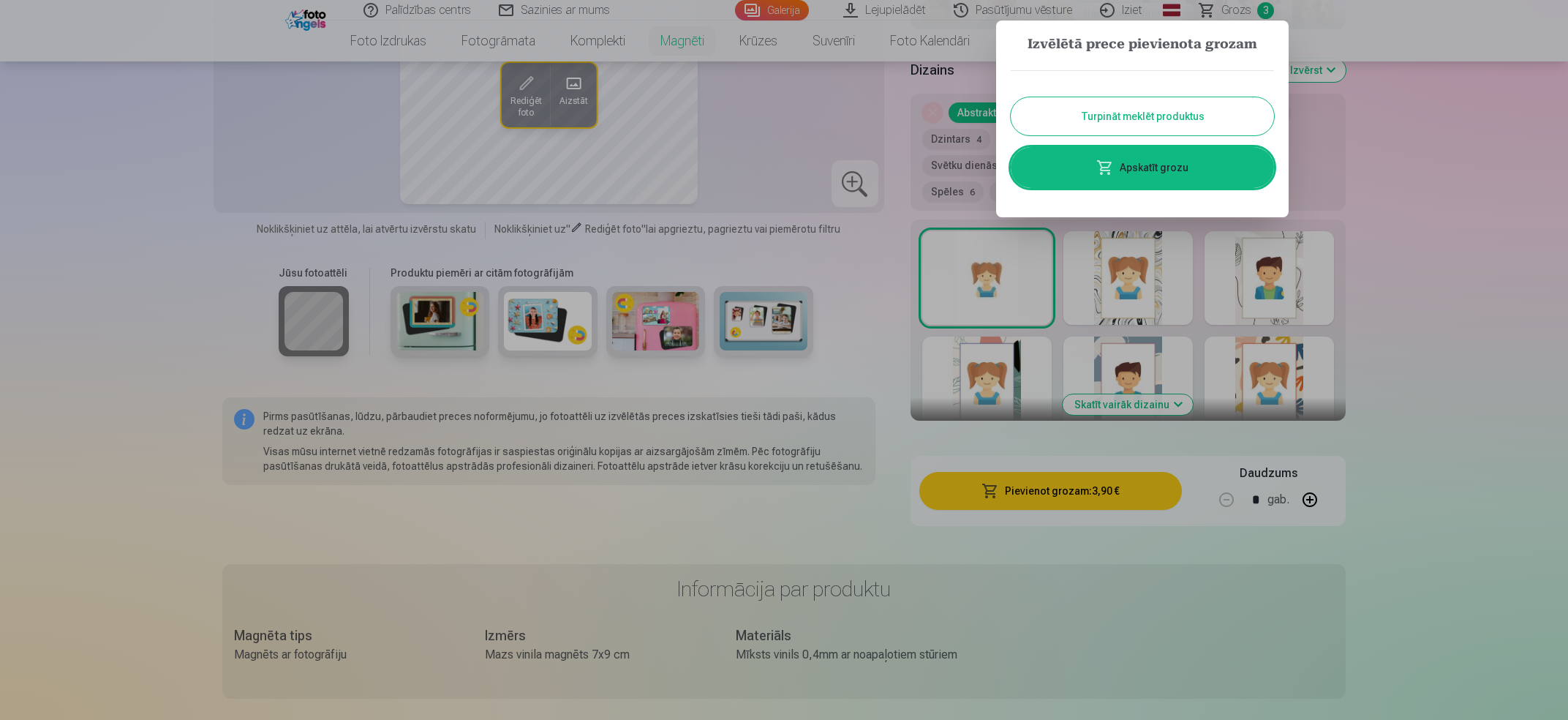
click at [1187, 120] on button "Turpināt meklēt produktus" at bounding box center [1142, 116] width 263 height 38
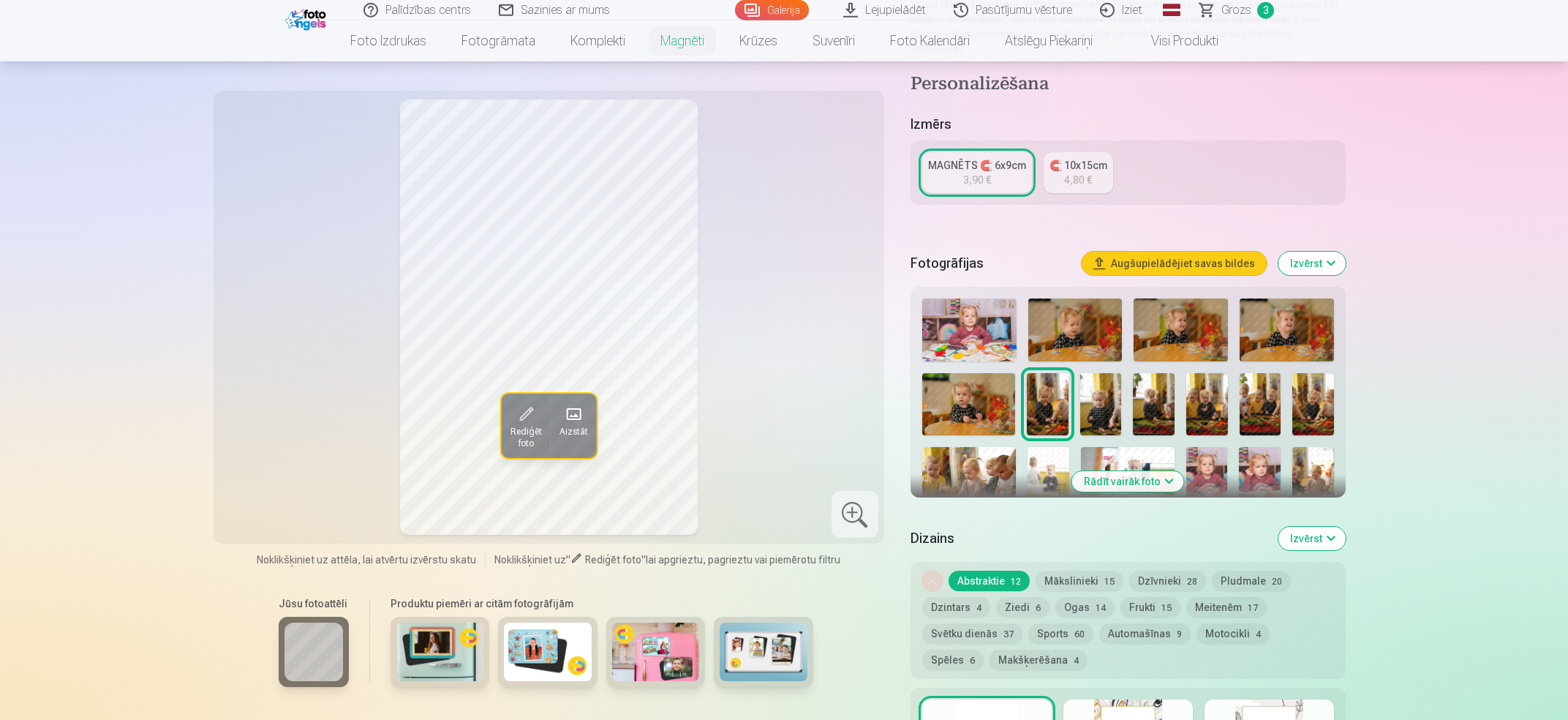
scroll to position [235, 0]
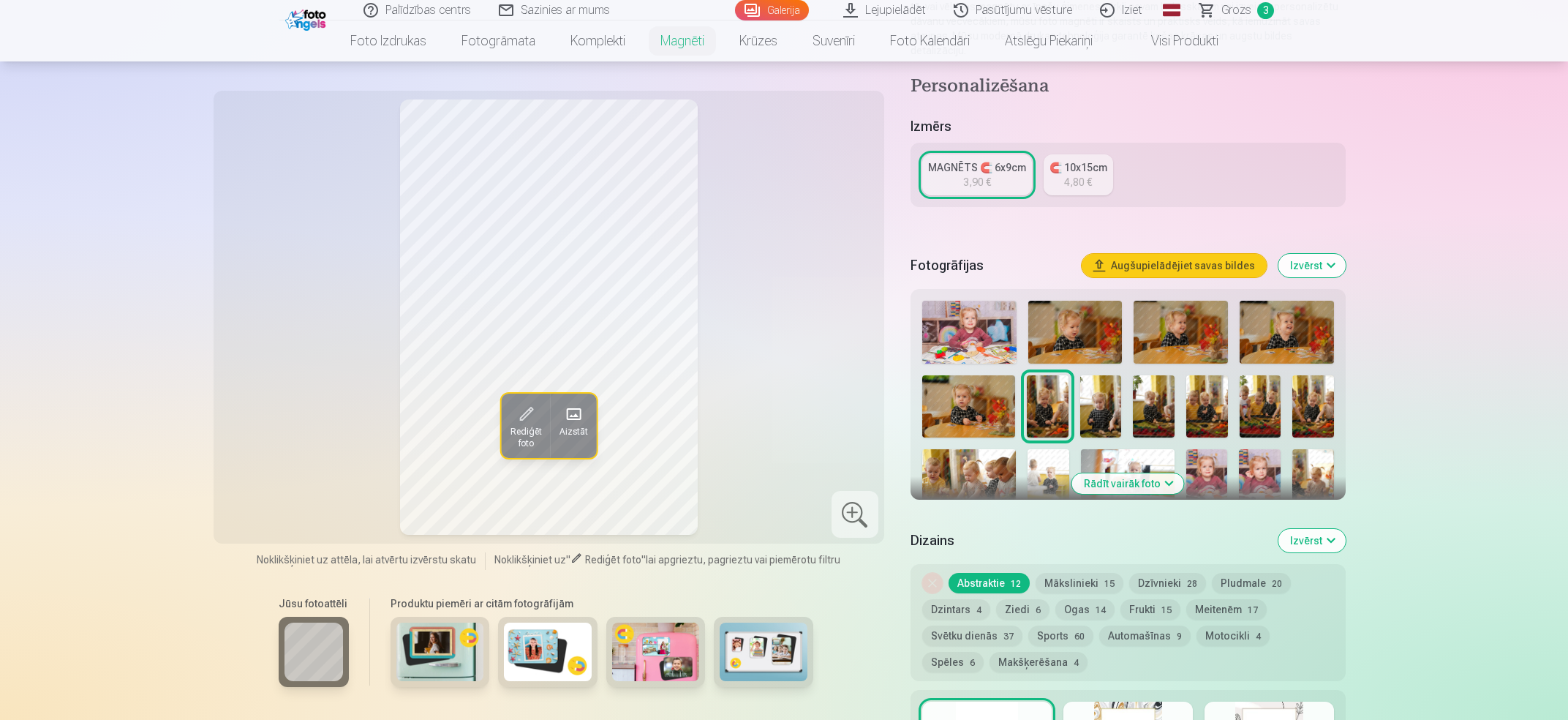
click at [1093, 405] on img at bounding box center [1101, 406] width 42 height 62
click at [1154, 411] on img at bounding box center [1153, 406] width 42 height 62
click at [1214, 400] on img at bounding box center [1207, 406] width 42 height 62
click at [1259, 400] on img at bounding box center [1260, 406] width 42 height 62
click at [1316, 398] on img at bounding box center [1313, 406] width 42 height 62
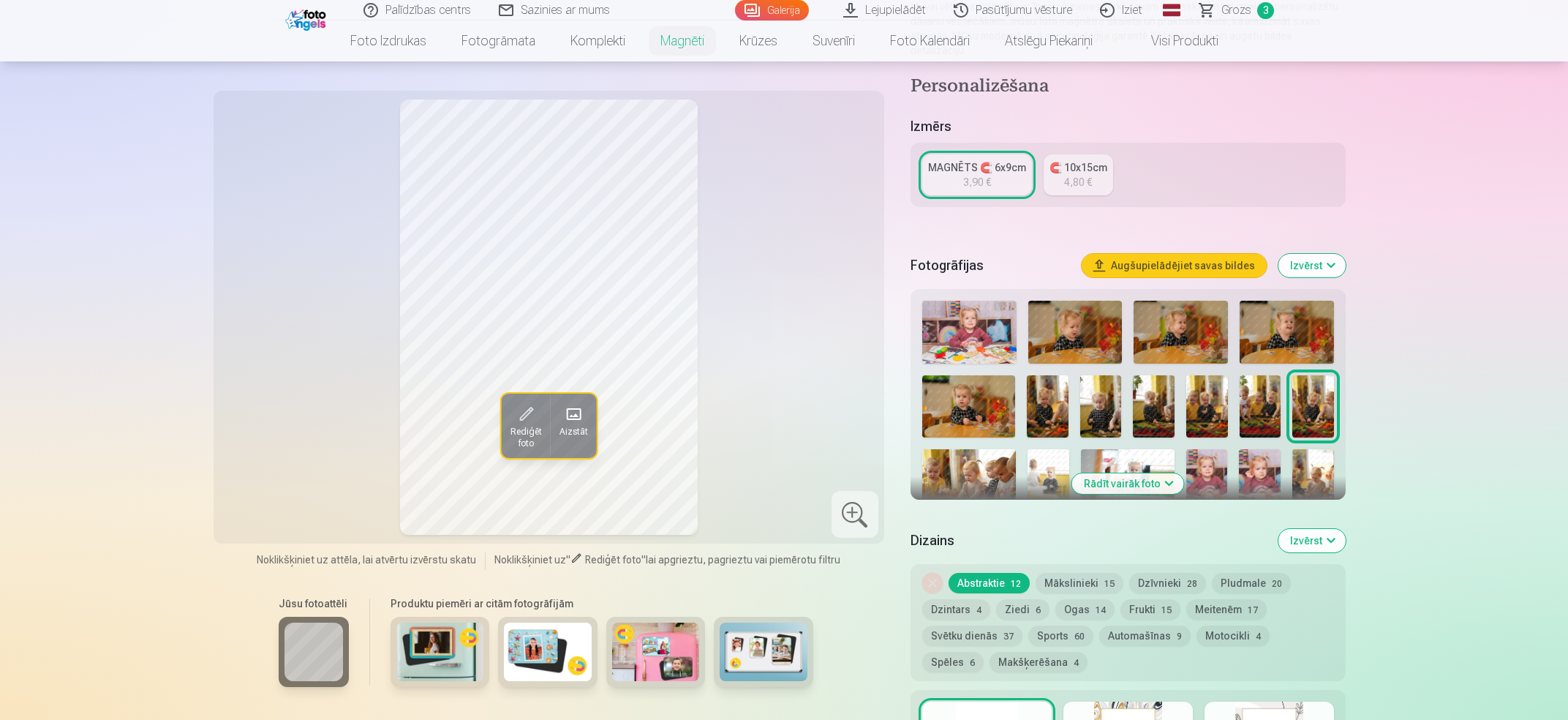
click at [962, 455] on img at bounding box center [969, 479] width 93 height 62
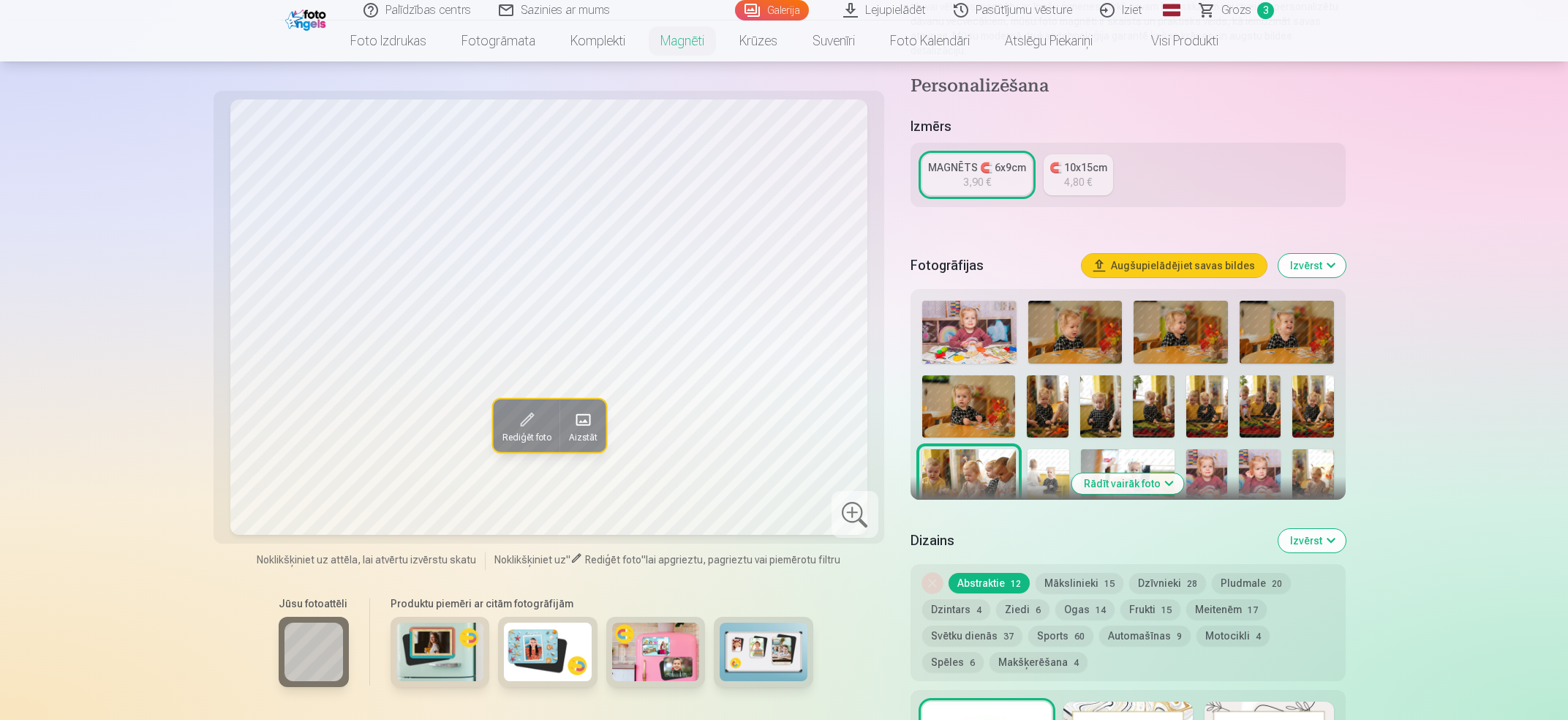
click at [1044, 461] on img at bounding box center [1048, 479] width 42 height 62
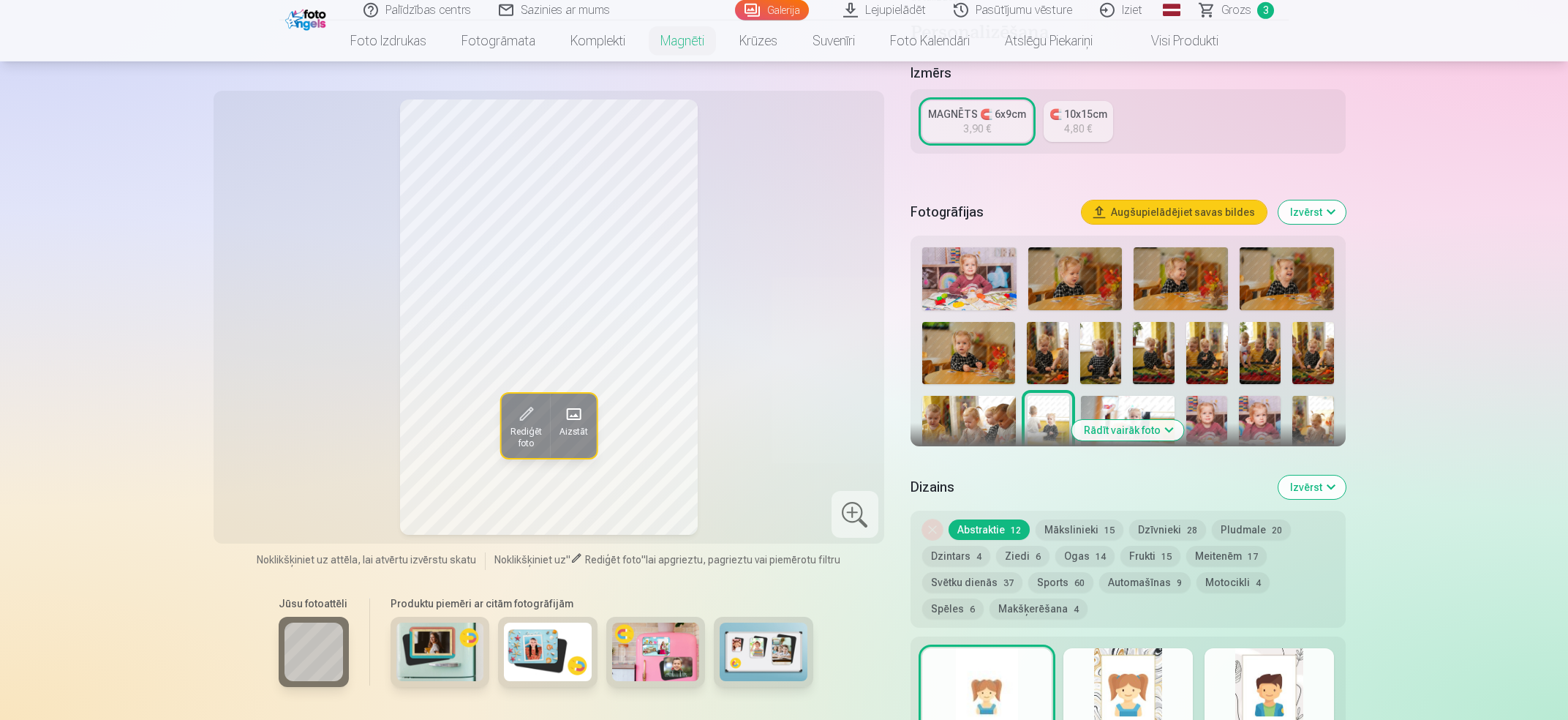
scroll to position [313, 0]
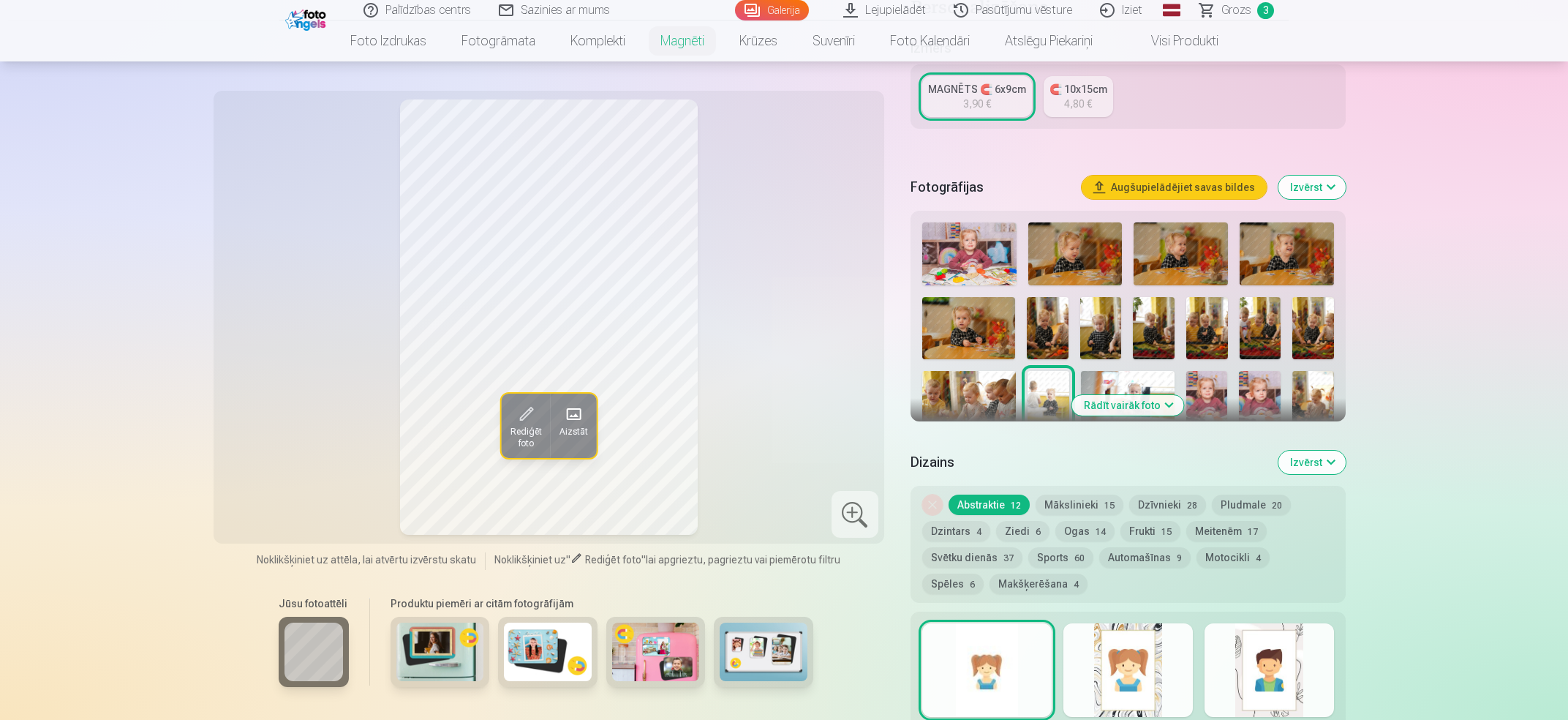
click at [1169, 395] on button "Rādīt vairāk foto" at bounding box center [1129, 405] width 112 height 20
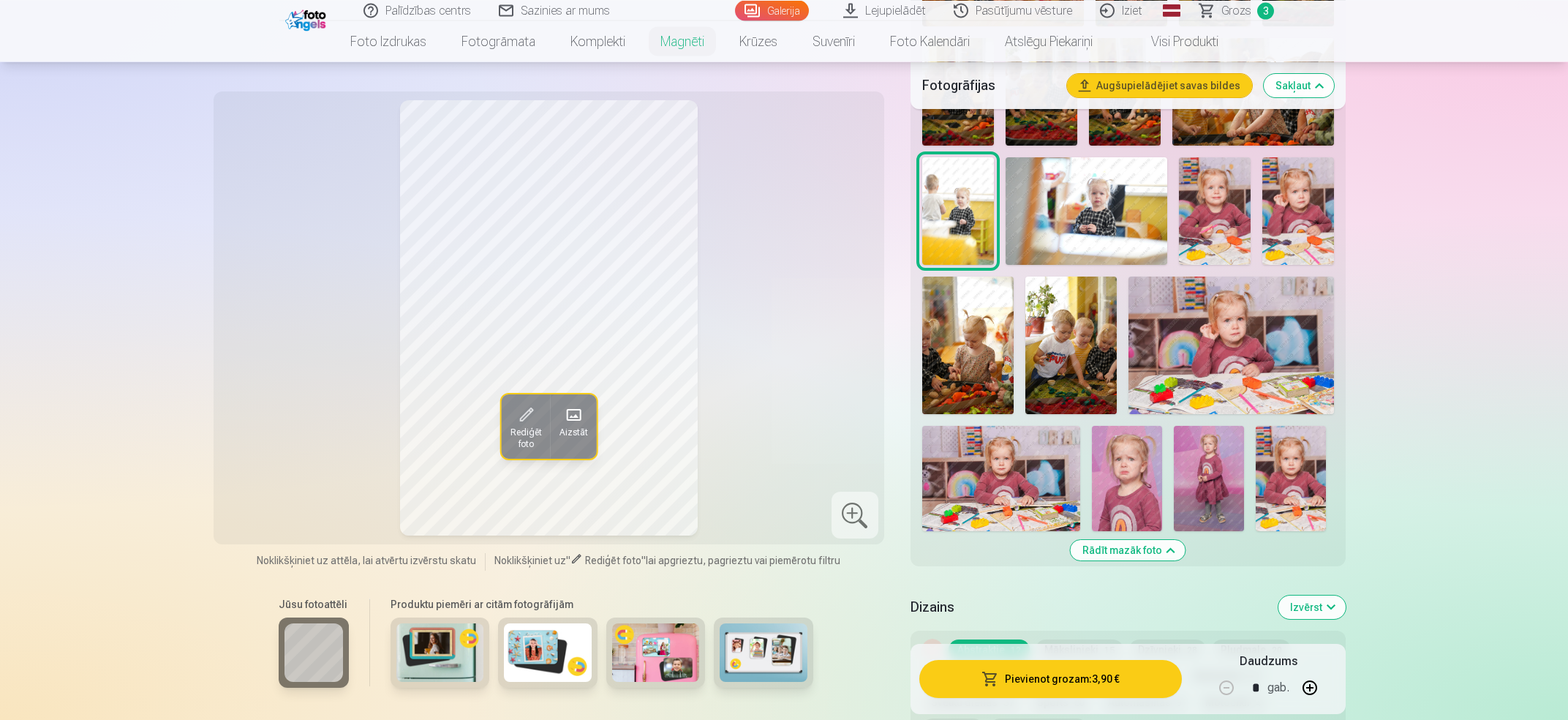
scroll to position [941, 0]
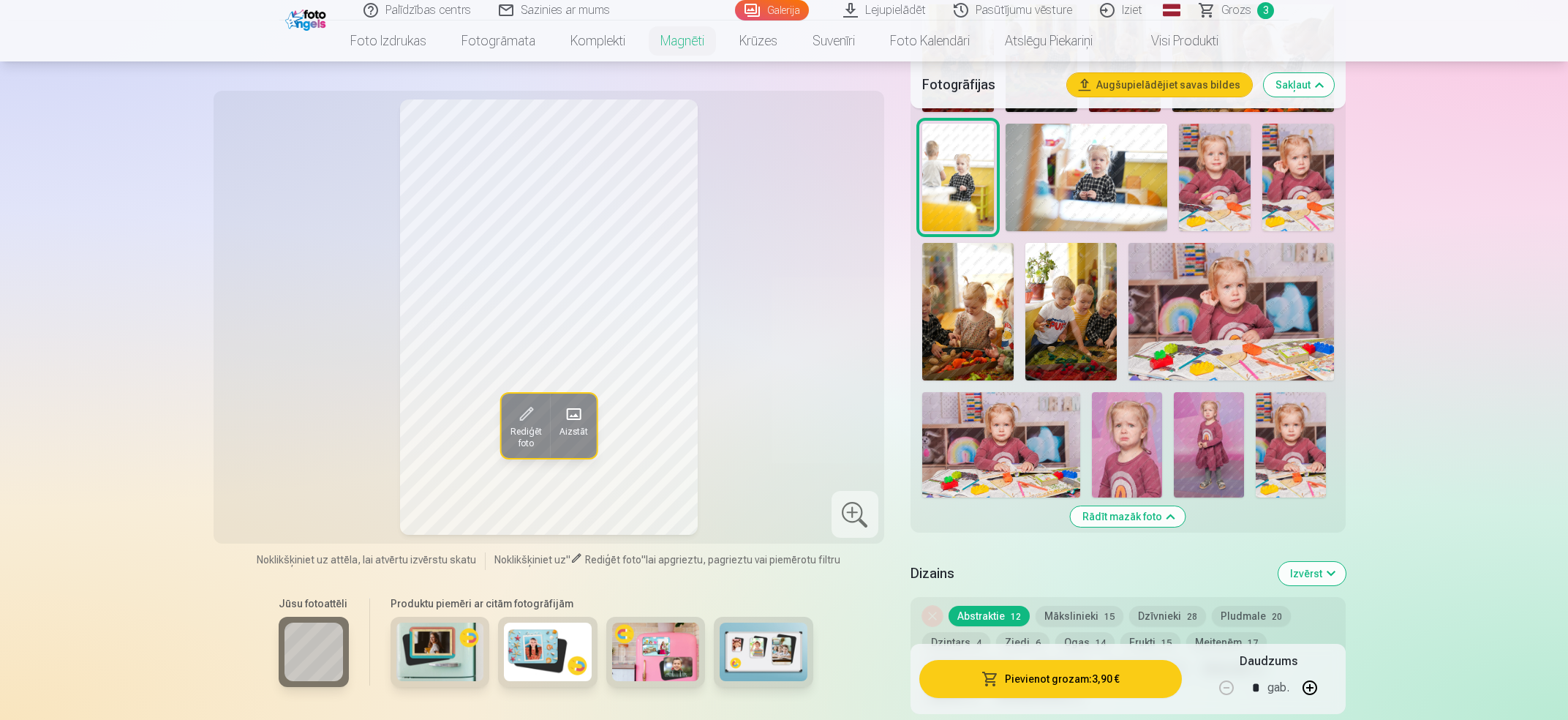
click at [1286, 426] on img at bounding box center [1291, 445] width 71 height 105
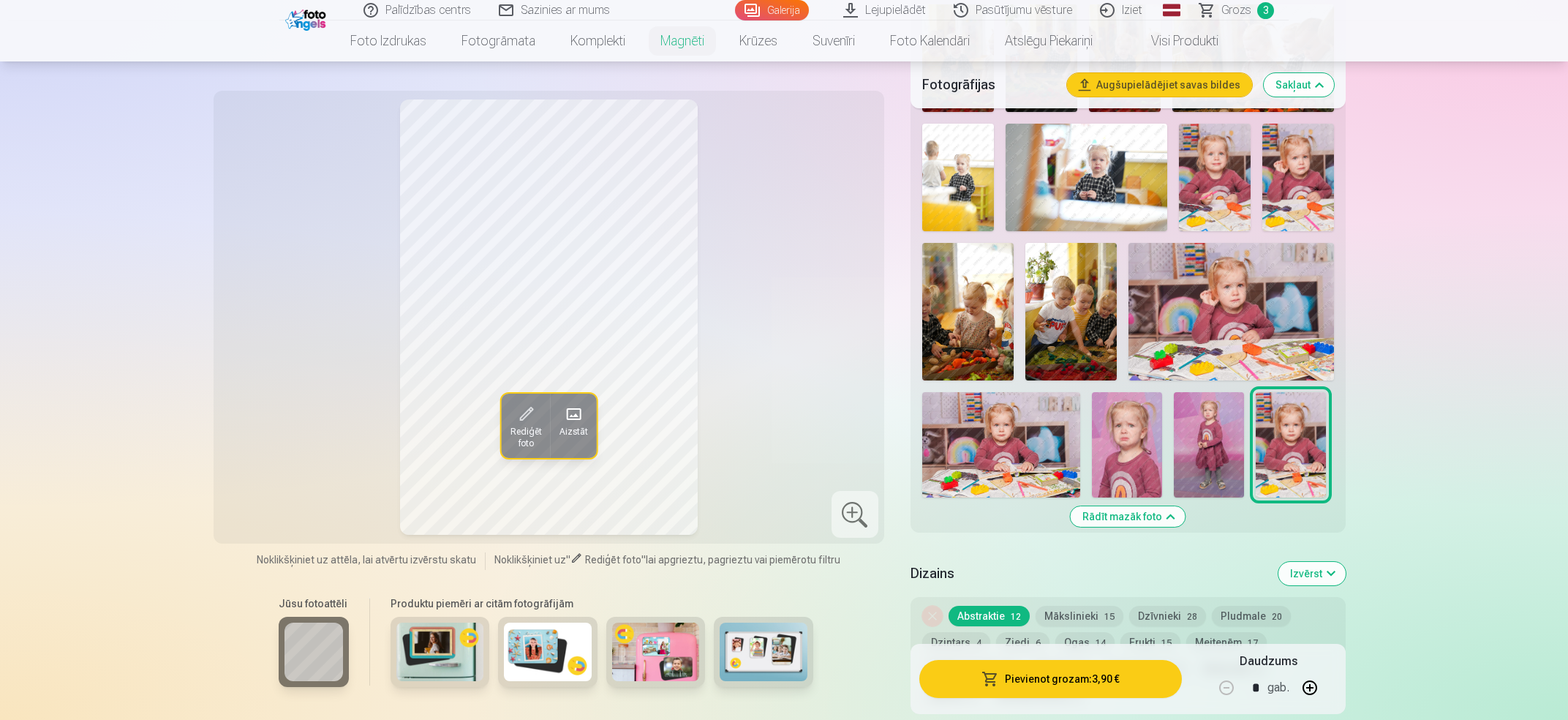
click at [1220, 435] on img at bounding box center [1209, 445] width 71 height 105
click at [1136, 443] on img at bounding box center [1127, 445] width 71 height 105
click at [1050, 448] on img at bounding box center [1001, 445] width 158 height 105
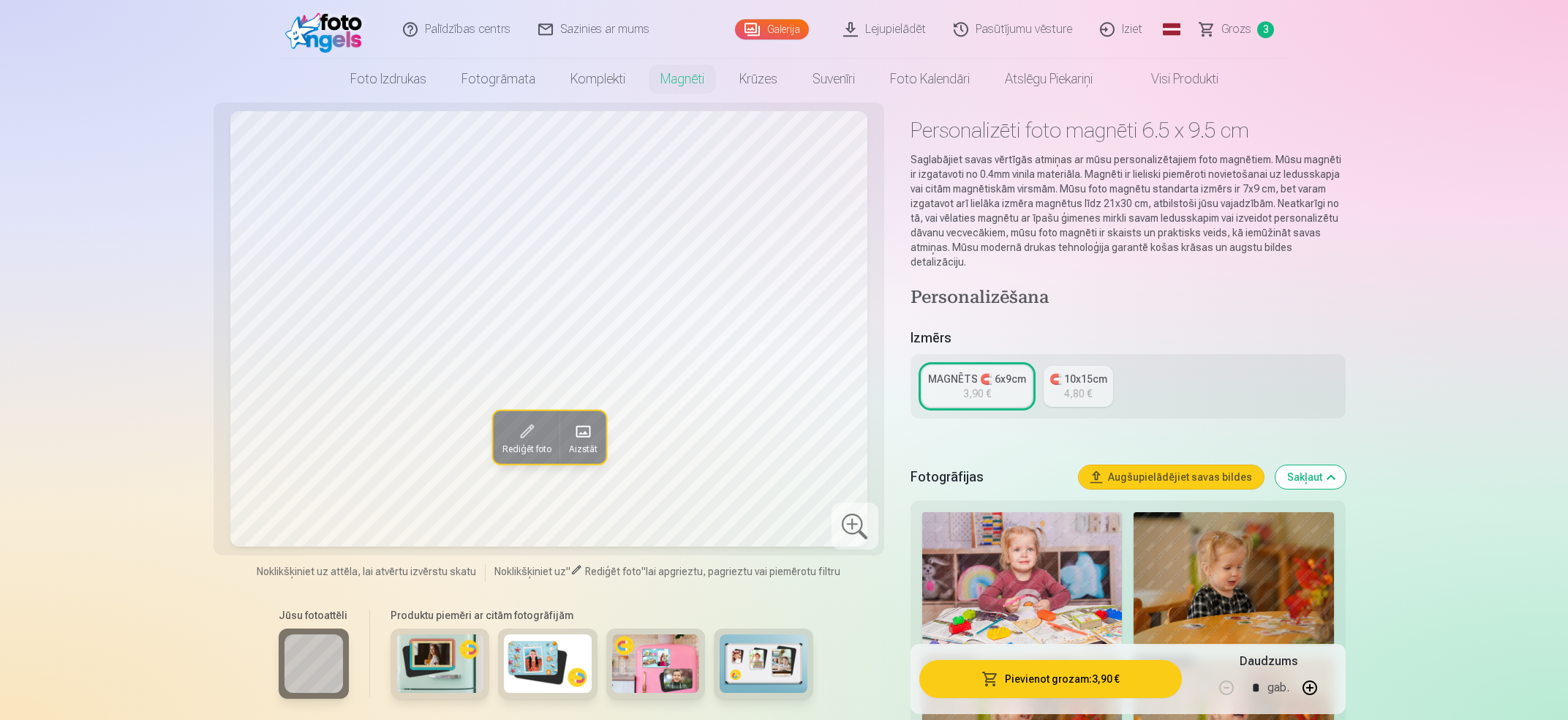
scroll to position [0, 0]
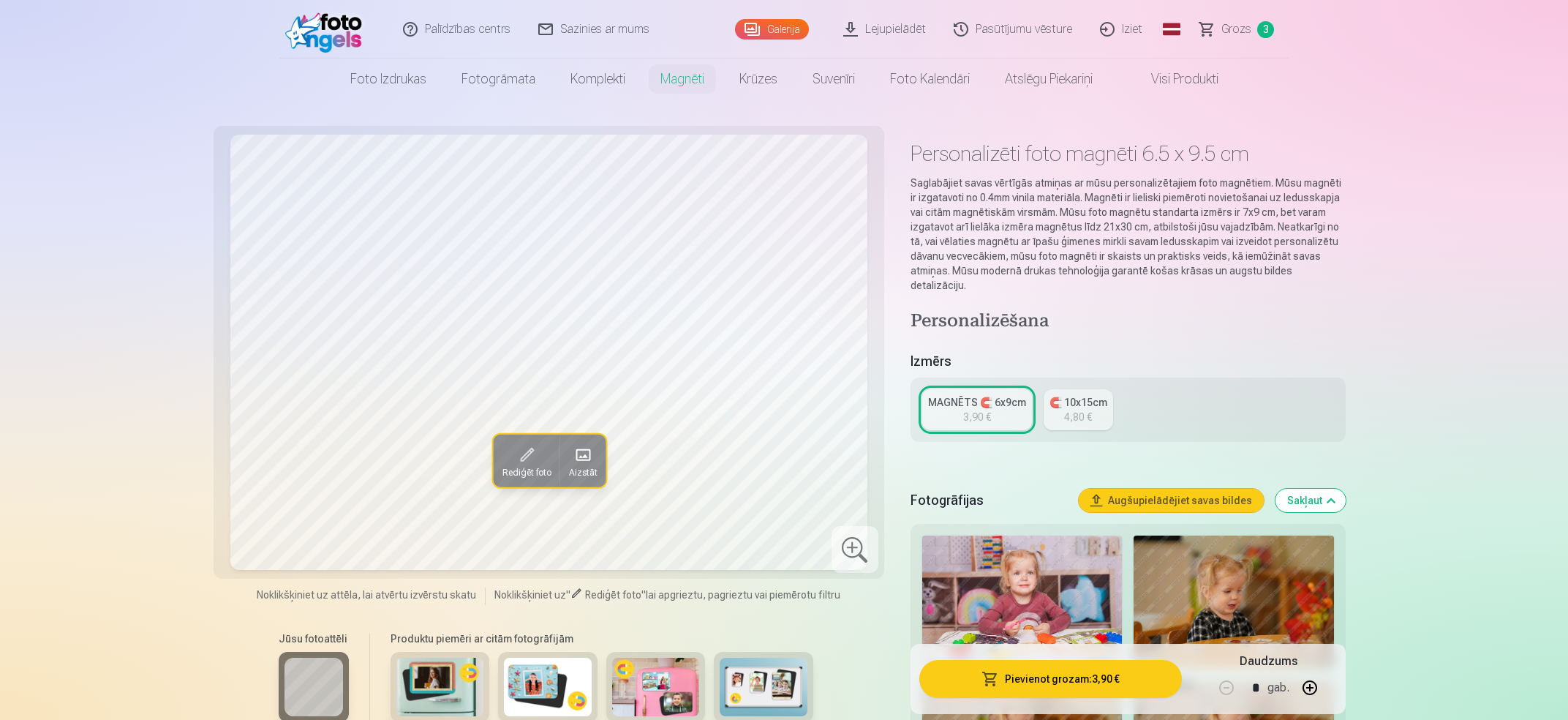
click at [1237, 34] on span "Grozs" at bounding box center [1236, 29] width 30 height 18
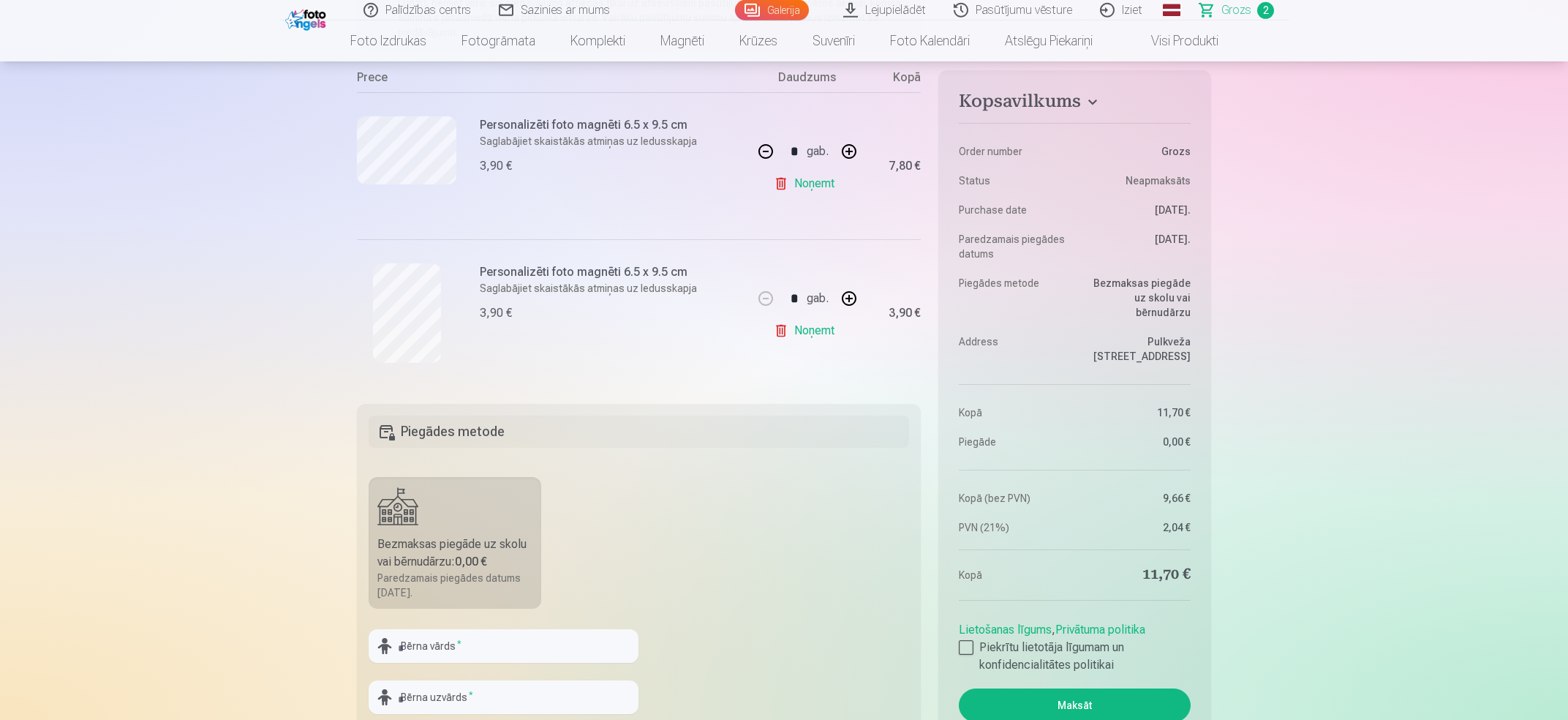
scroll to position [313, 0]
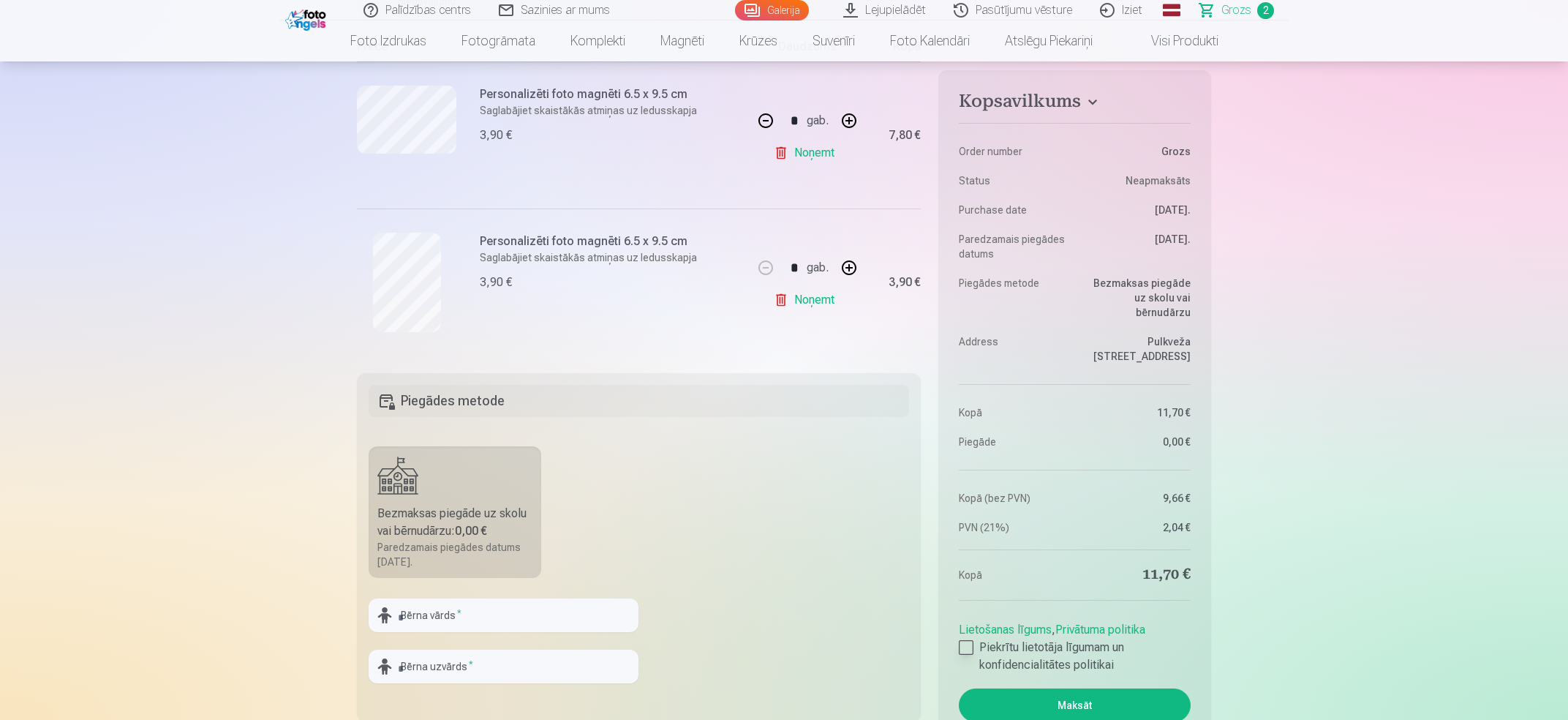
click at [964, 640] on div at bounding box center [965, 647] width 14 height 14
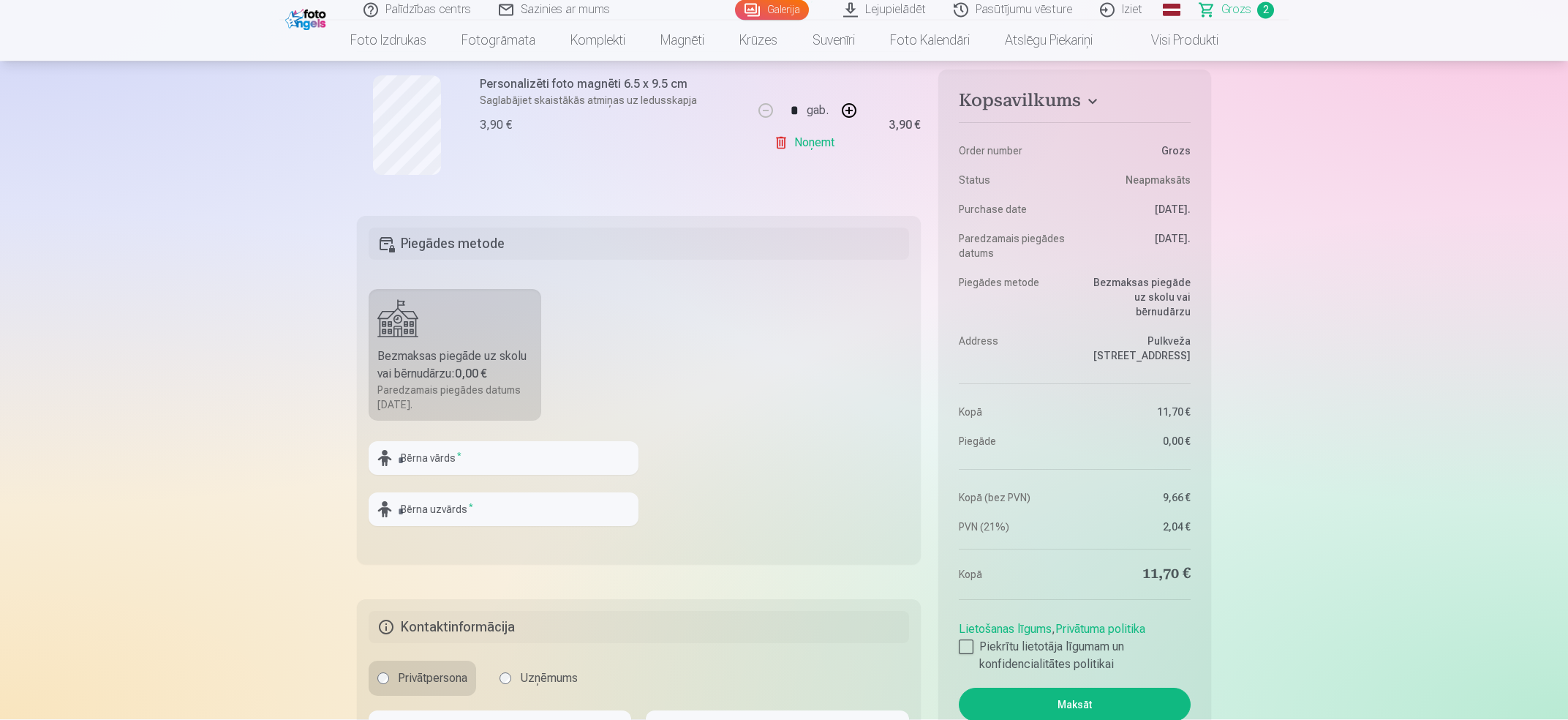
scroll to position [470, 0]
click at [510, 465] on input "text" at bounding box center [504, 458] width 270 height 34
type input "*********"
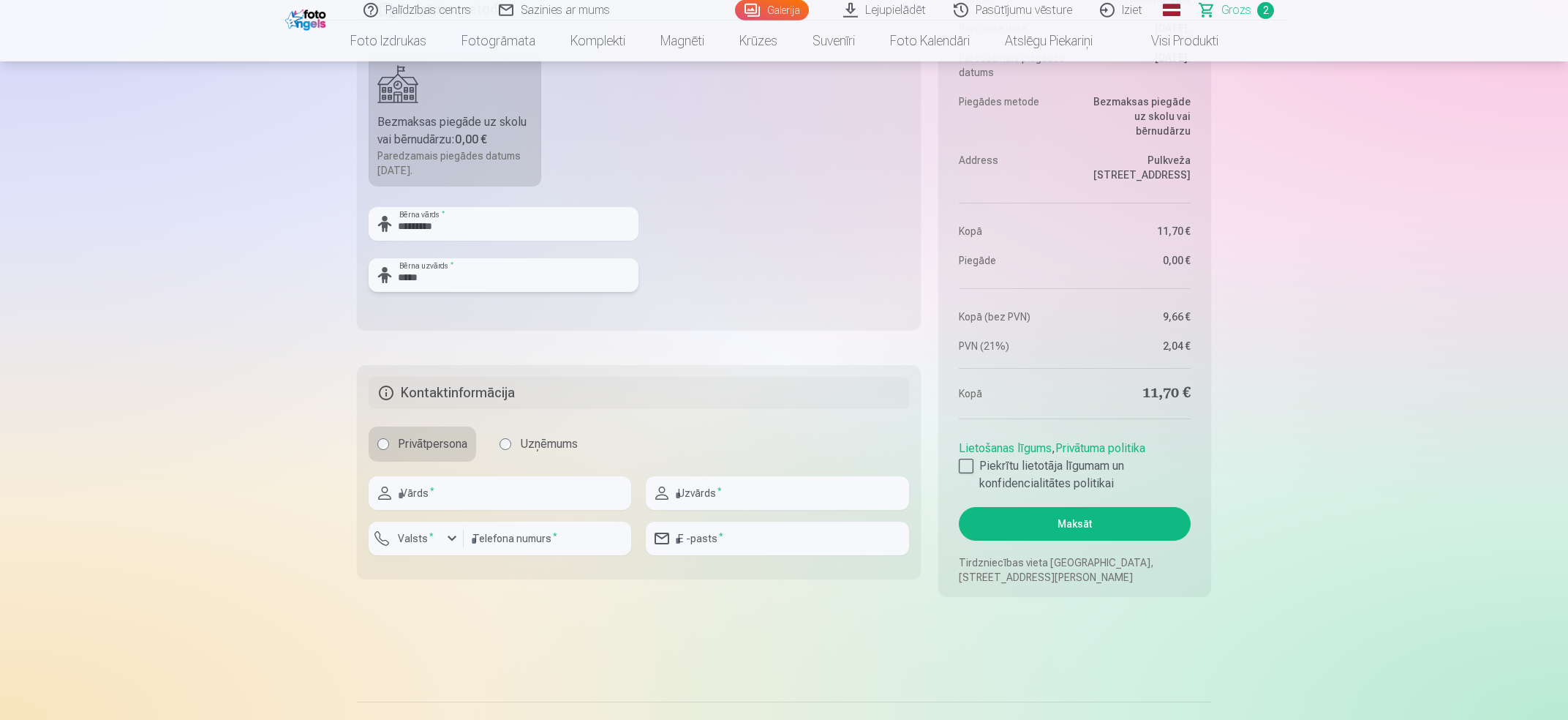
scroll to position [706, 0]
type input "*****"
click at [520, 490] on input "text" at bounding box center [500, 492] width 263 height 34
type input "*******"
type input "*****"
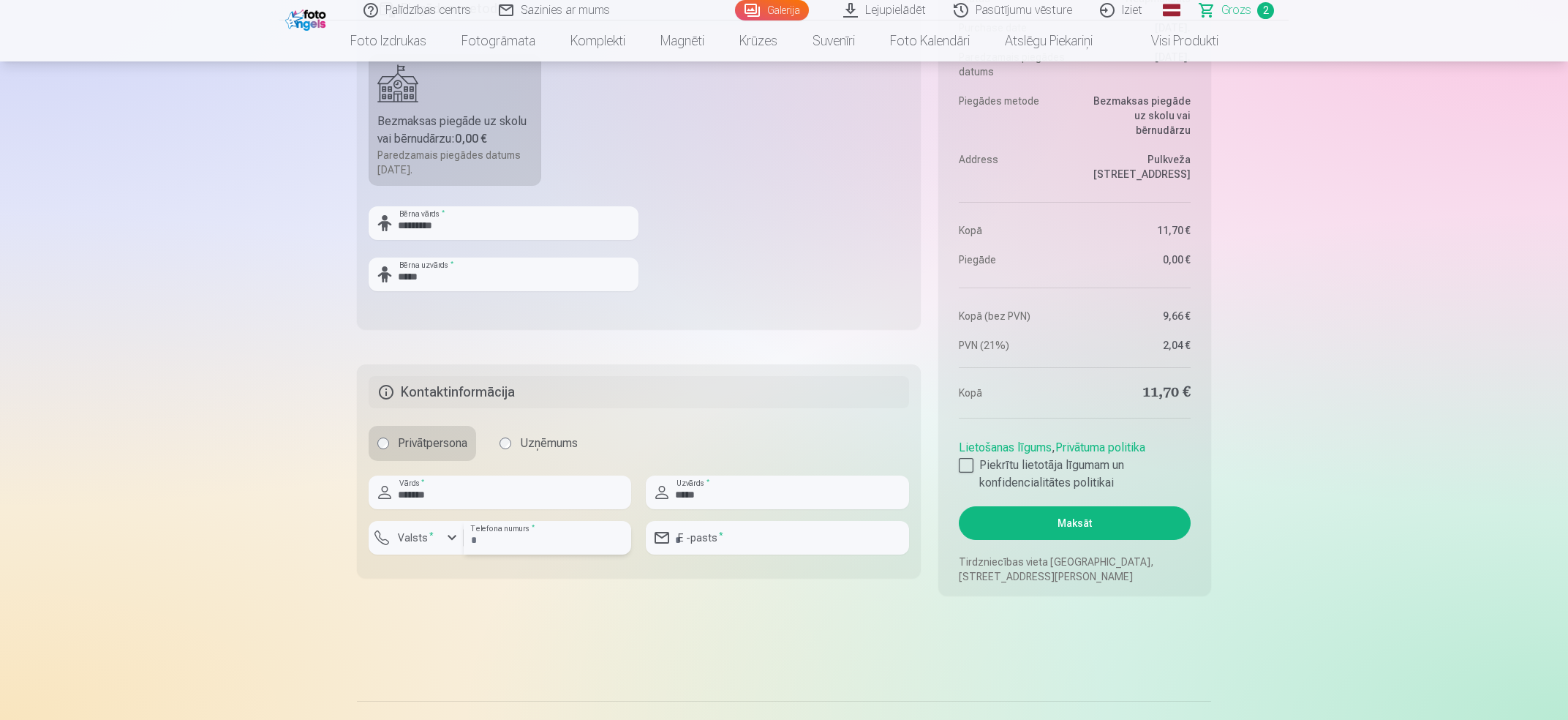
click at [517, 534] on input "number" at bounding box center [547, 538] width 167 height 34
type input "********"
click at [447, 542] on div "button" at bounding box center [452, 537] width 18 height 18
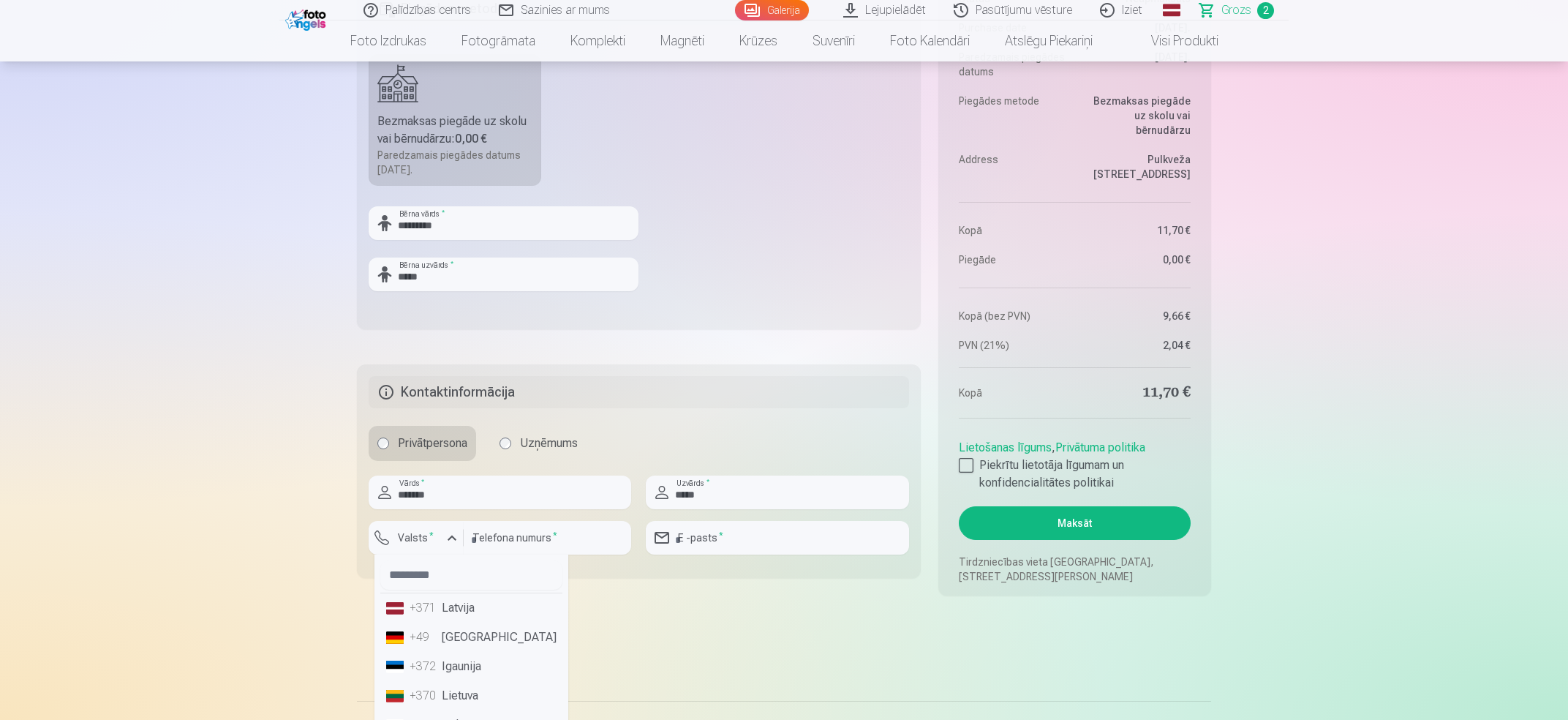
click at [455, 604] on li "+371 Latvija" at bounding box center [472, 608] width 182 height 29
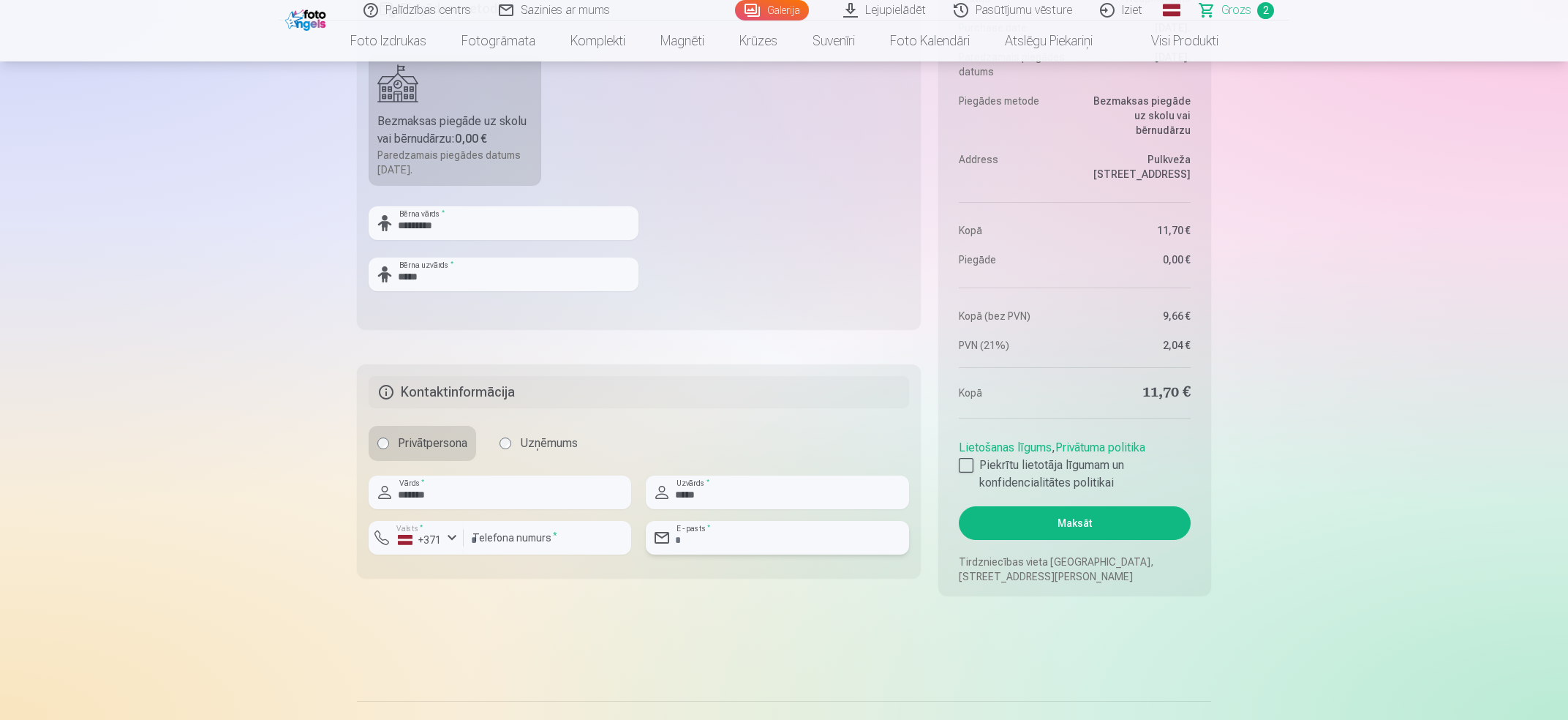
click at [779, 541] on input "email" at bounding box center [777, 538] width 263 height 34
type input "**********"
click at [1061, 519] on button "Maksāt" at bounding box center [1074, 524] width 232 height 34
